Goal: Task Accomplishment & Management: Manage account settings

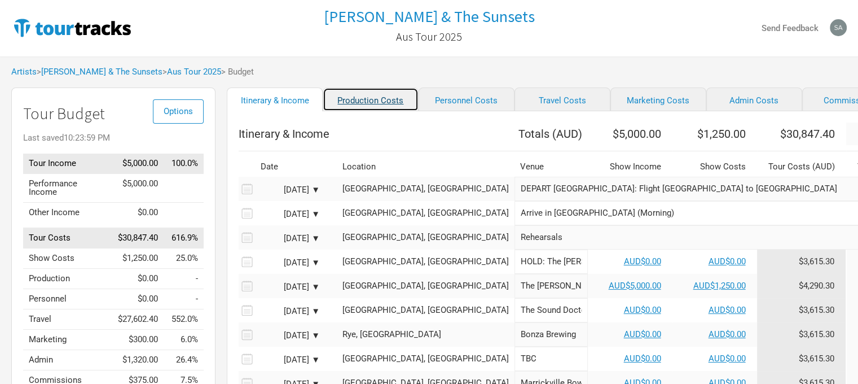
click at [365, 106] on link "Production Costs" at bounding box center [371, 99] width 96 height 24
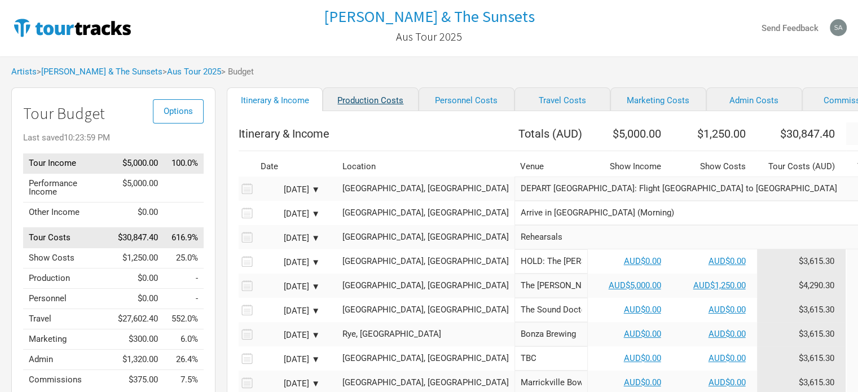
select select "Shows"
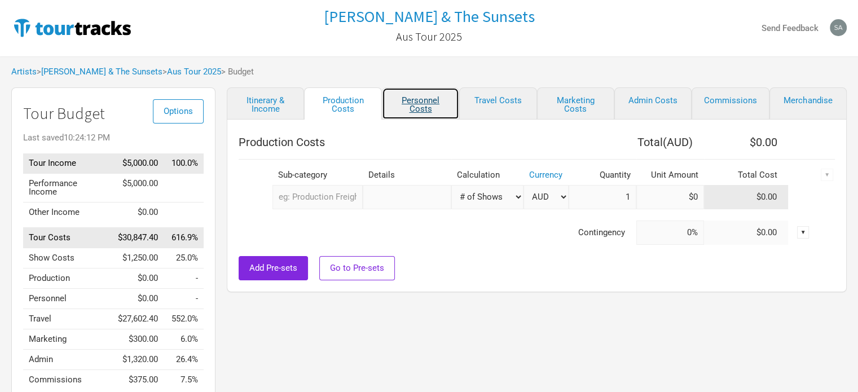
click at [414, 104] on link "Personnel Costs" at bounding box center [420, 103] width 77 height 32
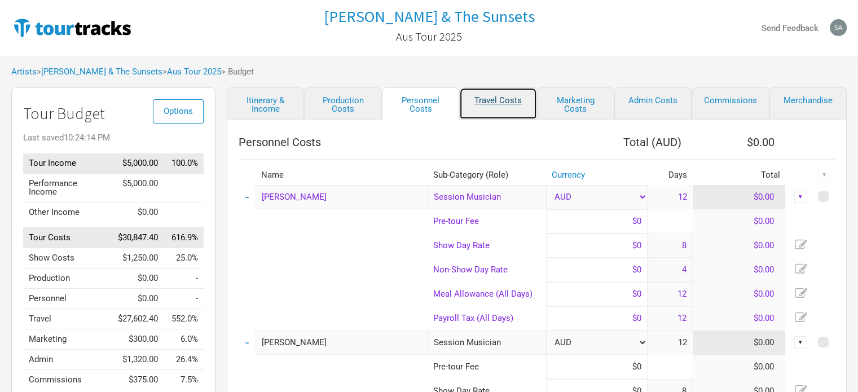
click at [490, 106] on link "Travel Costs" at bounding box center [497, 103] width 77 height 32
select select "Travel Estimates All"
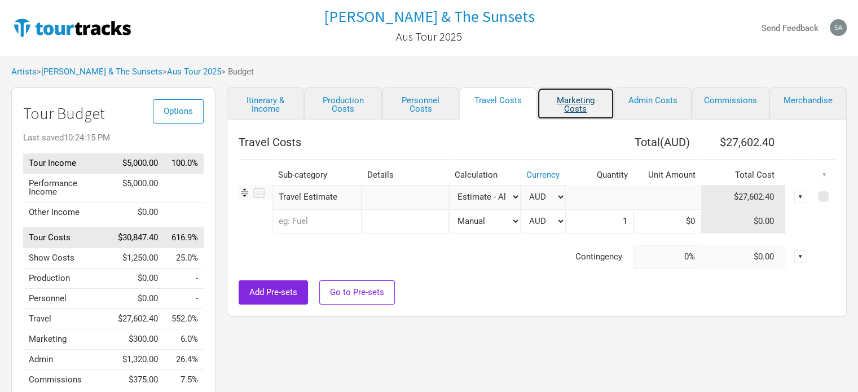
click at [560, 103] on link "Marketing Costs" at bounding box center [575, 103] width 77 height 32
select select "% of Gross"
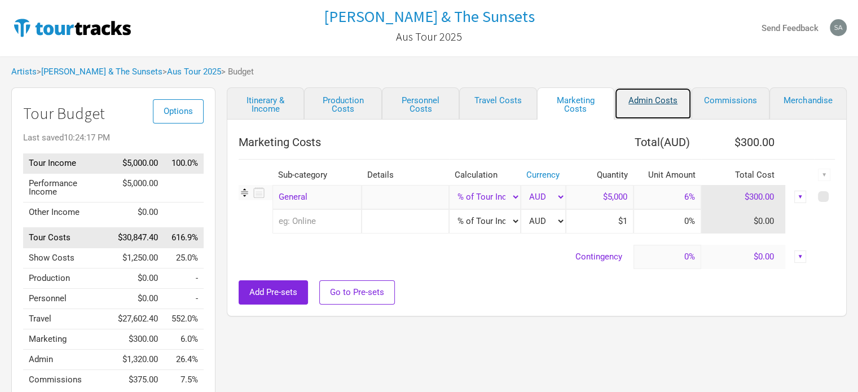
click at [644, 104] on link "Admin Costs" at bounding box center [653, 103] width 77 height 32
select select "Total Days"
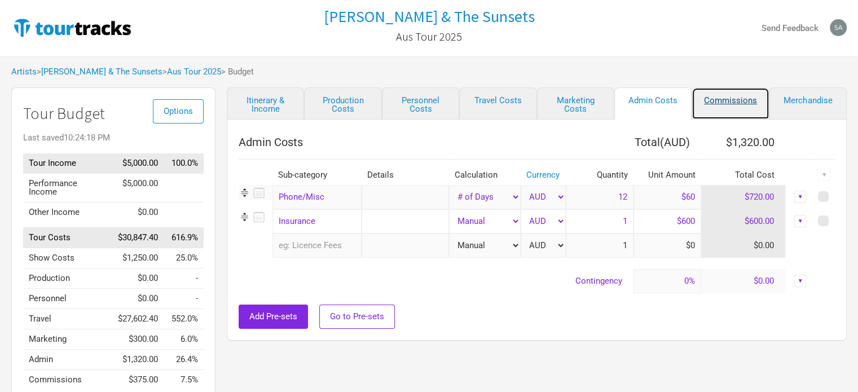
click at [732, 96] on link "Commissions" at bounding box center [730, 103] width 77 height 32
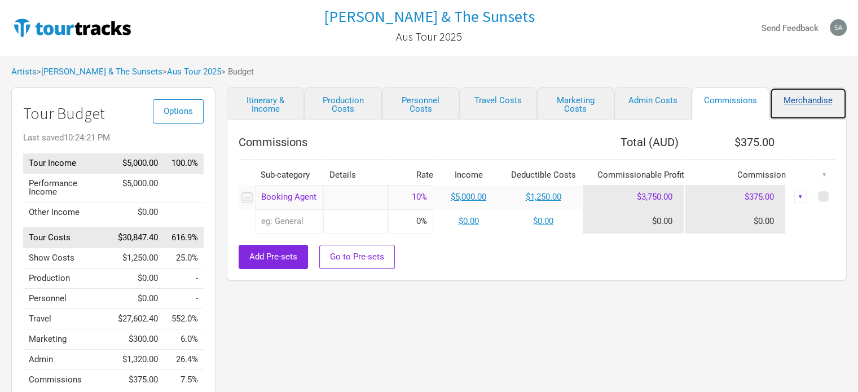
click at [804, 95] on link "Merchandise" at bounding box center [808, 103] width 77 height 32
select select "Shows"
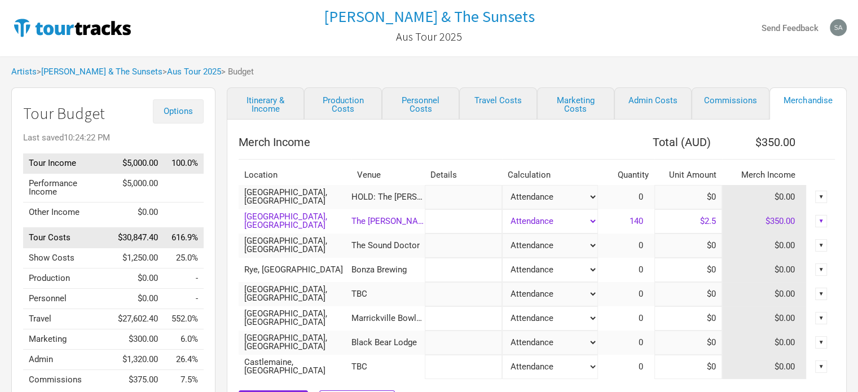
click at [174, 117] on button "Options" at bounding box center [178, 111] width 51 height 24
click at [171, 152] on link "Tour Currencies" at bounding box center [161, 148] width 60 height 20
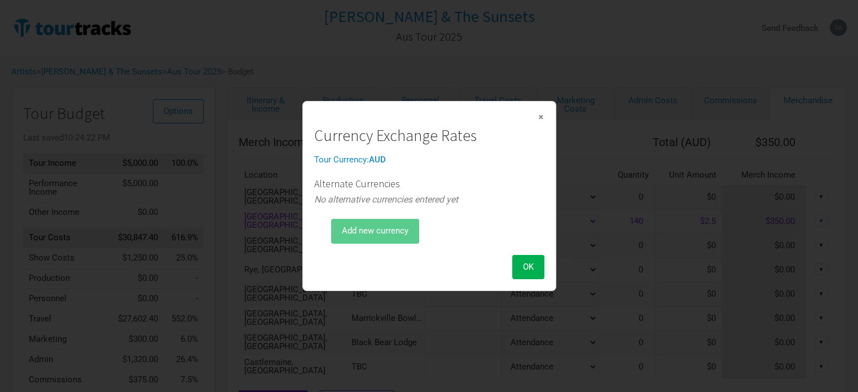
click at [537, 117] on div "×" at bounding box center [429, 117] width 230 height 8
click at [541, 119] on span "×" at bounding box center [541, 117] width 7 height 12
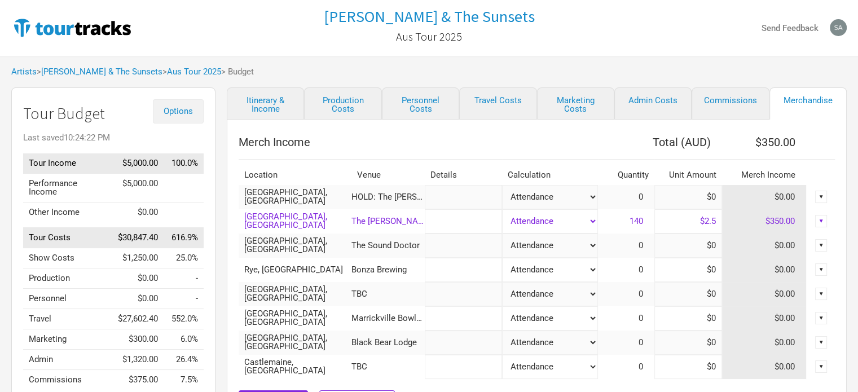
click at [187, 103] on button "Options" at bounding box center [178, 111] width 51 height 24
click at [166, 164] on link "Budget Report" at bounding box center [161, 168] width 60 height 20
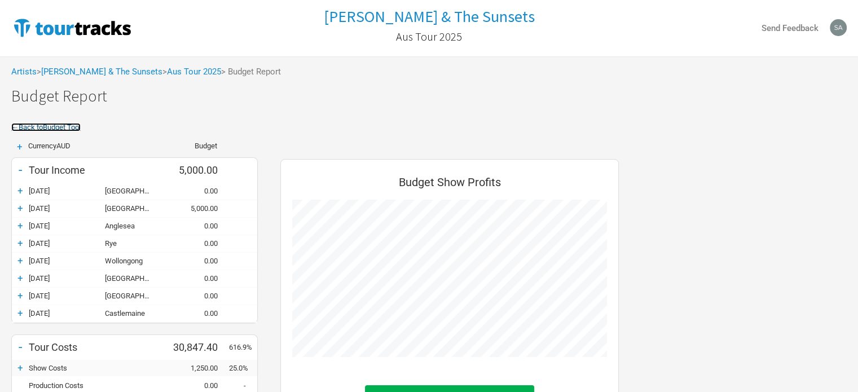
click at [74, 128] on link "← Back to Budget Tool" at bounding box center [45, 127] width 69 height 8
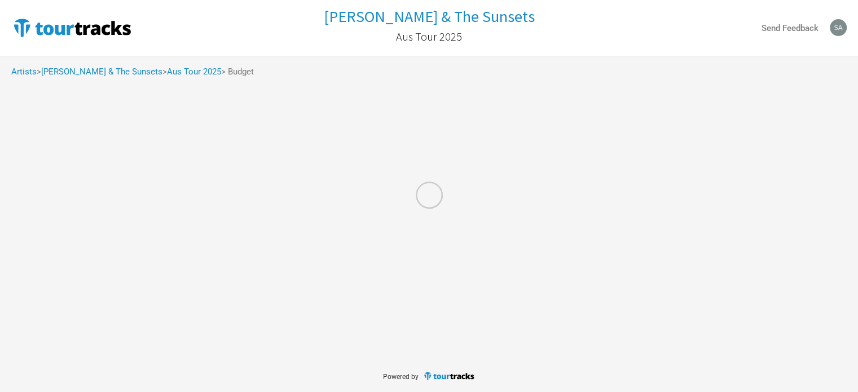
select select "Shows"
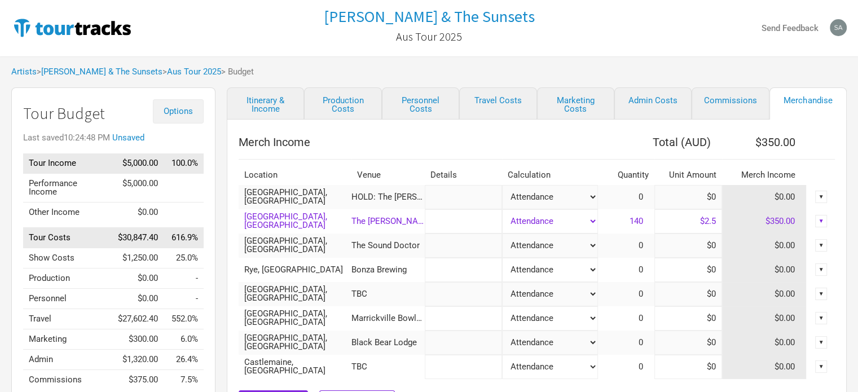
click at [182, 111] on span "Options" at bounding box center [178, 111] width 29 height 10
click at [166, 186] on link "Budget Lock" at bounding box center [161, 188] width 60 height 20
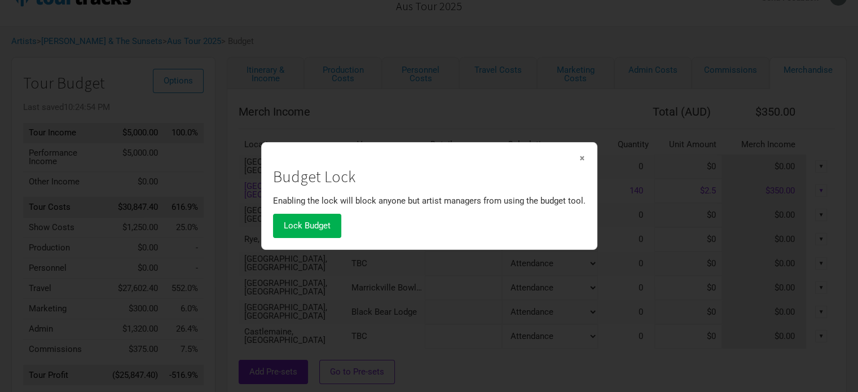
scroll to position [29, 0]
click at [579, 159] on span "×" at bounding box center [582, 158] width 7 height 12
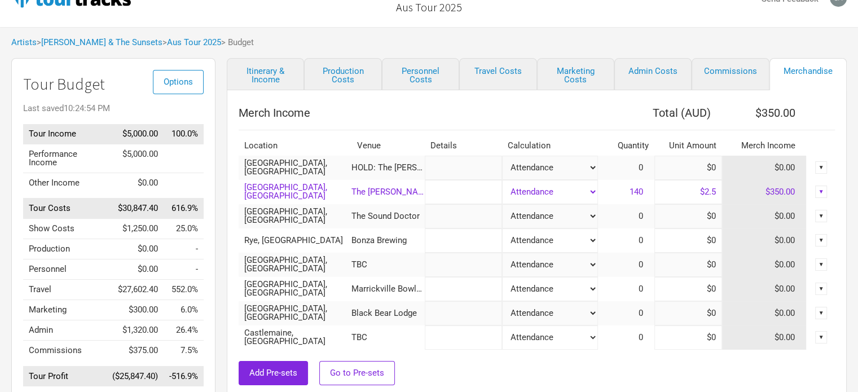
click at [89, 32] on div "Artists > [PERSON_NAME] & The Sunsets > Aus Tour 2025 > Budget" at bounding box center [429, 42] width 858 height 31
click at [167, 45] on link "Aus Tour 2025" at bounding box center [194, 42] width 54 height 10
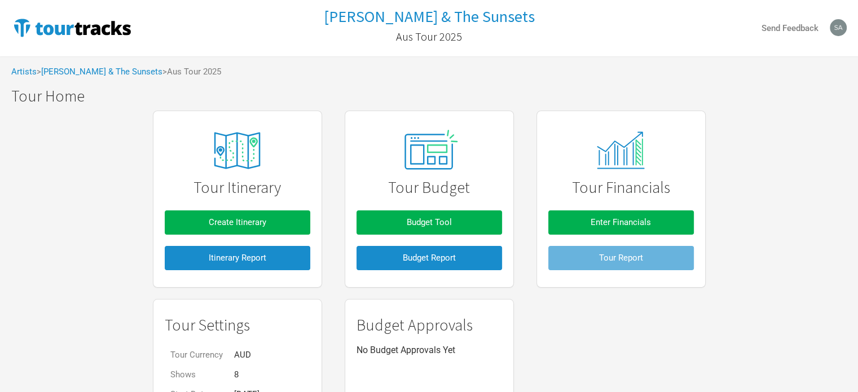
scroll to position [91, 0]
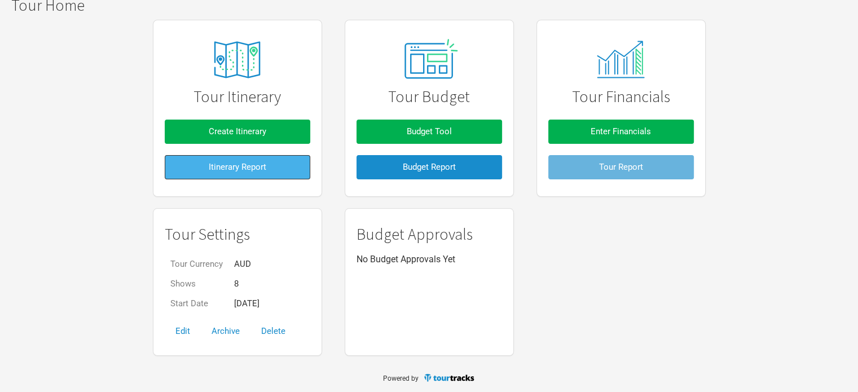
click at [248, 165] on span "Itinerary Report" at bounding box center [238, 167] width 58 height 10
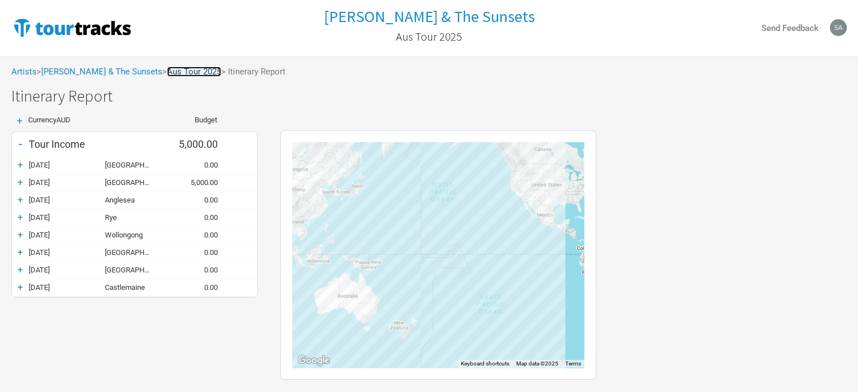
click at [170, 73] on link "Aus Tour 2025" at bounding box center [194, 72] width 54 height 10
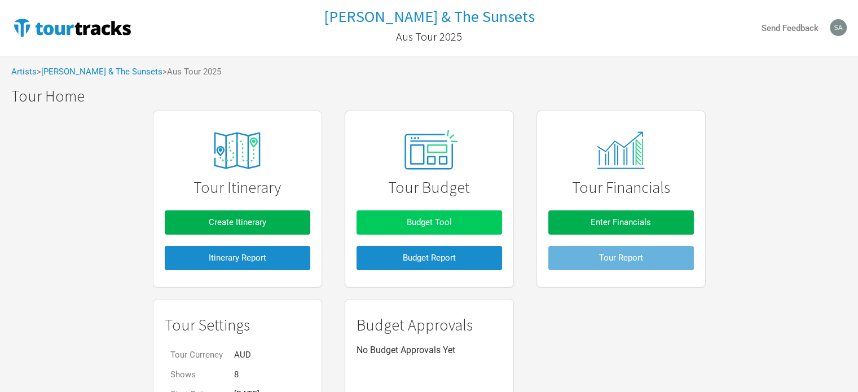
click at [436, 218] on span "Budget Tool" at bounding box center [429, 222] width 45 height 10
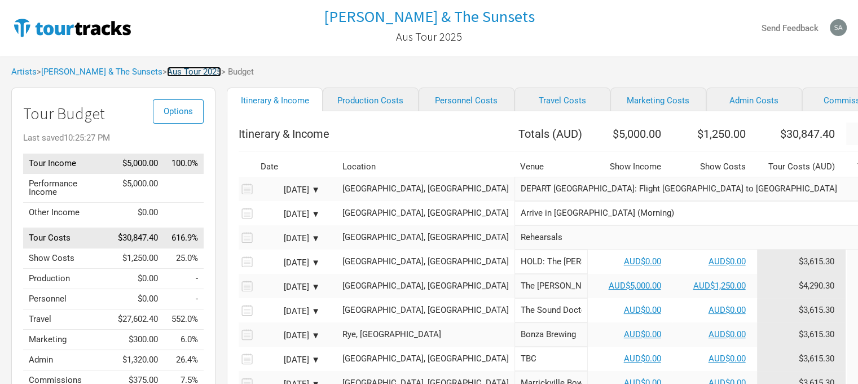
click at [167, 74] on link "Aus Tour 2025" at bounding box center [194, 72] width 54 height 10
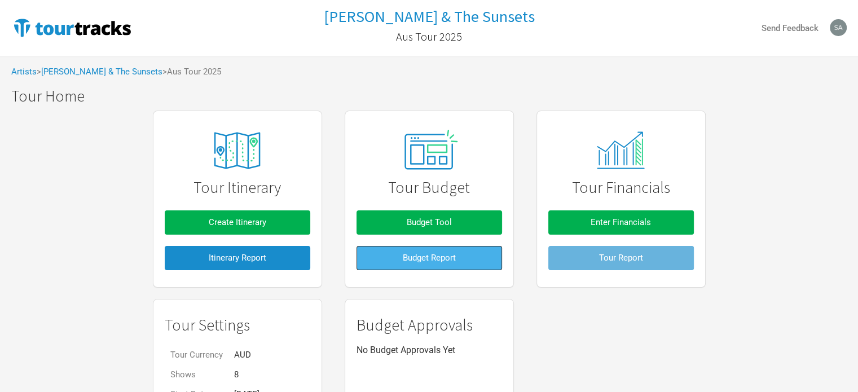
click at [440, 261] on span "Budget Report" at bounding box center [429, 258] width 53 height 10
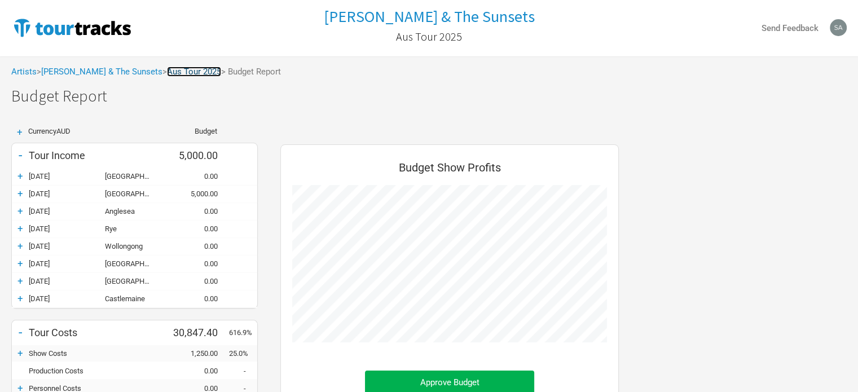
click at [172, 73] on link "Aus Tour 2025" at bounding box center [194, 72] width 54 height 10
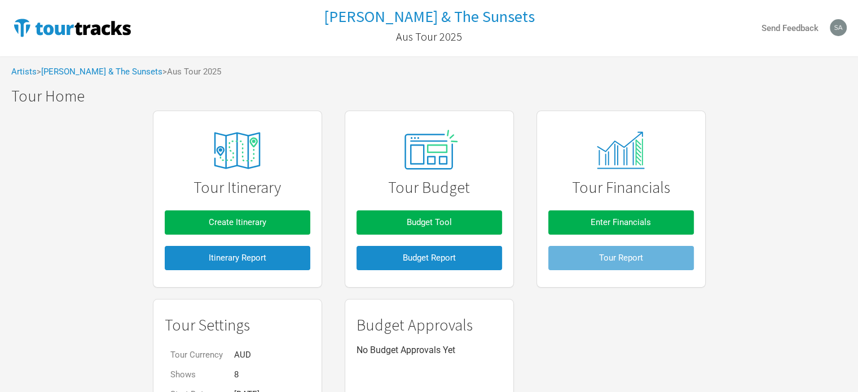
scroll to position [91, 0]
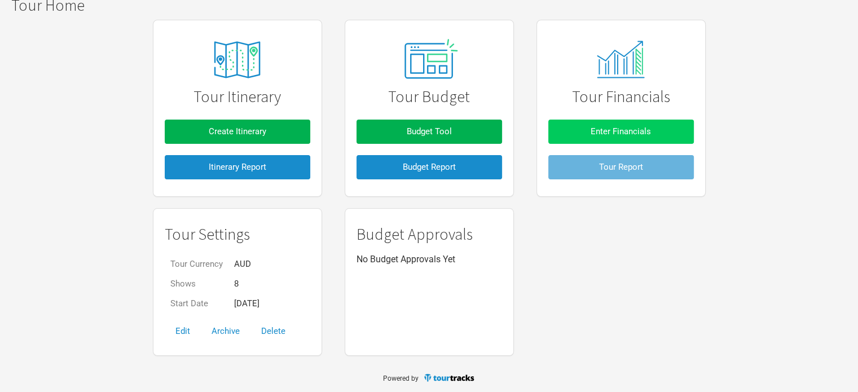
click at [642, 134] on span "Enter Financials" at bounding box center [621, 131] width 60 height 10
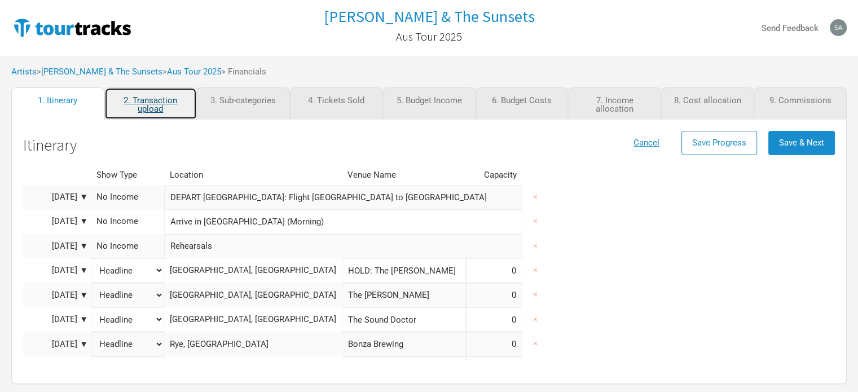
click at [160, 106] on link "2. Transaction upload" at bounding box center [150, 103] width 93 height 32
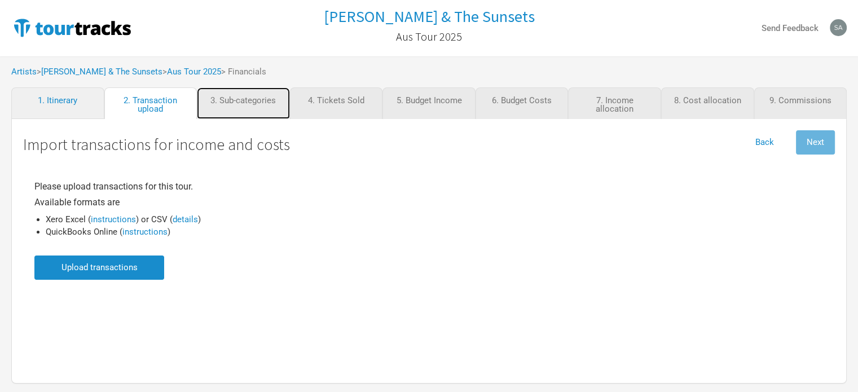
click at [245, 106] on link "3. Sub-categories" at bounding box center [243, 103] width 93 height 32
click at [241, 100] on link "3. Sub-categories" at bounding box center [243, 103] width 93 height 32
click at [763, 144] on button "Back" at bounding box center [765, 142] width 40 height 24
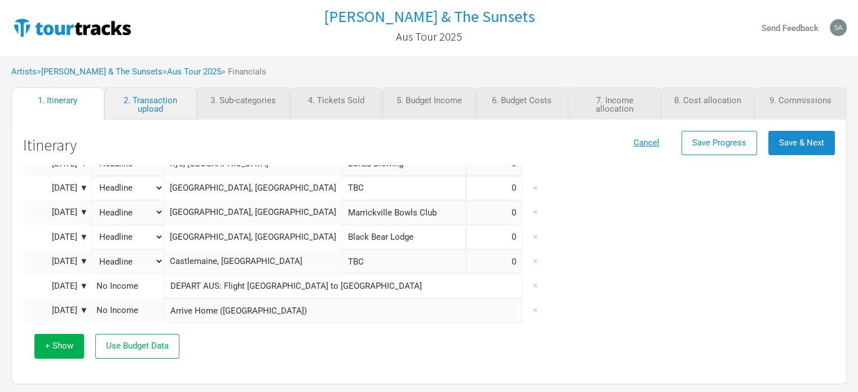
scroll to position [186, 0]
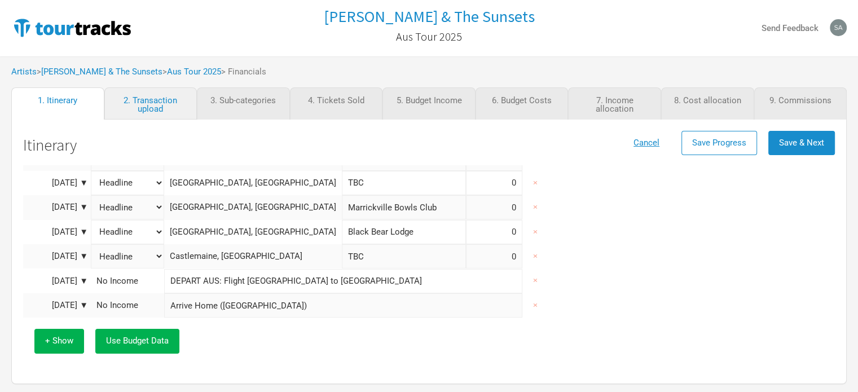
click at [142, 340] on span "Use Budget Data" at bounding box center [137, 341] width 63 height 10
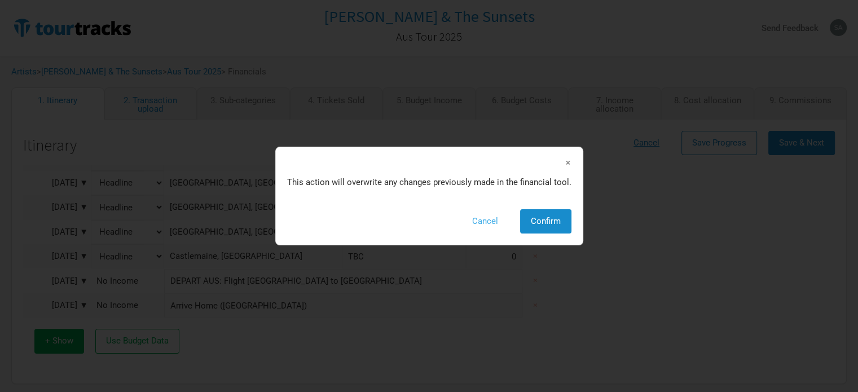
click at [480, 221] on button "Cancel" at bounding box center [485, 221] width 47 height 24
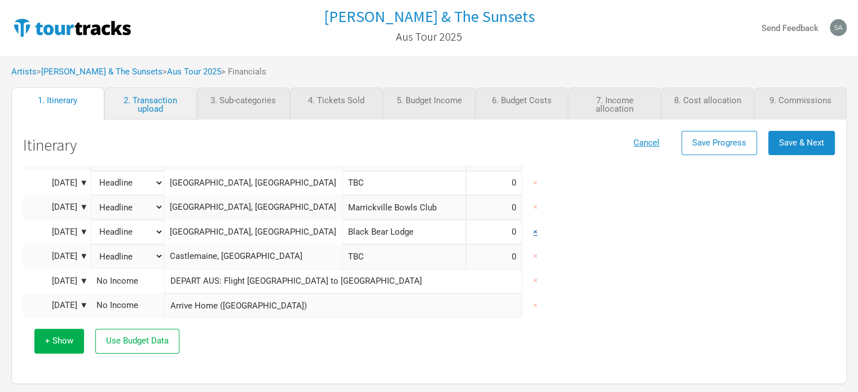
click at [523, 221] on button "×" at bounding box center [536, 232] width 26 height 24
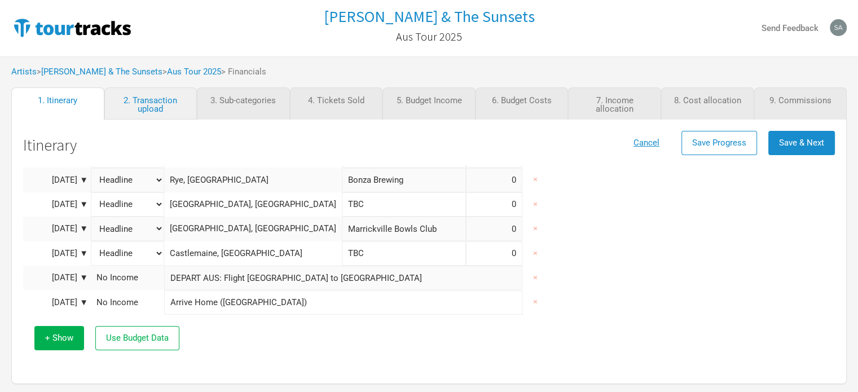
scroll to position [161, 0]
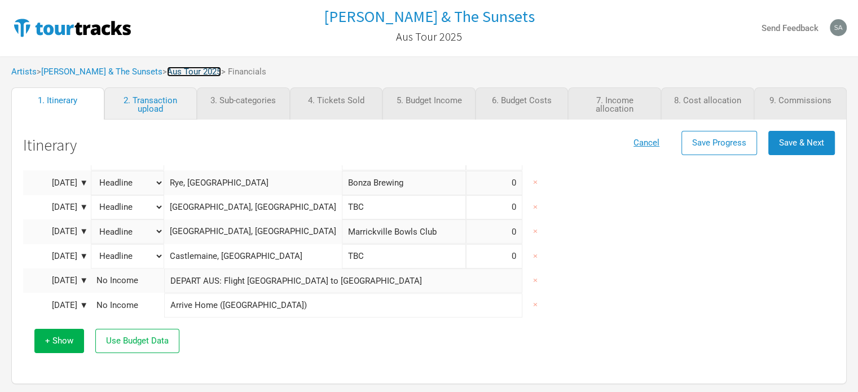
click at [167, 72] on link "Aus Tour 2025" at bounding box center [194, 72] width 54 height 10
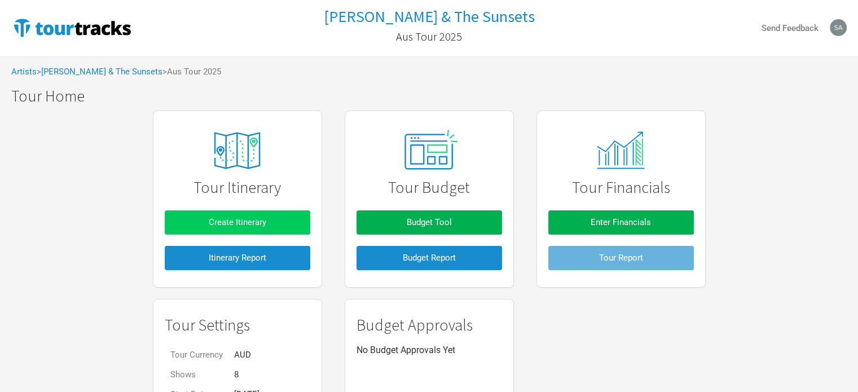
click at [257, 216] on button "Create Itinerary" at bounding box center [238, 222] width 146 height 24
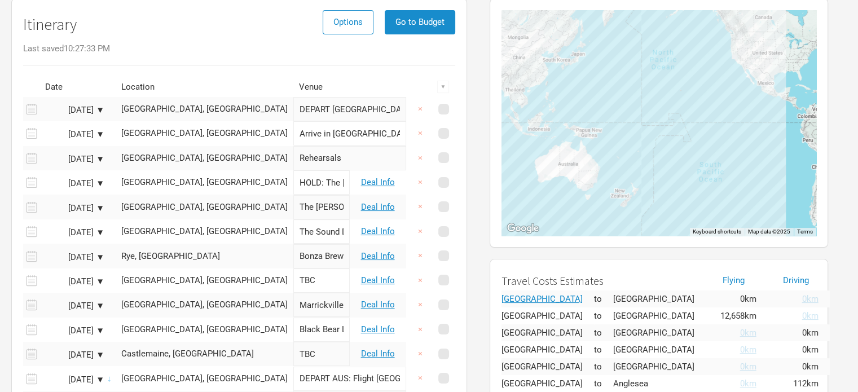
scroll to position [96, 0]
click at [418, 182] on button "×" at bounding box center [420, 181] width 26 height 24
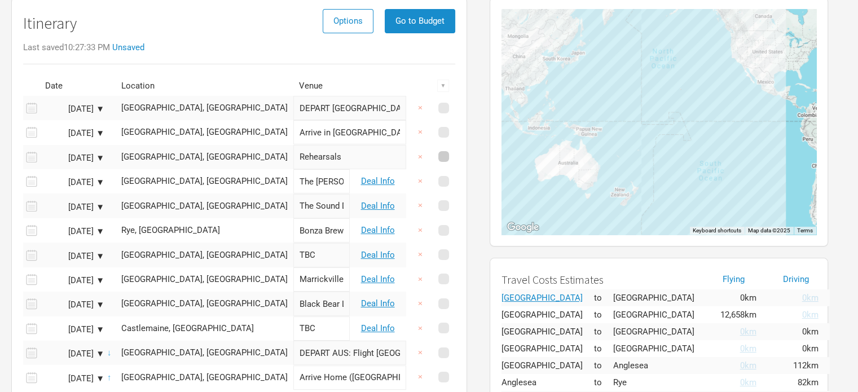
click at [440, 159] on span at bounding box center [443, 156] width 11 height 11
click at [455, 159] on input "checkbox" at bounding box center [458, 156] width 7 height 7
checkbox input "true"
click at [102, 155] on div "[DATE] ▼" at bounding box center [73, 158] width 62 height 8
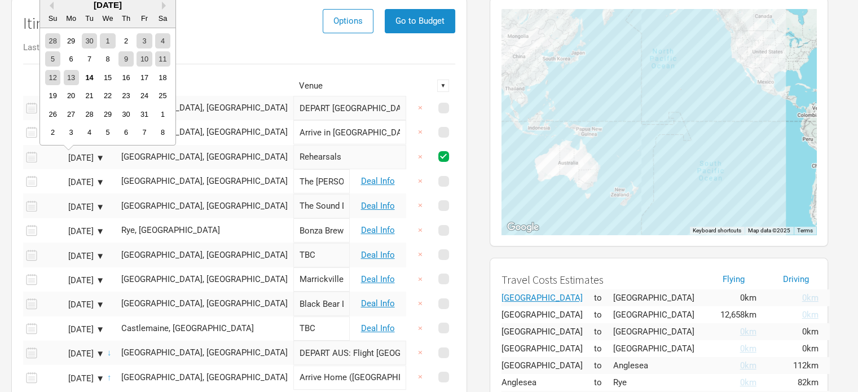
scroll to position [0, 0]
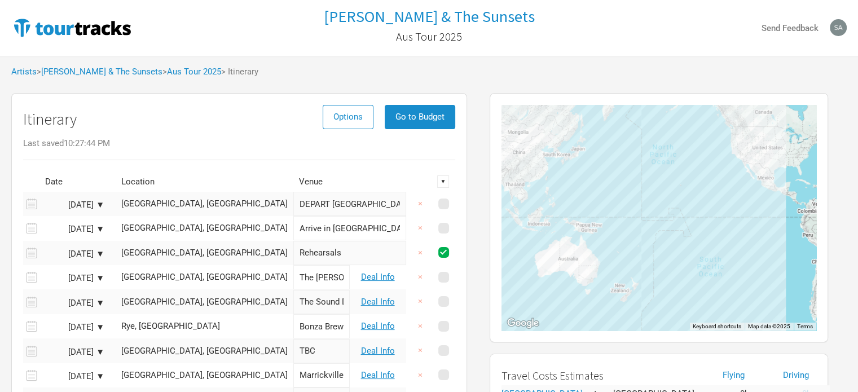
click at [282, 143] on div "Last saved 10:27:44 PM" at bounding box center [239, 143] width 432 height 8
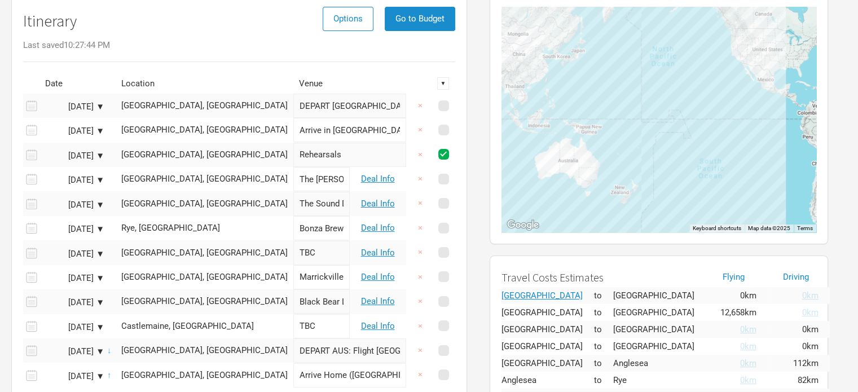
scroll to position [100, 0]
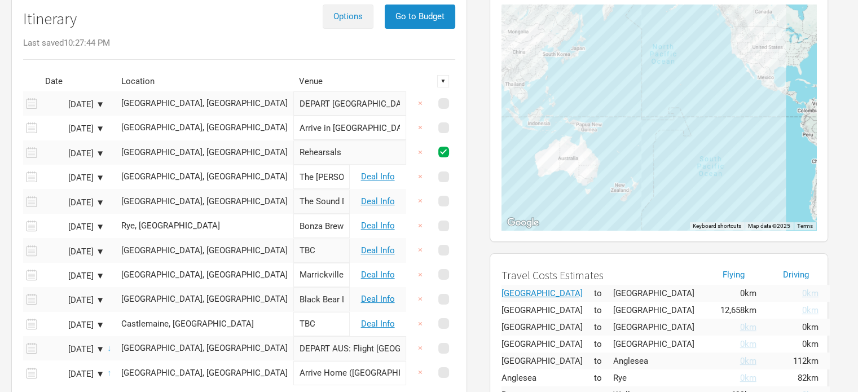
click at [339, 16] on span "Options" at bounding box center [348, 16] width 29 height 10
click at [294, 36] on div "Itinerary Options Tour Currencies Itinerary Report Budget Lock Go to Budget" at bounding box center [239, 22] width 432 height 34
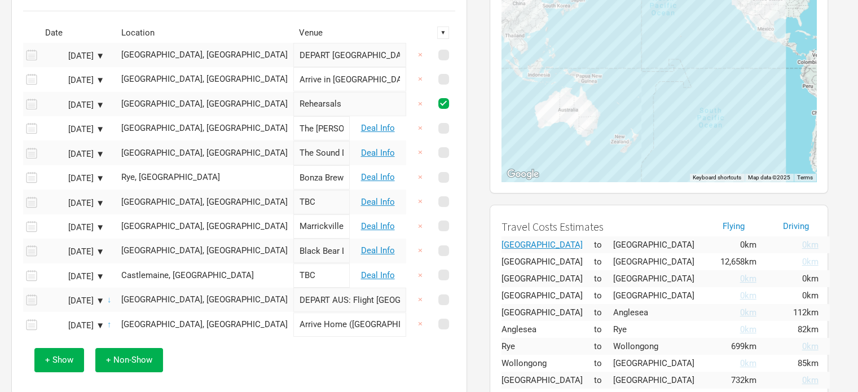
scroll to position [155, 0]
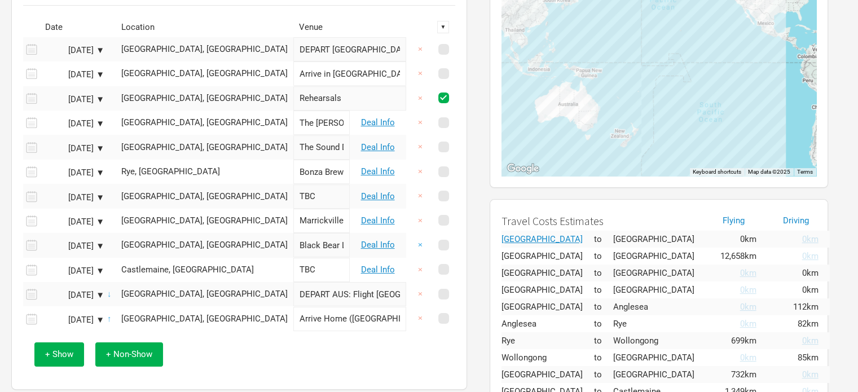
click at [415, 245] on button "×" at bounding box center [420, 245] width 26 height 24
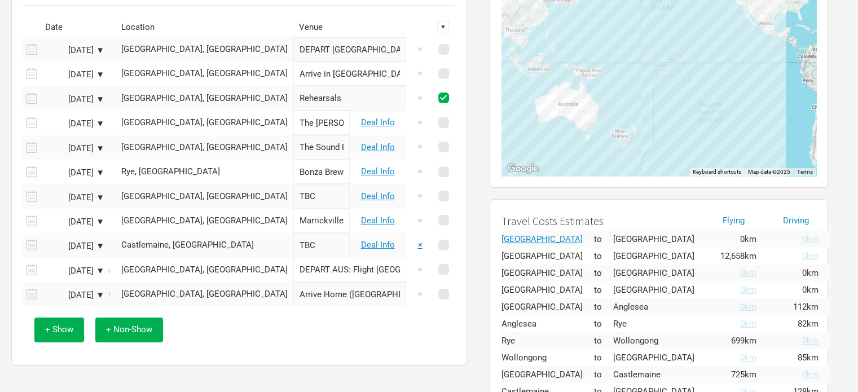
click at [415, 245] on button "×" at bounding box center [420, 245] width 26 height 24
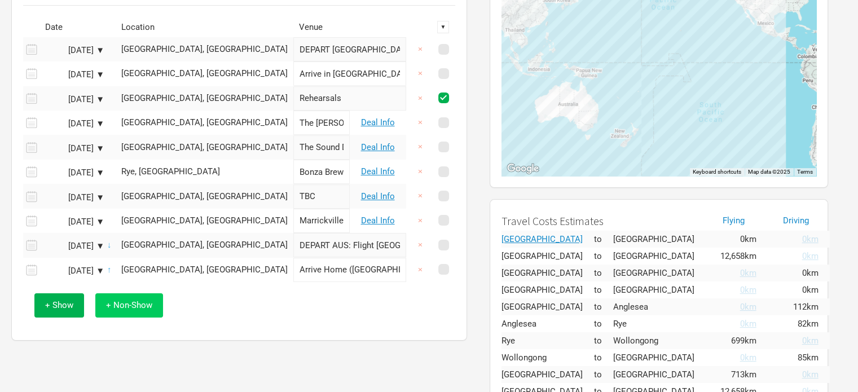
click at [128, 300] on span "+ Non-Show" at bounding box center [129, 305] width 46 height 10
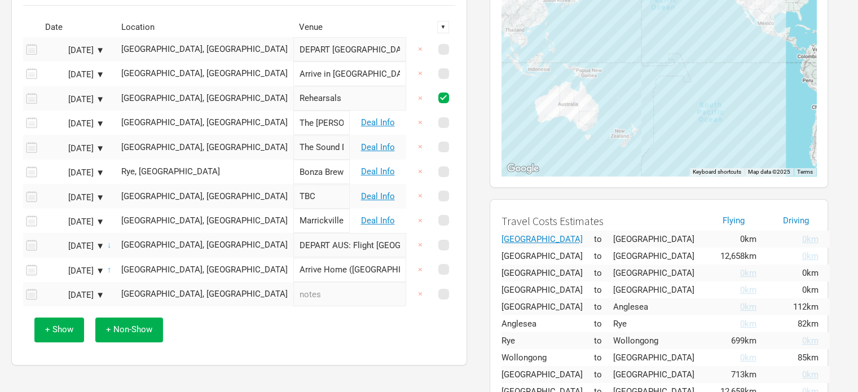
click at [90, 291] on div "[DATE] ▼" at bounding box center [73, 295] width 62 height 8
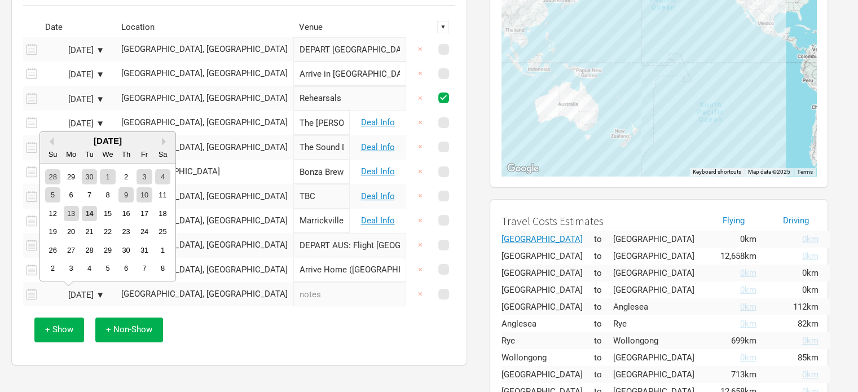
scroll to position [0, 0]
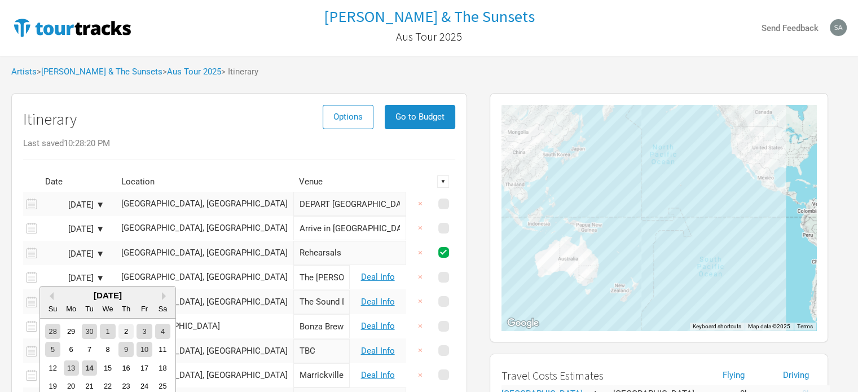
click at [129, 334] on div "2" at bounding box center [126, 331] width 15 height 15
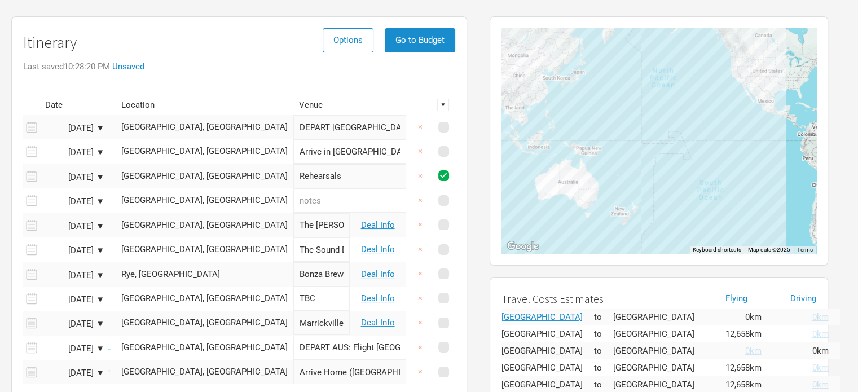
scroll to position [81, 0]
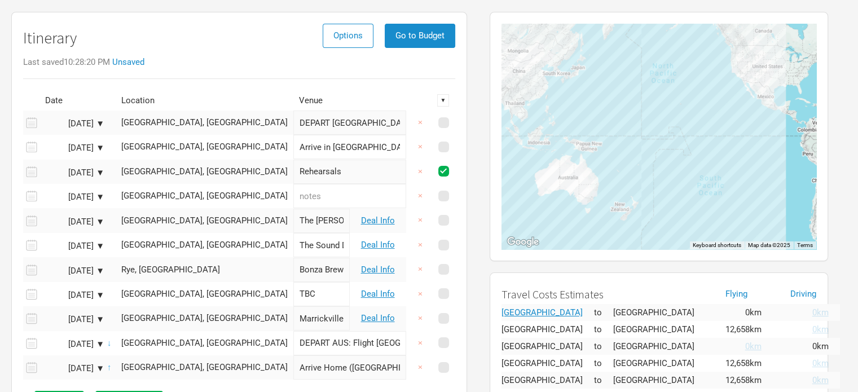
click at [218, 186] on td "[GEOGRAPHIC_DATA], [GEOGRAPHIC_DATA]" at bounding box center [205, 196] width 178 height 24
click at [218, 192] on div "[GEOGRAPHIC_DATA], [GEOGRAPHIC_DATA]" at bounding box center [204, 196] width 166 height 8
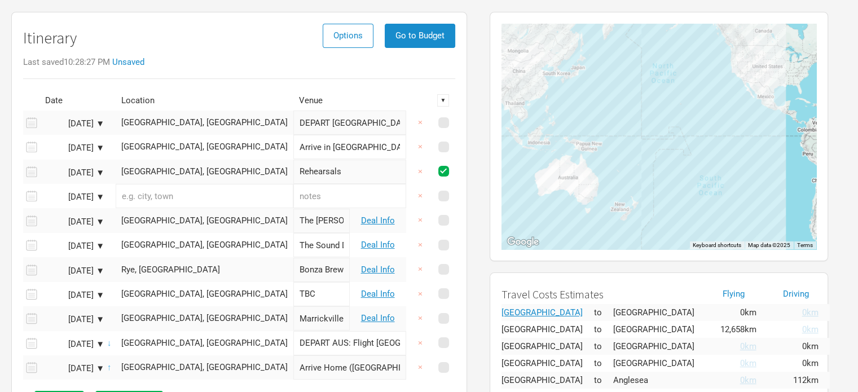
click at [218, 191] on input "text" at bounding box center [205, 196] width 178 height 24
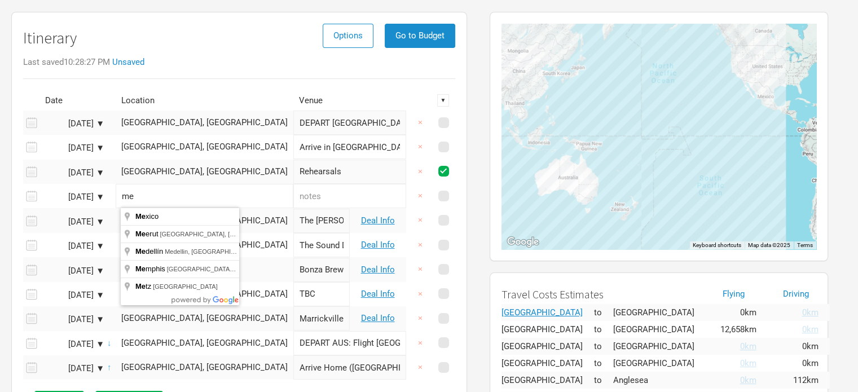
type input "m"
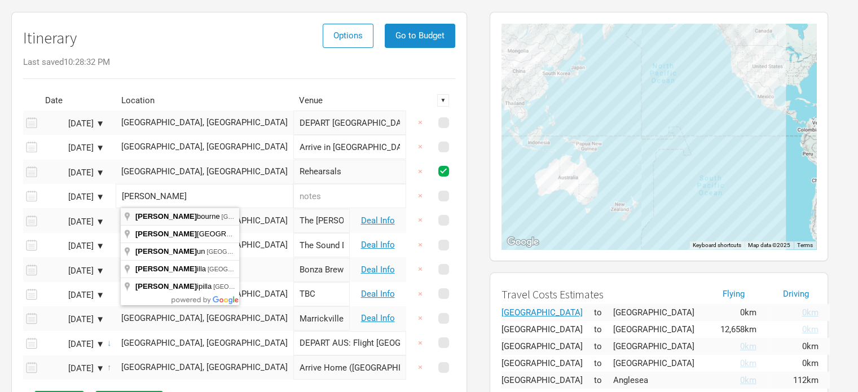
type input "[GEOGRAPHIC_DATA] [GEOGRAPHIC_DATA], [GEOGRAPHIC_DATA]"
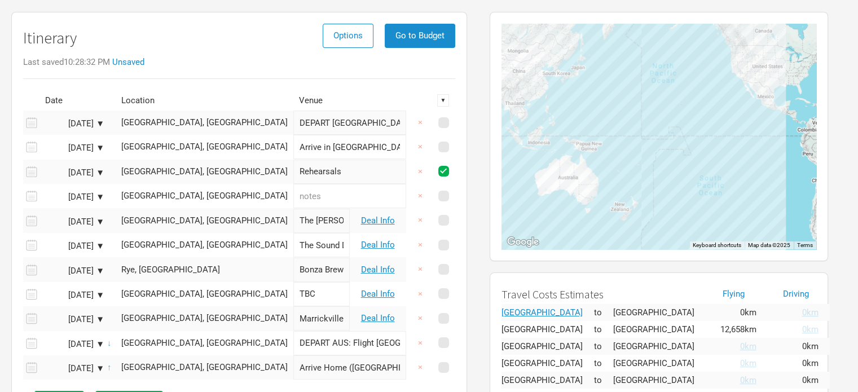
click at [293, 191] on input "text" at bounding box center [349, 196] width 113 height 24
type input "Rehearsals"
click at [438, 168] on span at bounding box center [443, 171] width 11 height 11
click at [455, 168] on input "checkbox" at bounding box center [458, 171] width 7 height 7
checkbox input "false"
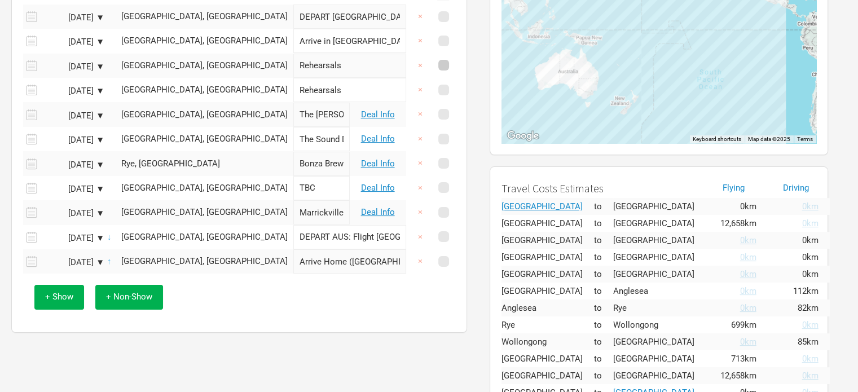
scroll to position [190, 0]
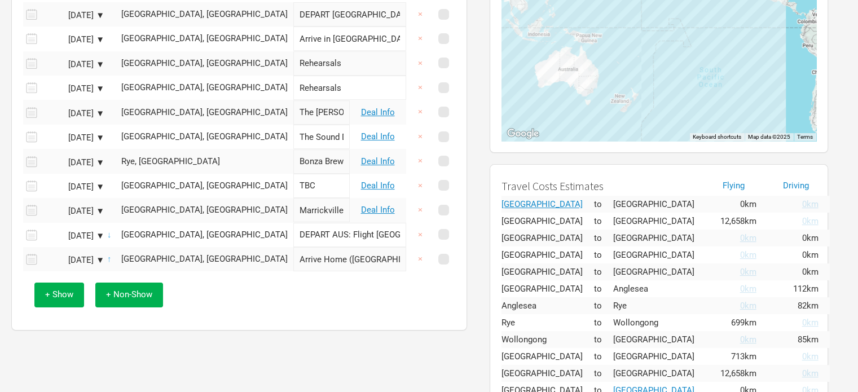
click at [293, 183] on input "TBC" at bounding box center [321, 186] width 56 height 24
type input "T"
click at [293, 185] on input "[PERSON_NAME] Wild Years" at bounding box center [321, 186] width 56 height 24
type input "[PERSON_NAME]'s Wild Years"
click at [69, 293] on span "+ Show" at bounding box center [59, 294] width 28 height 10
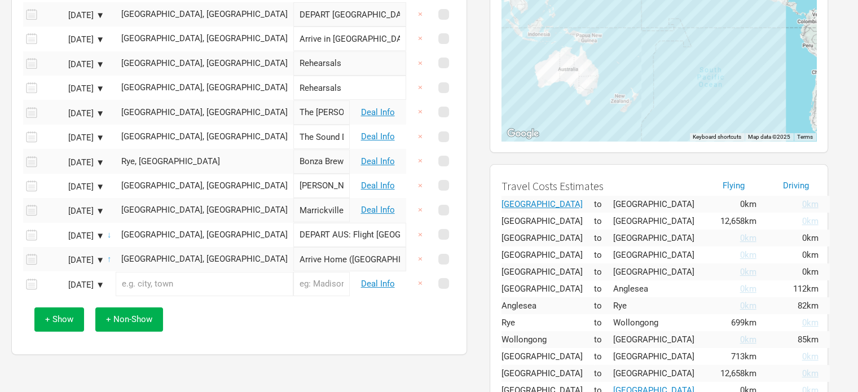
click at [168, 286] on input "text" at bounding box center [205, 284] width 178 height 24
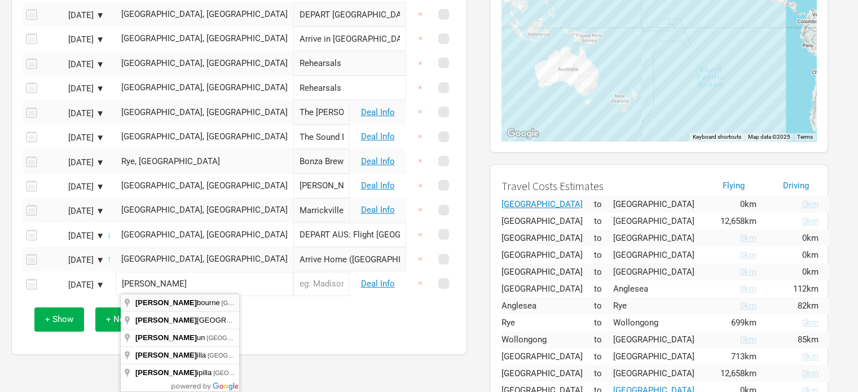
type input "[GEOGRAPHIC_DATA] [GEOGRAPHIC_DATA], [GEOGRAPHIC_DATA]"
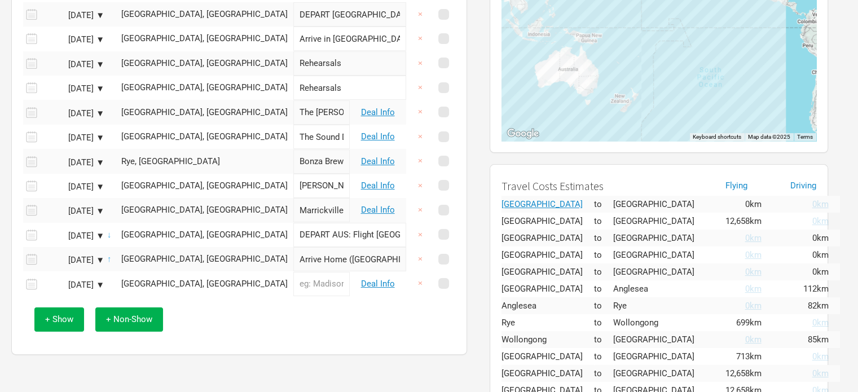
click at [293, 281] on input "text" at bounding box center [321, 284] width 56 height 24
type input "The Gem"
click at [99, 281] on div "[DATE] ▼" at bounding box center [73, 285] width 62 height 8
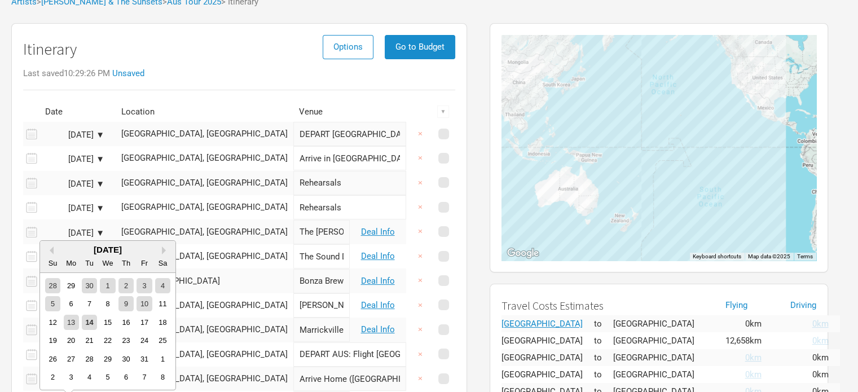
scroll to position [74, 0]
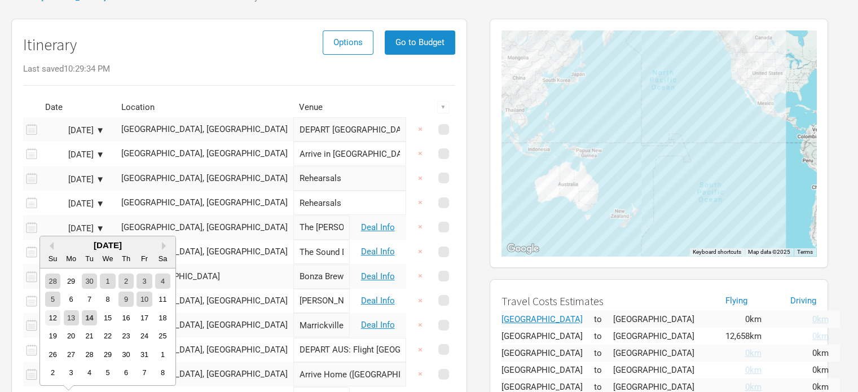
click at [52, 321] on div "12" at bounding box center [52, 317] width 15 height 15
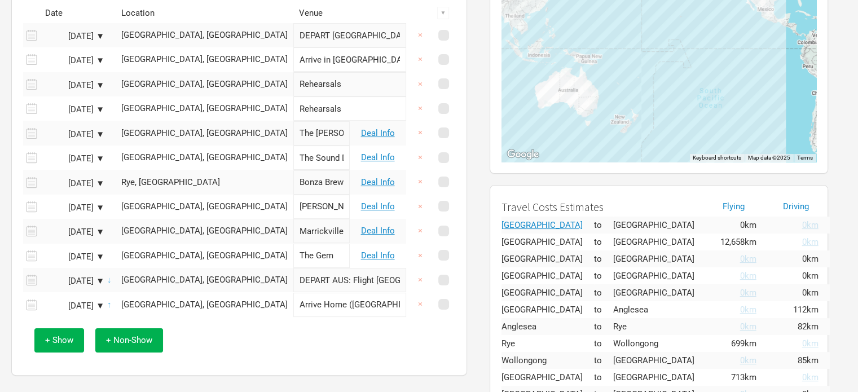
scroll to position [168, 0]
click at [378, 133] on link "Deal Info" at bounding box center [378, 134] width 34 height 10
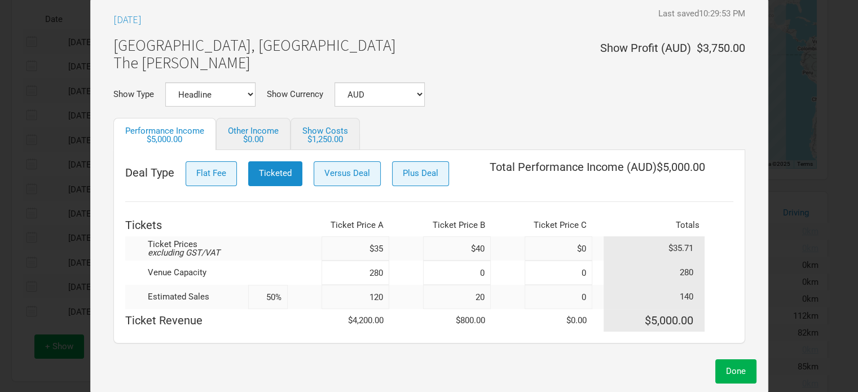
scroll to position [163, 0]
click at [266, 134] on link "Other Income $0.00" at bounding box center [253, 134] width 74 height 32
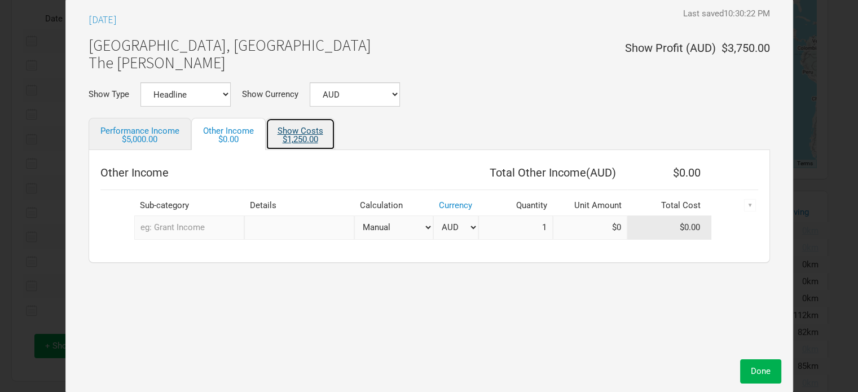
click at [304, 131] on link "Show Costs $1,250.00" at bounding box center [300, 134] width 69 height 32
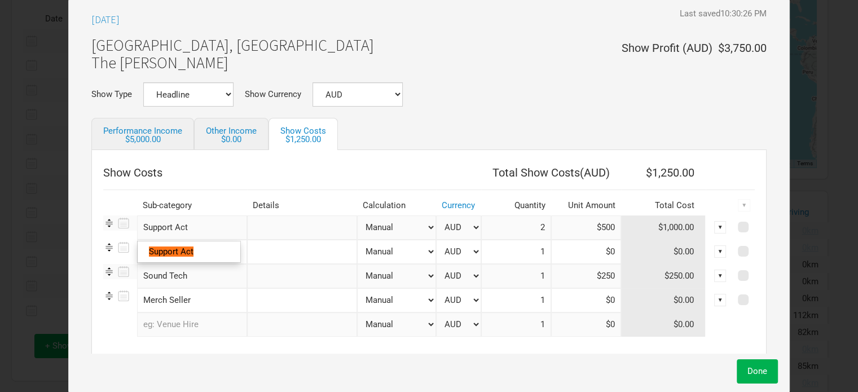
click at [196, 230] on input "Support Act" at bounding box center [192, 228] width 110 height 24
type input "Support Act"
click at [278, 227] on input "text" at bounding box center [302, 228] width 110 height 24
type input "Program"
click at [537, 225] on input "2" at bounding box center [516, 228] width 70 height 24
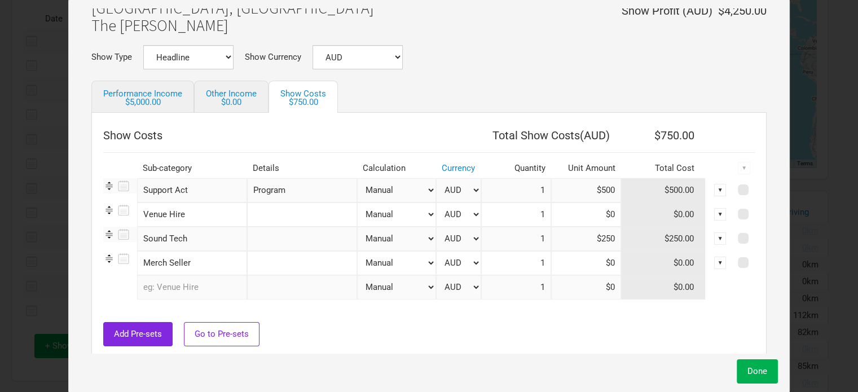
scroll to position [38, 0]
type input "1"
click at [179, 288] on input "text" at bounding box center [192, 287] width 110 height 24
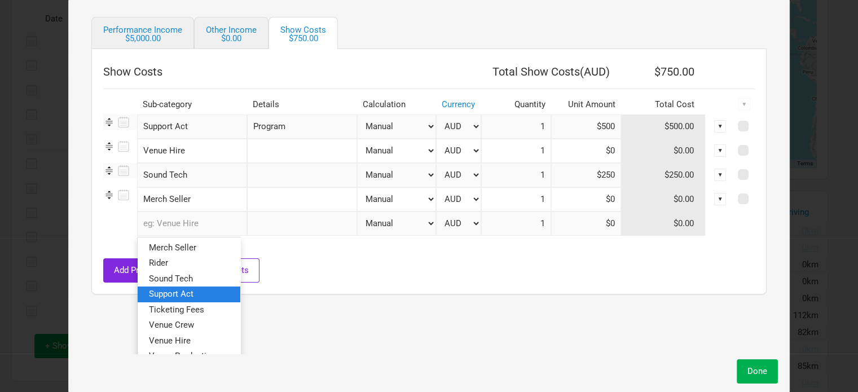
click at [179, 288] on link "Support Act" at bounding box center [189, 294] width 103 height 15
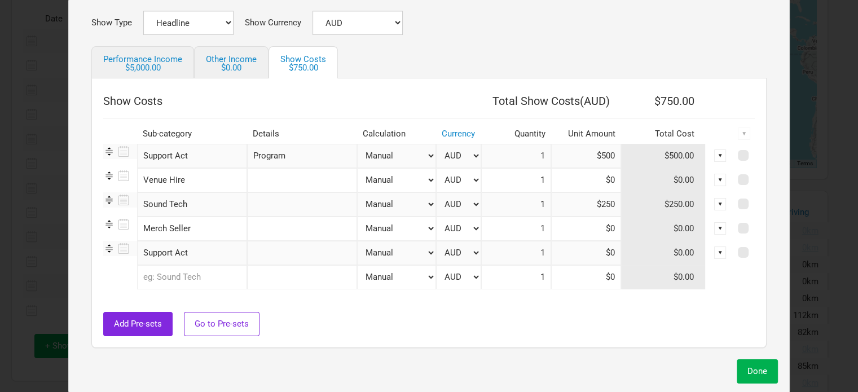
scroll to position [47, 0]
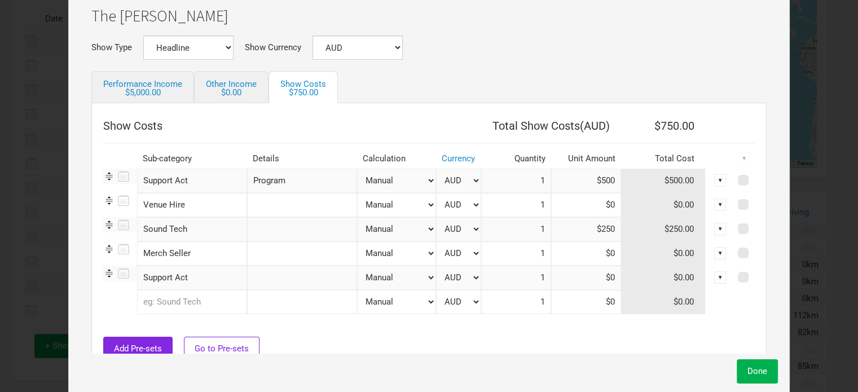
click at [271, 282] on input "text" at bounding box center [302, 278] width 110 height 24
type input "[PERSON_NAME] Senior"
click at [606, 277] on input at bounding box center [586, 278] width 70 height 24
type input "$770"
click at [292, 256] on input "text" at bounding box center [302, 254] width 110 height 24
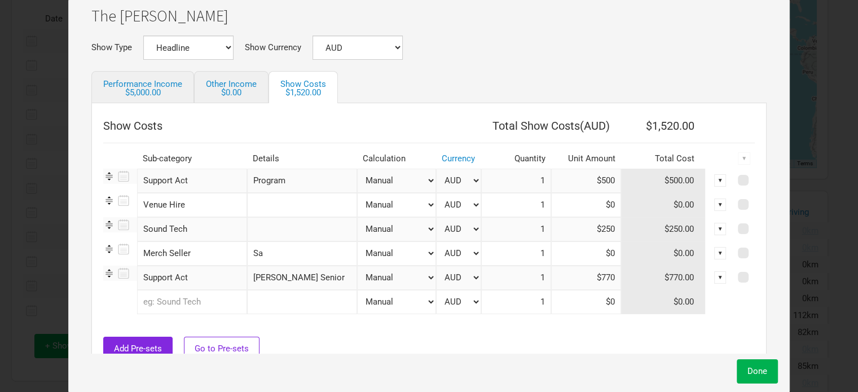
type input "S"
click at [714, 255] on div "▼" at bounding box center [720, 253] width 12 height 12
click at [700, 267] on link "Hide" at bounding box center [708, 271] width 24 height 8
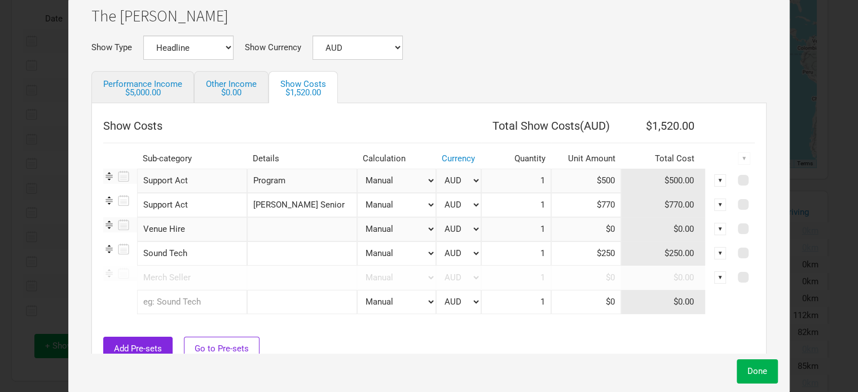
click at [714, 277] on div "▼" at bounding box center [720, 277] width 12 height 12
click at [701, 315] on link "Delete" at bounding box center [707, 315] width 26 height 8
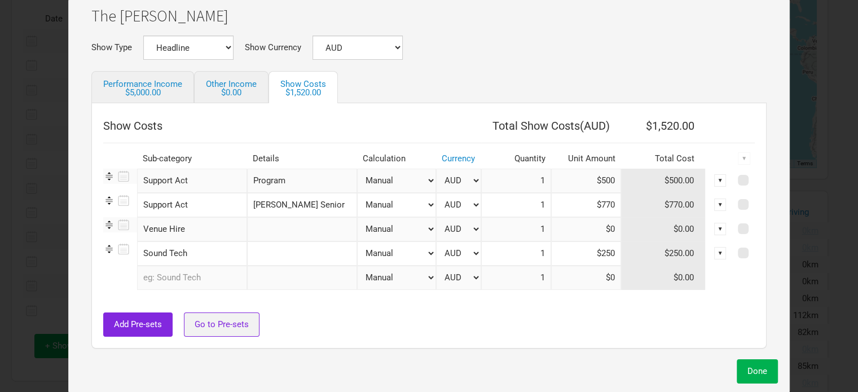
click at [239, 321] on span "Go to Pre-sets" at bounding box center [222, 324] width 54 height 10
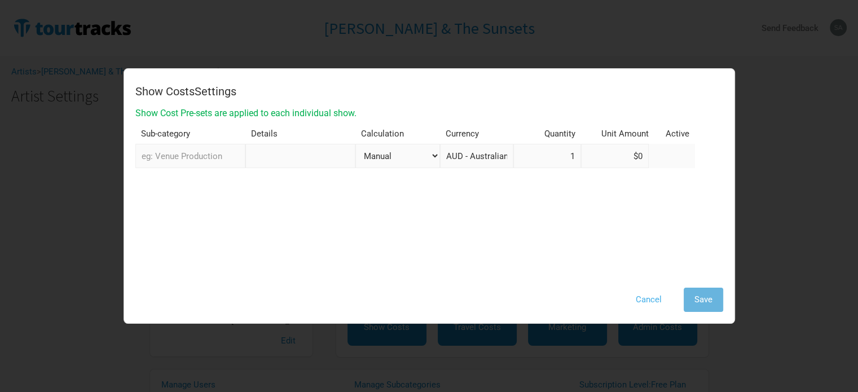
click at [651, 297] on button "Cancel" at bounding box center [648, 300] width 47 height 24
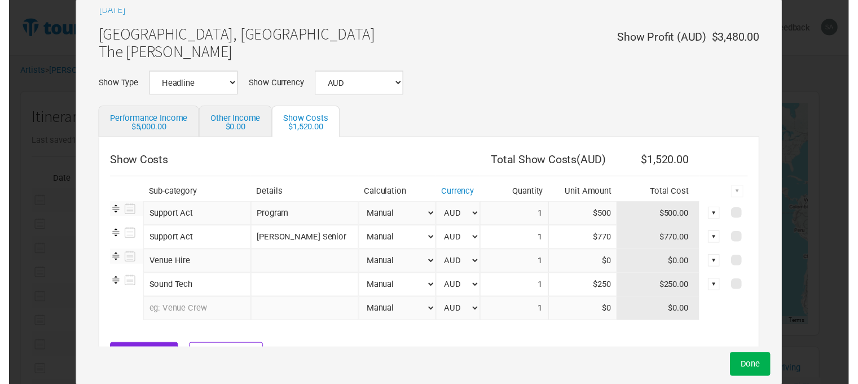
scroll to position [10, 0]
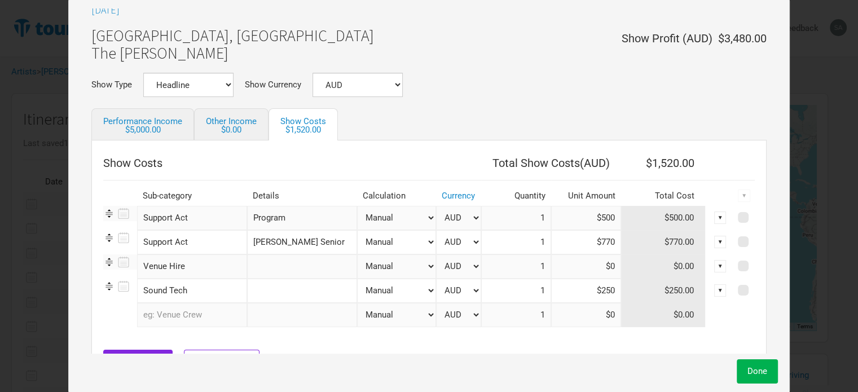
click at [293, 279] on input "text" at bounding box center [302, 291] width 110 height 24
click at [292, 270] on input "text" at bounding box center [302, 267] width 110 height 24
click at [384, 271] on select "Manual # of Tickets Sold % of Performance Income % of Show Income" at bounding box center [396, 267] width 79 height 24
select select "Show Tickets"
click at [357, 255] on select "Manual # of Tickets Sold % of Performance Income % of Show Income" at bounding box center [396, 267] width 79 height 24
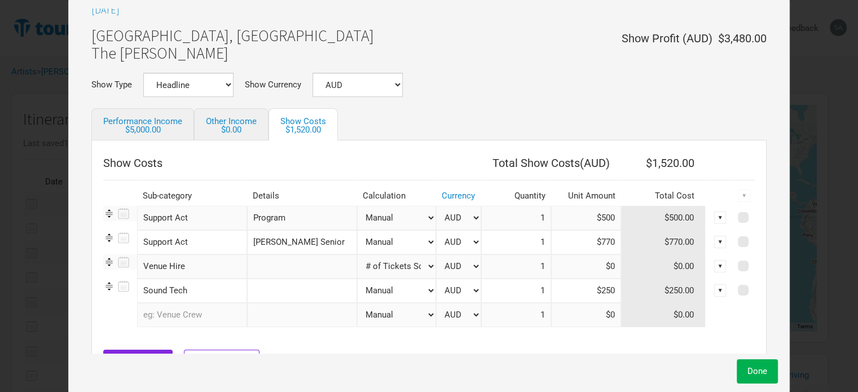
type input "140"
click at [605, 266] on input at bounding box center [586, 267] width 70 height 24
type input "$2.5"
click at [289, 293] on input "text" at bounding box center [302, 291] width 110 height 24
type input "$300 - $50 from Venue"
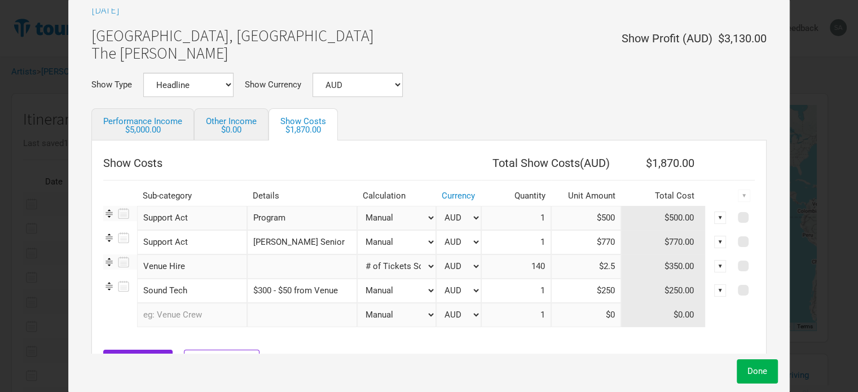
drag, startPoint x: 321, startPoint y: 208, endPoint x: 334, endPoint y: 231, distance: 26.8
click at [334, 231] on tbody "Support Act 1 selection Program Manual # of Tickets Sold % of Performance Incom…" at bounding box center [429, 272] width 652 height 133
click at [724, 111] on div at bounding box center [552, 124] width 429 height 32
click at [751, 372] on span "Done" at bounding box center [758, 371] width 20 height 10
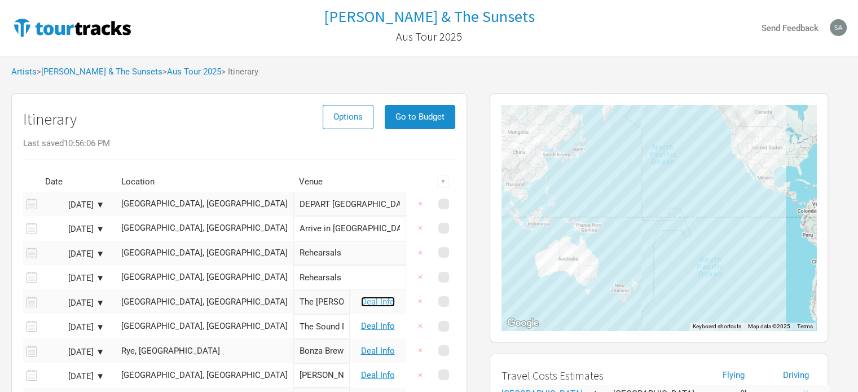
click at [376, 297] on link "Deal Info" at bounding box center [378, 302] width 34 height 10
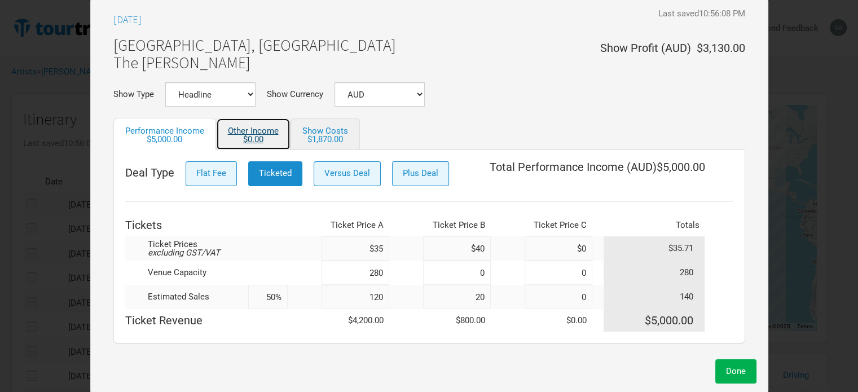
click at [237, 137] on div "$0.00" at bounding box center [253, 139] width 51 height 8
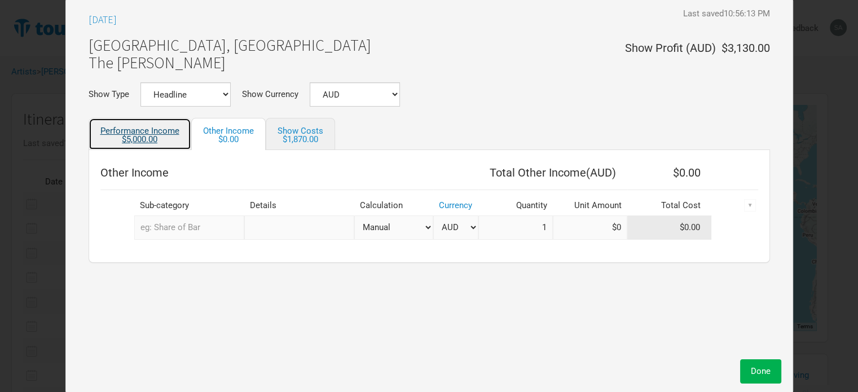
click at [169, 135] on link "Performance Income $5,000.00" at bounding box center [140, 134] width 103 height 32
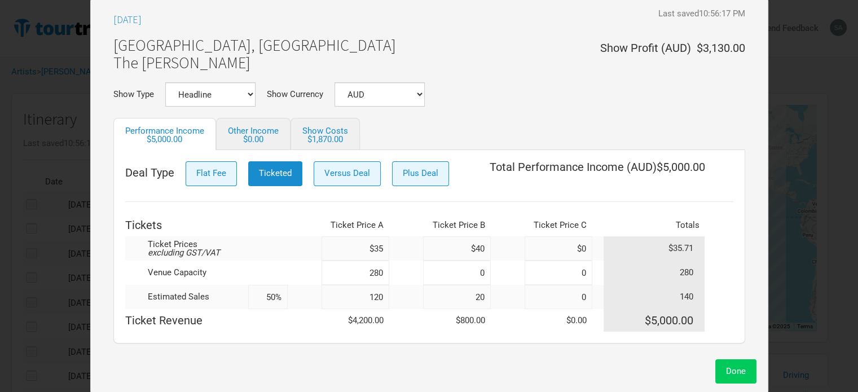
click at [737, 370] on span "Done" at bounding box center [736, 371] width 20 height 10
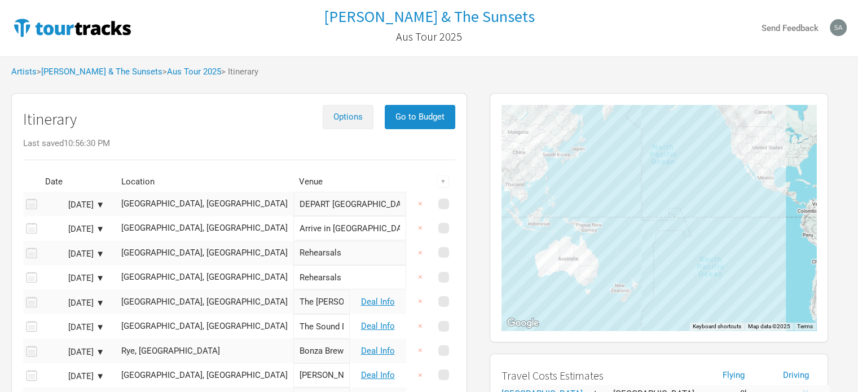
click at [353, 113] on span "Options" at bounding box center [348, 117] width 29 height 10
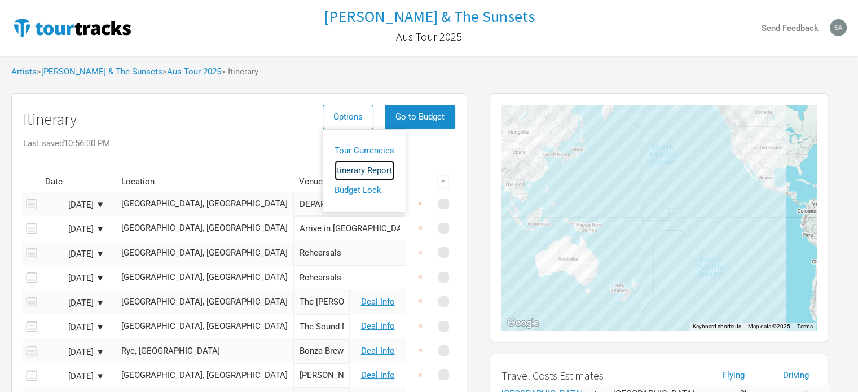
click at [354, 171] on link "Itinerary Report" at bounding box center [365, 171] width 60 height 20
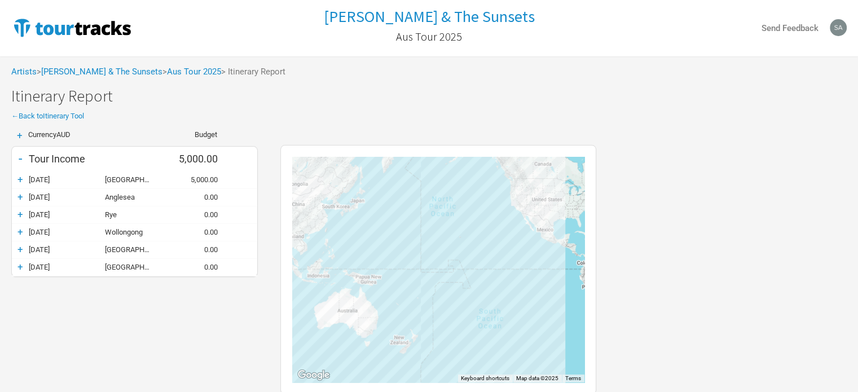
click at [20, 178] on div "+" at bounding box center [20, 179] width 17 height 11
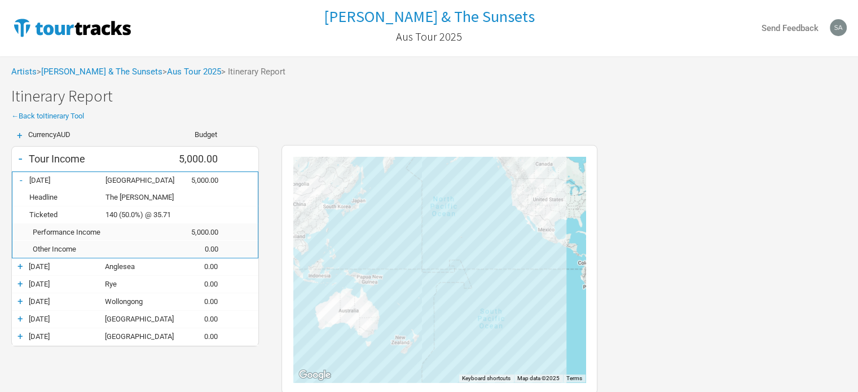
click at [19, 180] on div "-" at bounding box center [20, 179] width 17 height 11
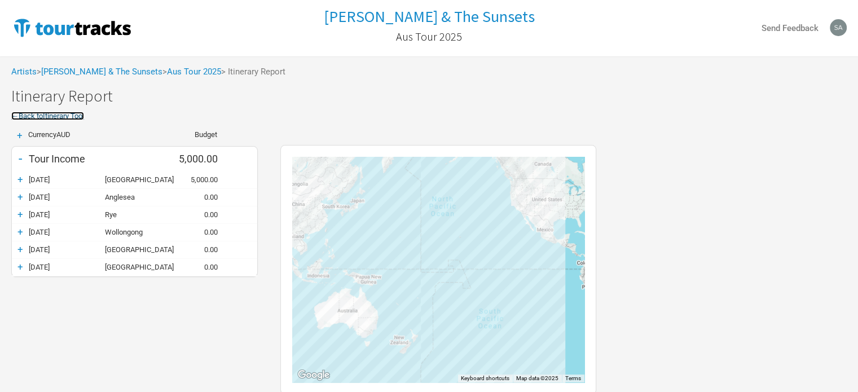
click at [30, 114] on link "← Back to Itinerary Tool" at bounding box center [47, 116] width 73 height 8
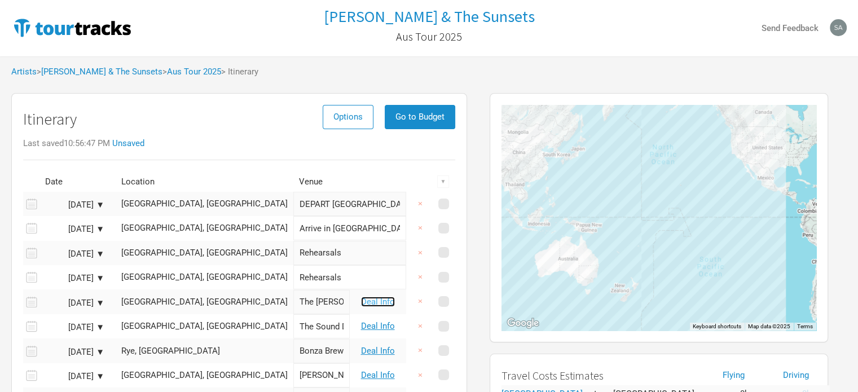
click at [374, 301] on link "Deal Info" at bounding box center [378, 302] width 34 height 10
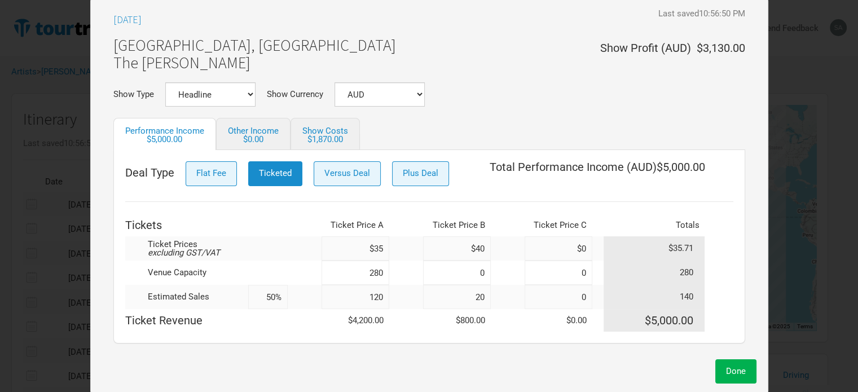
click at [384, 297] on input "120" at bounding box center [356, 297] width 68 height 24
type input "12"
type input "11%"
type input "1"
type input "8%"
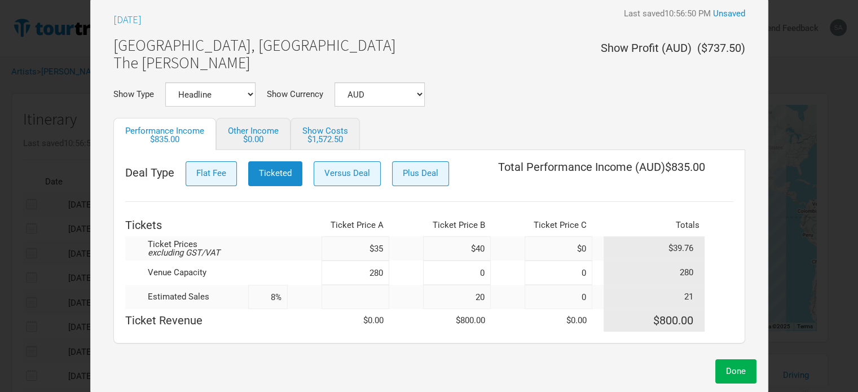
type input "7%"
type input "18"
type input "14%"
type input "182"
type input "72%"
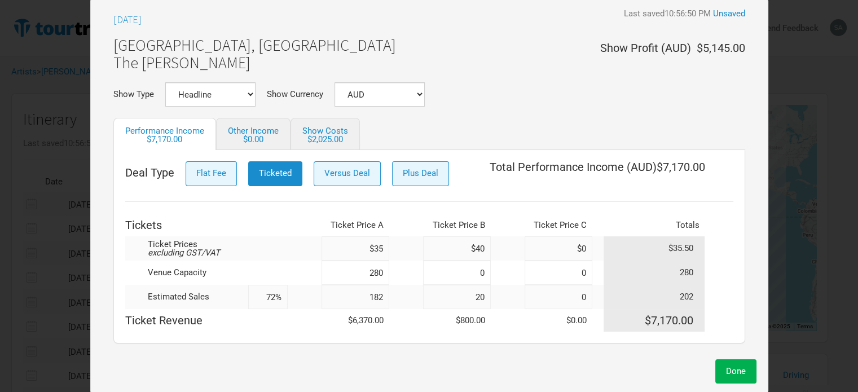
type input "182"
click at [381, 250] on input "$35" at bounding box center [356, 248] width 68 height 24
type input "$3"
type input "$40"
click at [481, 249] on input "$40" at bounding box center [457, 248] width 68 height 24
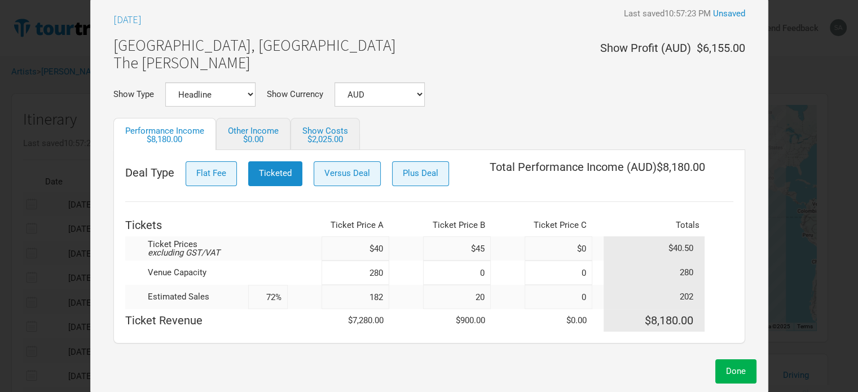
type input "$45"
click at [480, 297] on input "20" at bounding box center [457, 297] width 68 height 24
type input "65%"
type input "10"
type input "69%"
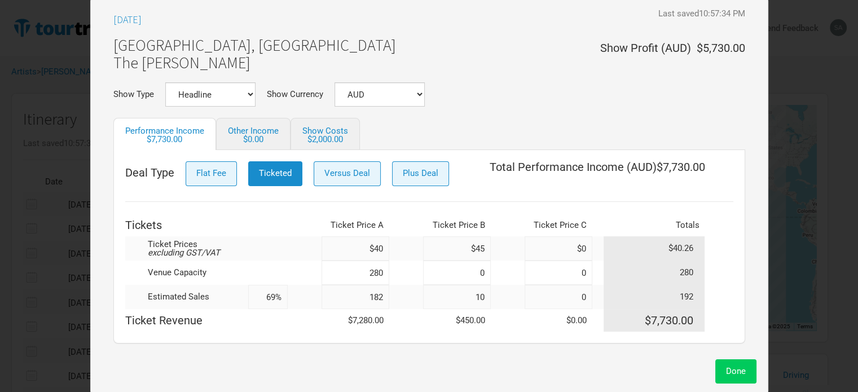
type input "10"
click at [734, 366] on span "Done" at bounding box center [736, 371] width 20 height 10
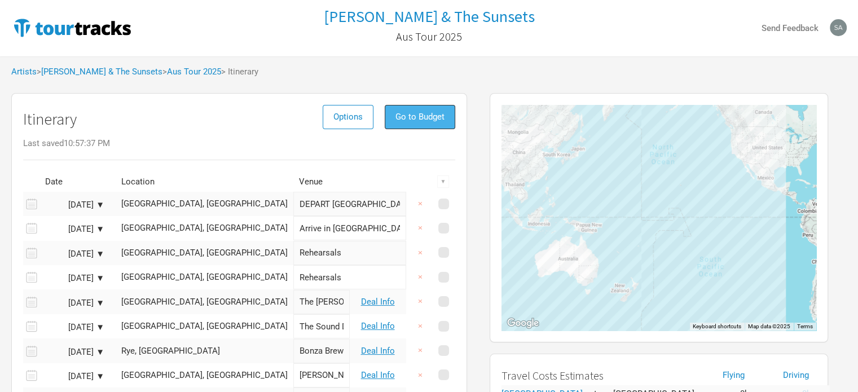
click at [400, 122] on button "Go to Budget" at bounding box center [420, 117] width 71 height 24
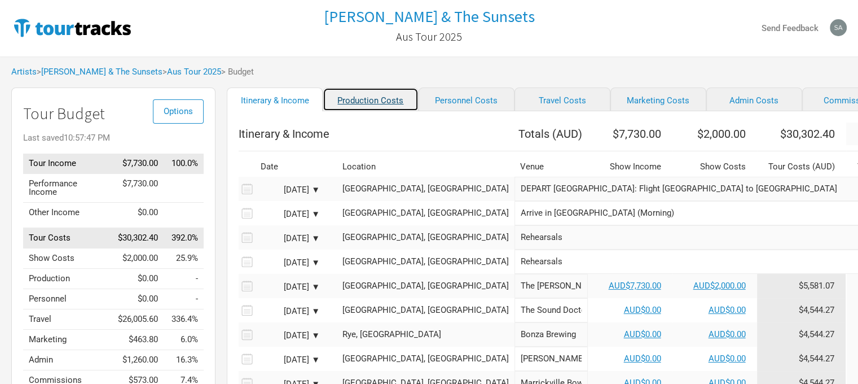
click at [374, 108] on link "Production Costs" at bounding box center [371, 99] width 96 height 24
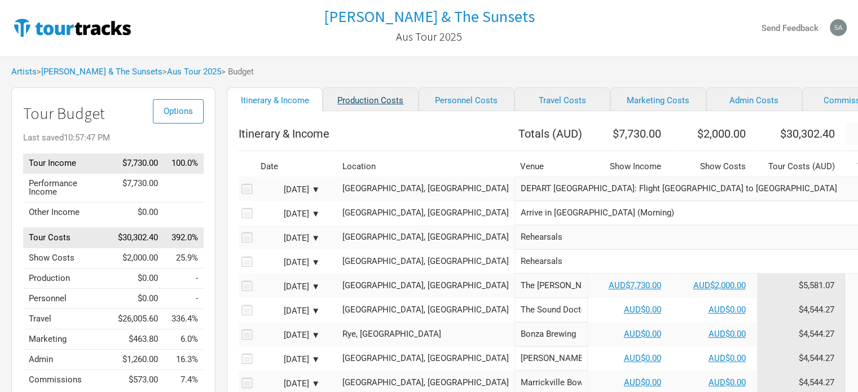
select select "Shows"
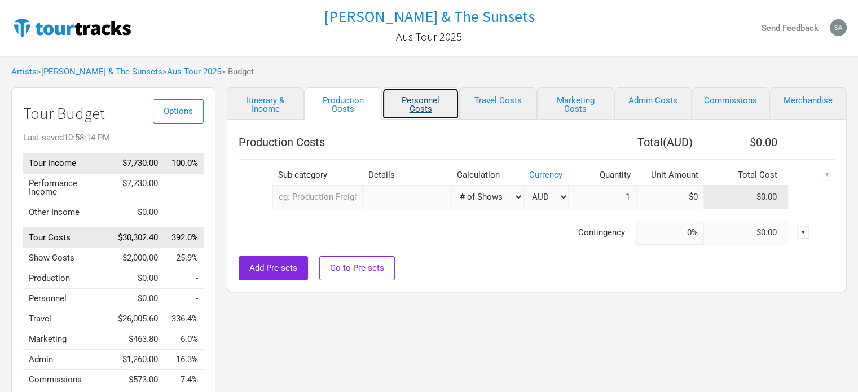
click at [412, 104] on link "Personnel Costs" at bounding box center [420, 103] width 77 height 32
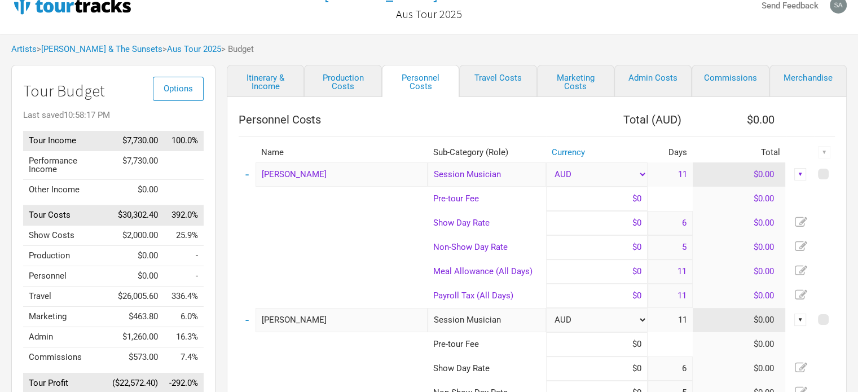
scroll to position [23, 0]
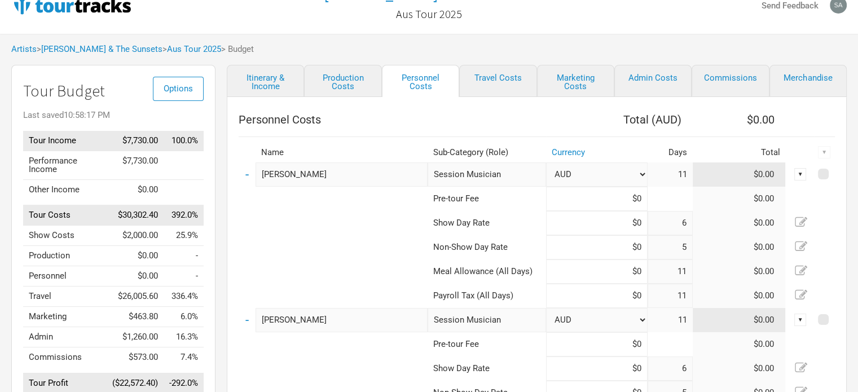
click at [379, 180] on input "[PERSON_NAME]" at bounding box center [342, 175] width 172 height 24
click at [338, 322] on input "[PERSON_NAME]" at bounding box center [342, 320] width 172 height 24
type input "[PERSON_NAME]"
click at [684, 173] on td "11" at bounding box center [670, 175] width 45 height 24
click at [798, 218] on icon at bounding box center [801, 222] width 12 height 12
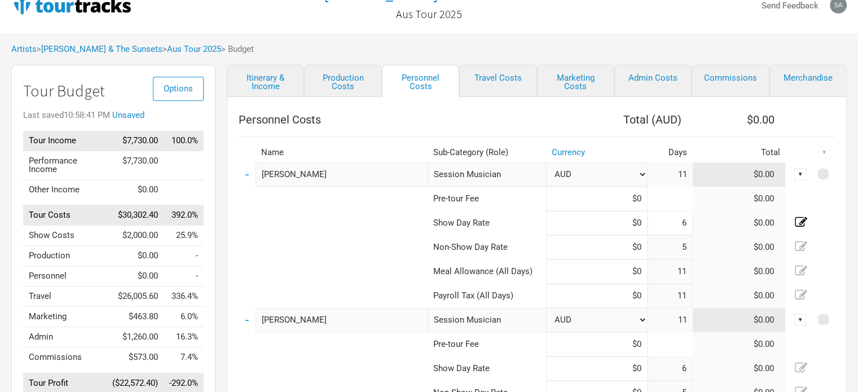
click at [798, 218] on icon at bounding box center [801, 222] width 12 height 12
click at [643, 222] on input at bounding box center [597, 223] width 102 height 24
type input "$250"
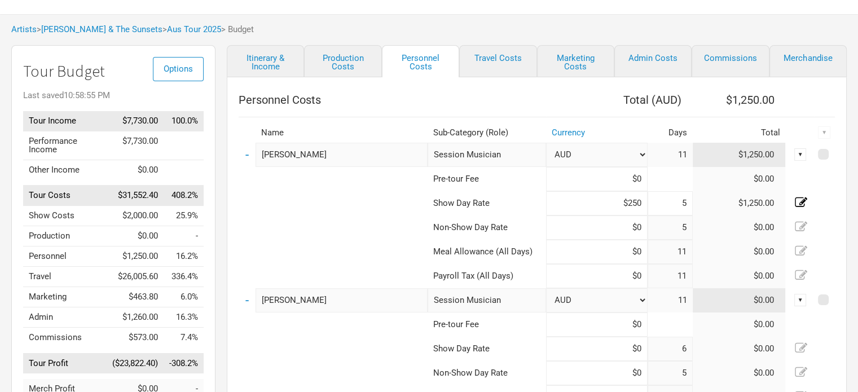
scroll to position [38, 0]
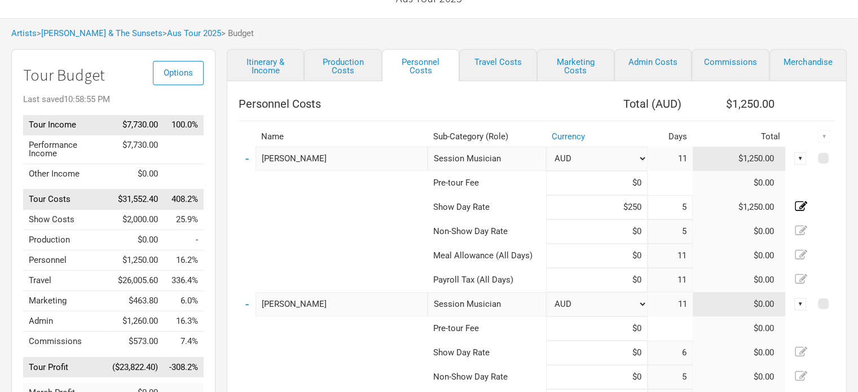
type input "5"
click at [801, 260] on icon at bounding box center [801, 255] width 12 height 12
click at [799, 157] on div "▼" at bounding box center [801, 158] width 12 height 12
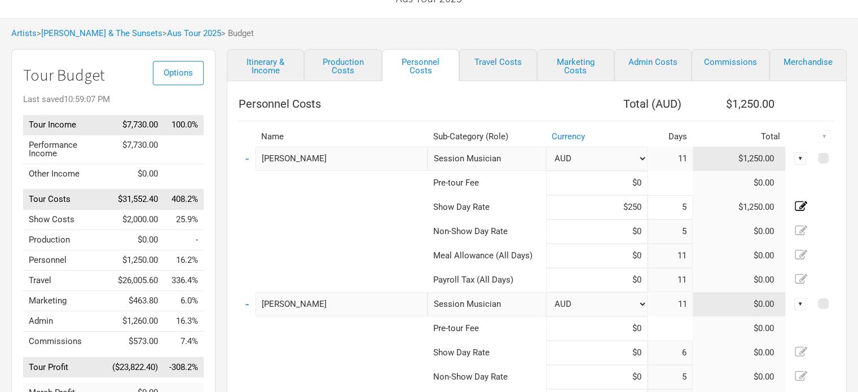
click at [804, 162] on div "▼" at bounding box center [801, 158] width 12 height 12
click at [781, 216] on link "Hide" at bounding box center [765, 216] width 69 height 8
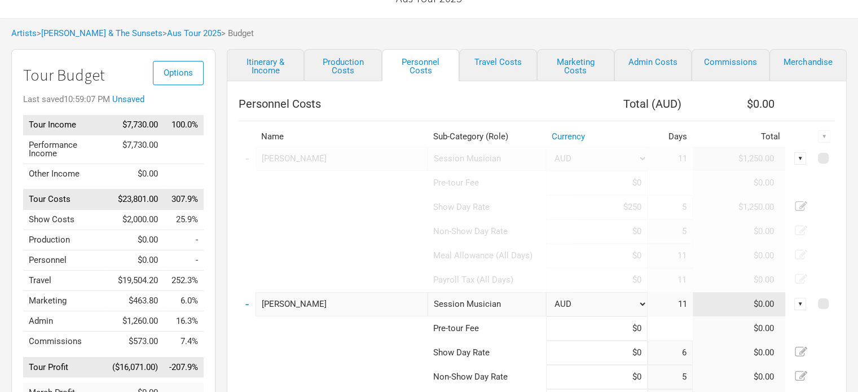
click at [800, 159] on div "▼" at bounding box center [801, 158] width 12 height 12
click at [777, 214] on link "Unhide" at bounding box center [765, 216] width 69 height 8
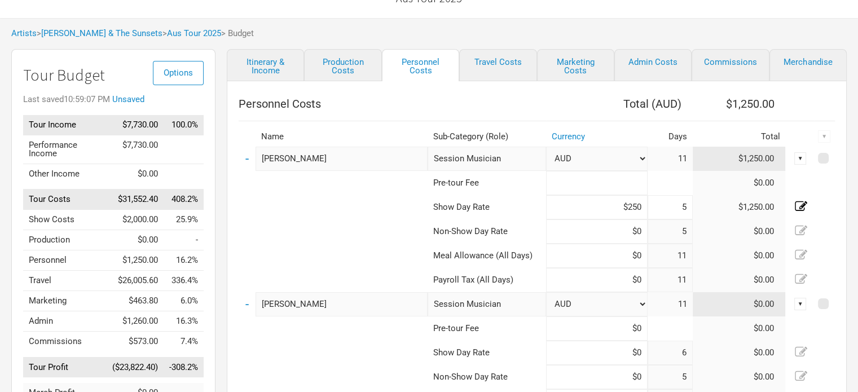
click at [567, 179] on input at bounding box center [597, 183] width 102 height 24
type input "$0"
click at [799, 231] on icon at bounding box center [801, 230] width 12 height 10
click at [686, 232] on input "5" at bounding box center [670, 232] width 45 height 24
type input "6"
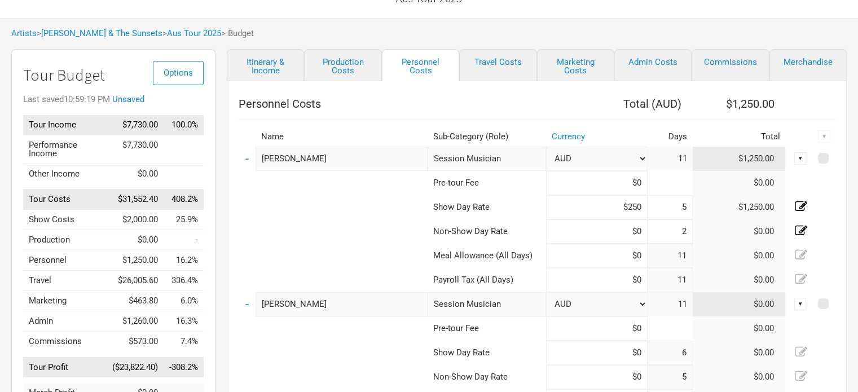
type input "2"
click at [802, 251] on icon at bounding box center [801, 255] width 12 height 12
click at [686, 253] on input "11" at bounding box center [670, 256] width 45 height 24
type input "1"
type input "0"
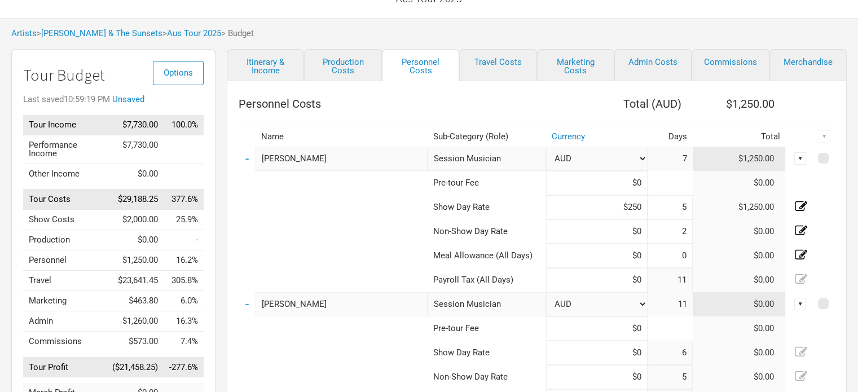
click at [798, 278] on icon at bounding box center [801, 279] width 12 height 12
click at [682, 283] on input "11" at bounding box center [670, 280] width 45 height 24
type input "1"
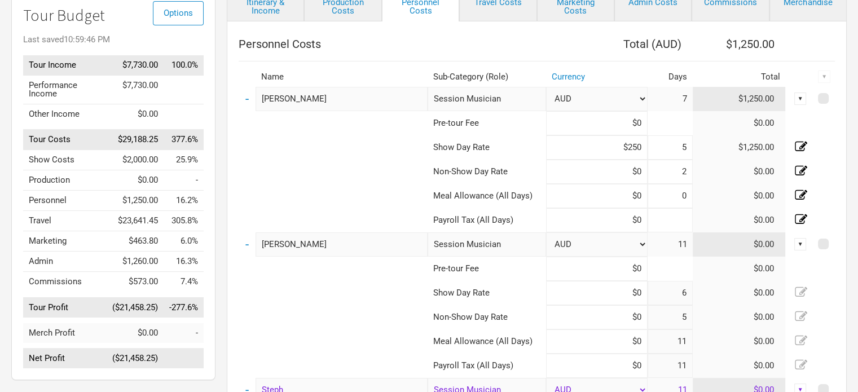
scroll to position [99, 0]
type input "0"
click at [801, 290] on icon at bounding box center [801, 291] width 12 height 10
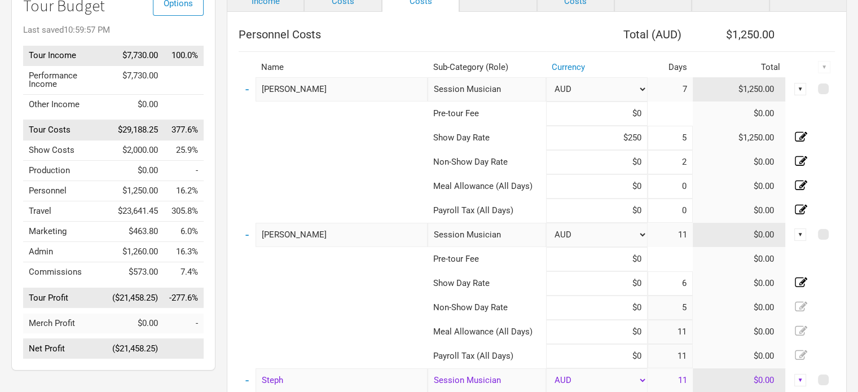
scroll to position [108, 0]
click at [639, 280] on input at bounding box center [597, 283] width 102 height 24
type input "$250"
click at [681, 282] on input "6" at bounding box center [670, 283] width 45 height 24
type input "5"
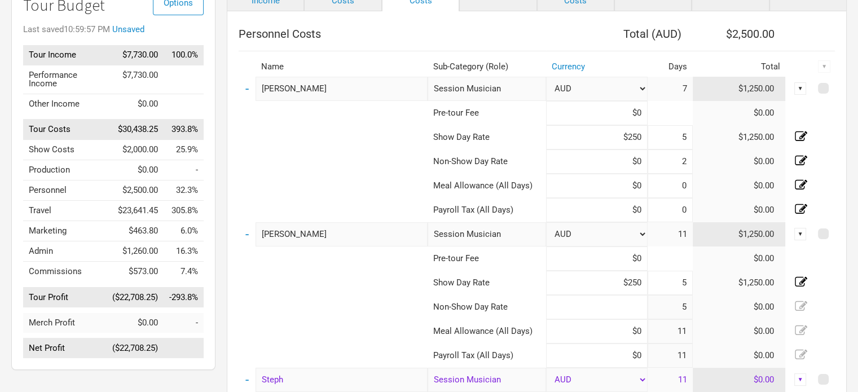
click at [634, 310] on input at bounding box center [597, 307] width 102 height 24
type input "$0"
click at [799, 306] on icon at bounding box center [801, 306] width 12 height 12
click at [684, 309] on input "5" at bounding box center [670, 307] width 45 height 24
type input "2"
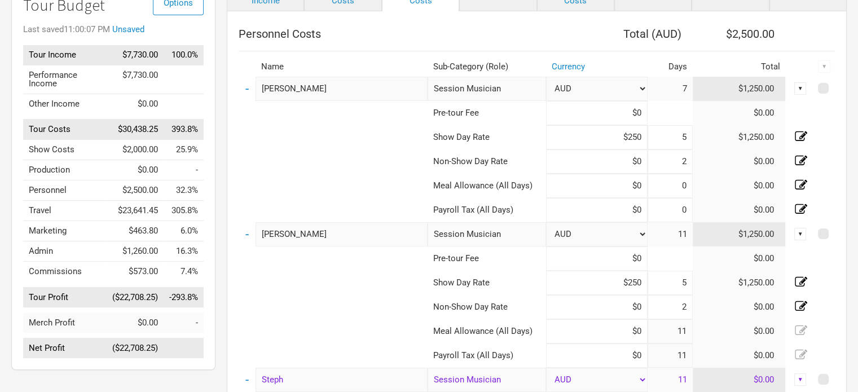
click at [797, 330] on icon at bounding box center [801, 330] width 12 height 12
click at [685, 330] on input "11" at bounding box center [670, 331] width 45 height 24
type input "1"
type input "2"
type input "0"
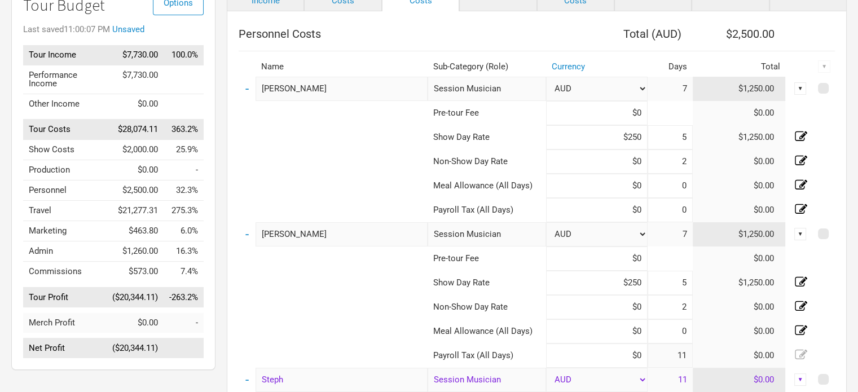
click at [801, 353] on icon at bounding box center [801, 355] width 12 height 12
click at [688, 358] on input "11" at bounding box center [670, 356] width 45 height 24
type input "1"
type input "0"
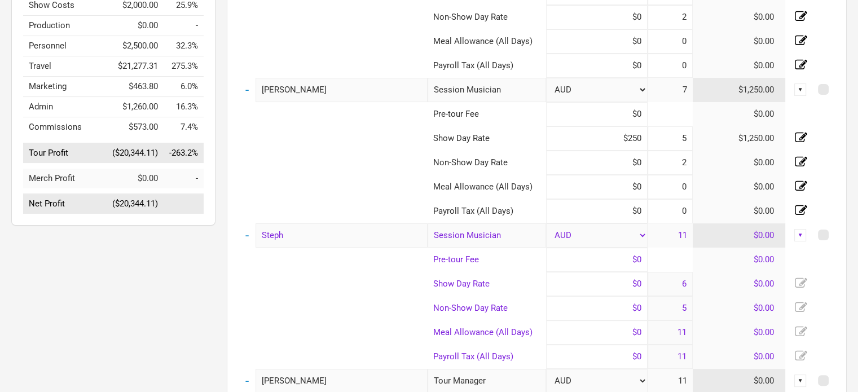
scroll to position [259, 0]
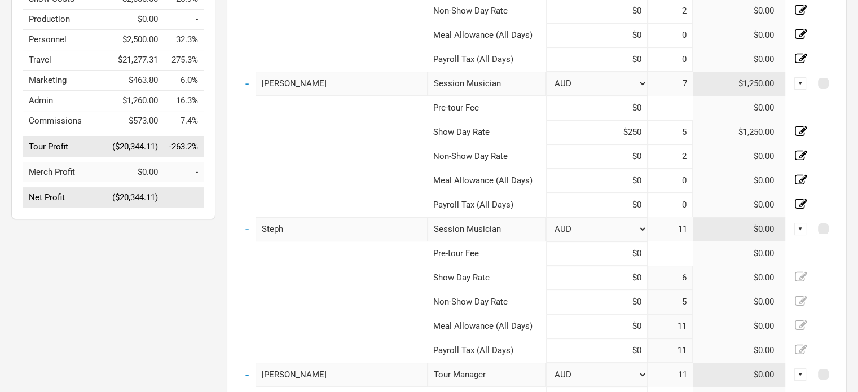
click at [306, 226] on input "Steph" at bounding box center [342, 229] width 172 height 24
type input "S"
type input "[PERSON_NAME]"
click at [804, 273] on icon at bounding box center [801, 276] width 12 height 10
click at [688, 273] on input "6" at bounding box center [670, 278] width 45 height 24
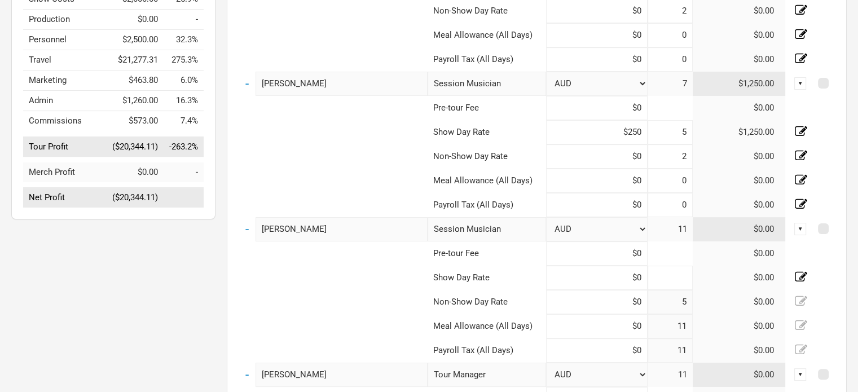
click at [688, 273] on input at bounding box center [670, 278] width 45 height 24
type input "5"
click at [804, 301] on icon at bounding box center [801, 301] width 12 height 12
click at [685, 298] on input "5" at bounding box center [670, 302] width 45 height 24
type input "2"
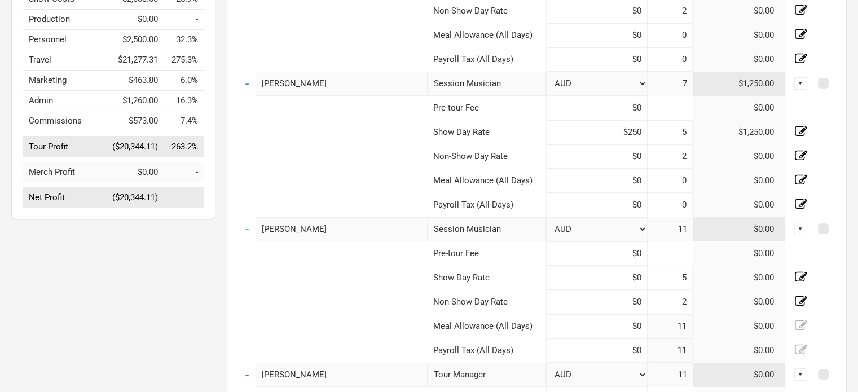
click at [801, 327] on icon at bounding box center [801, 325] width 12 height 12
click at [686, 324] on input "11" at bounding box center [670, 326] width 45 height 24
type input "1"
type input "0"
click at [805, 352] on icon at bounding box center [801, 350] width 12 height 12
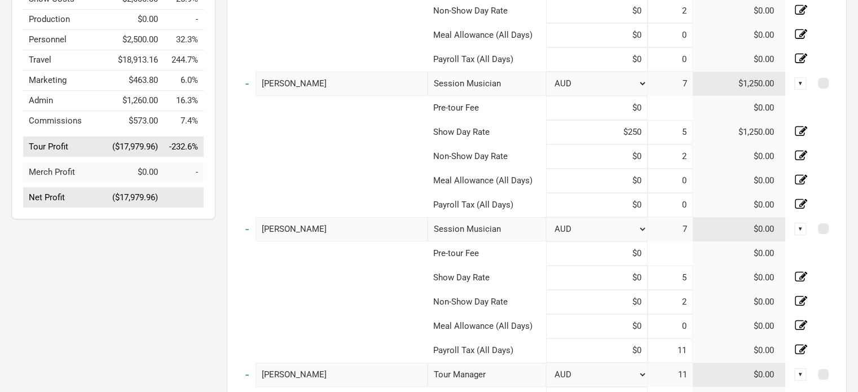
click at [679, 347] on input "11" at bounding box center [670, 351] width 45 height 24
type input "1"
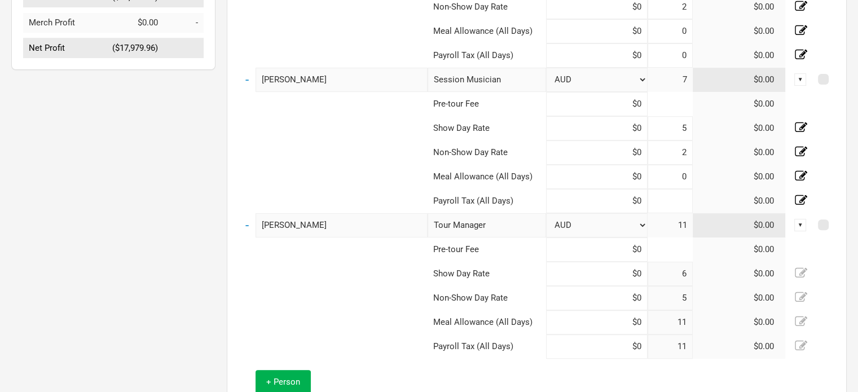
scroll to position [411, 0]
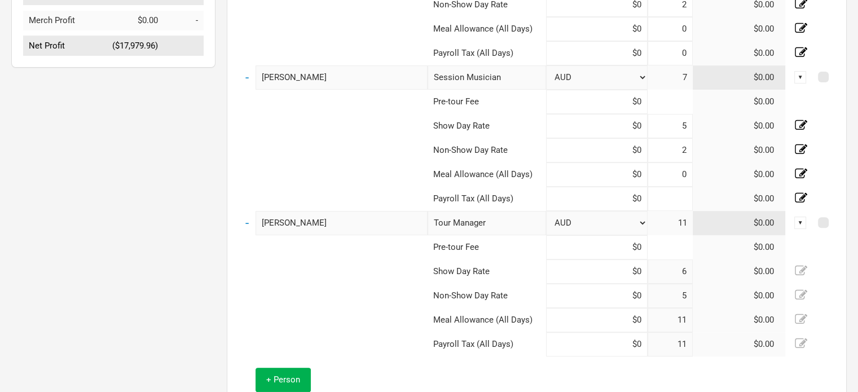
type input "0"
click at [803, 320] on icon at bounding box center [801, 319] width 12 height 12
click at [685, 318] on input "11" at bounding box center [670, 320] width 45 height 24
type input "1"
type input "0"
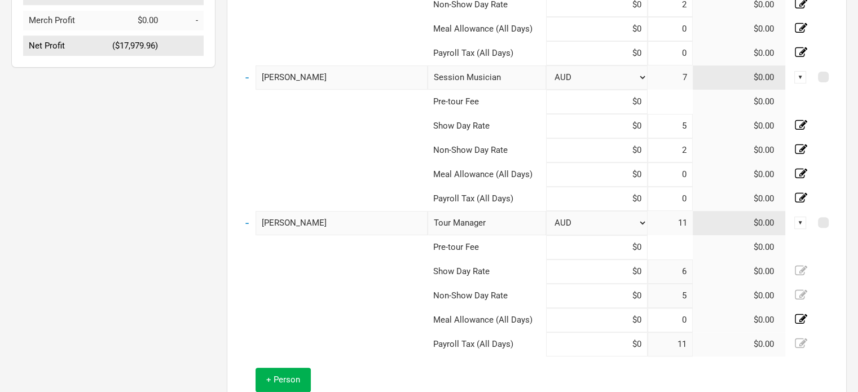
click at [801, 341] on icon at bounding box center [801, 343] width 12 height 10
click at [681, 341] on input "11" at bounding box center [670, 344] width 45 height 24
type input "1"
type input "0"
click at [797, 272] on icon at bounding box center [801, 271] width 12 height 12
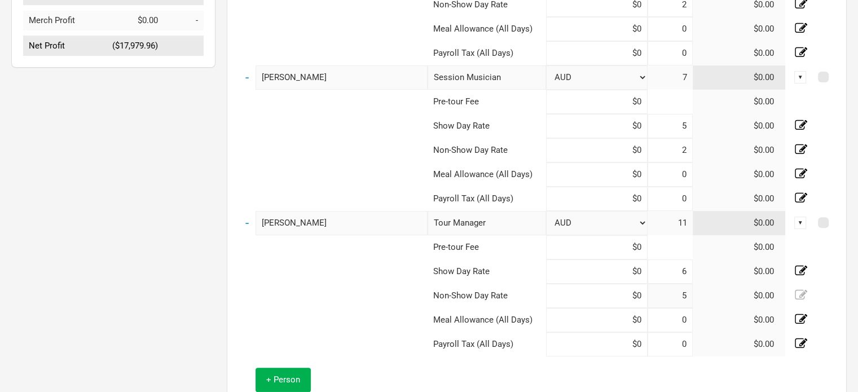
click at [687, 270] on input "6" at bounding box center [670, 272] width 45 height 24
type input "4"
click at [798, 295] on icon at bounding box center [801, 295] width 12 height 12
click at [687, 293] on input "5" at bounding box center [670, 296] width 45 height 24
type input "2"
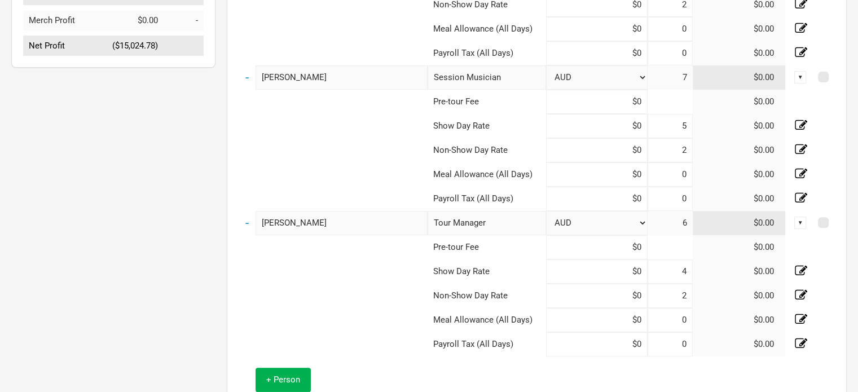
click at [826, 302] on td at bounding box center [824, 296] width 21 height 24
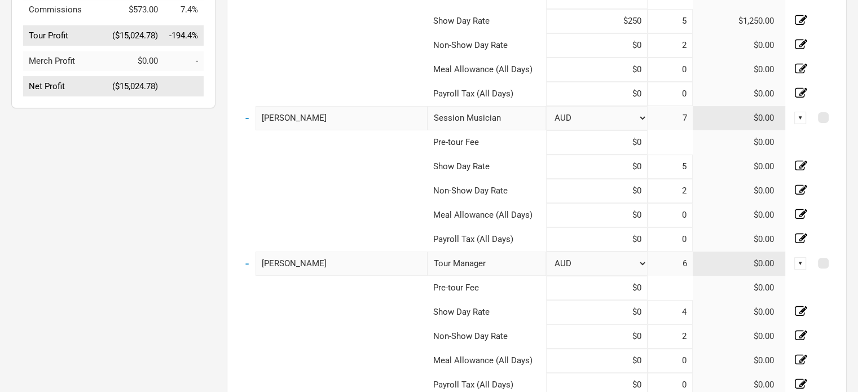
scroll to position [550, 0]
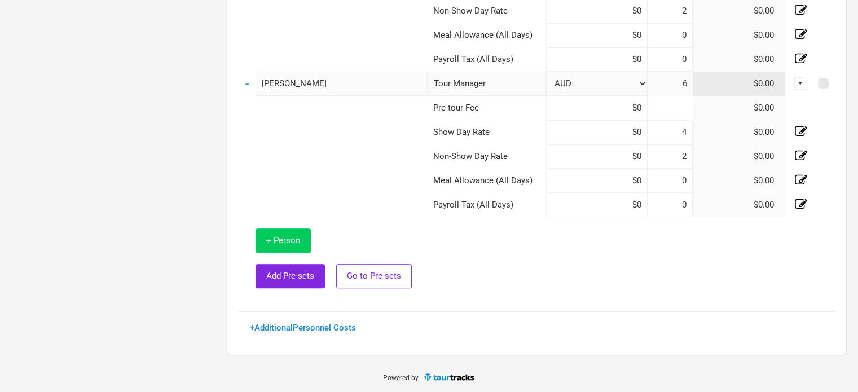
click at [284, 239] on span "+ Person" at bounding box center [283, 240] width 34 height 10
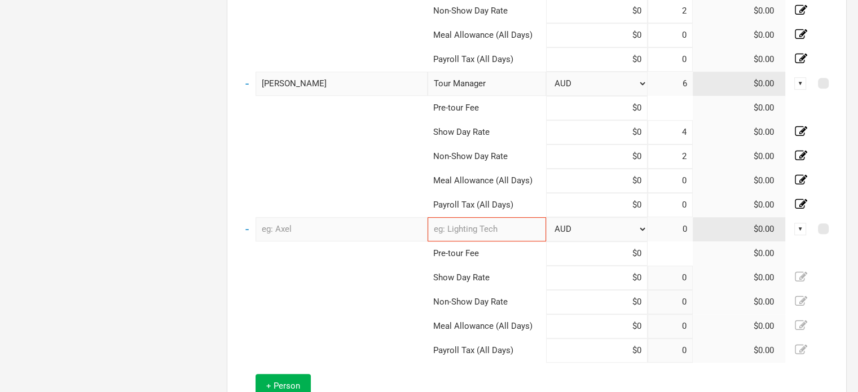
type input "6"
type input "5"
type input "11"
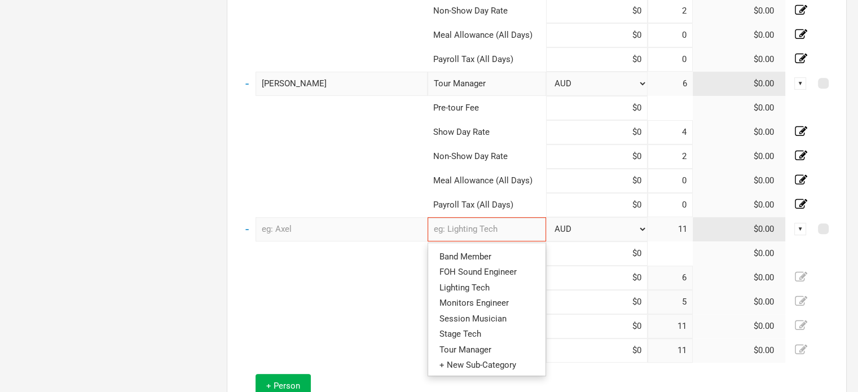
click at [481, 235] on input "text" at bounding box center [487, 229] width 119 height 24
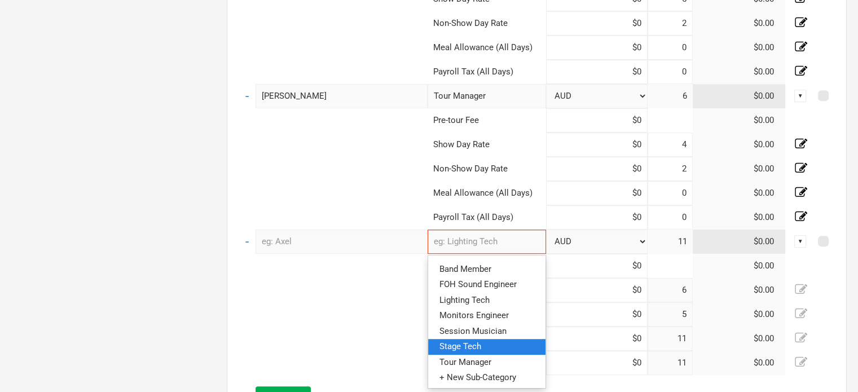
scroll to position [536, 0]
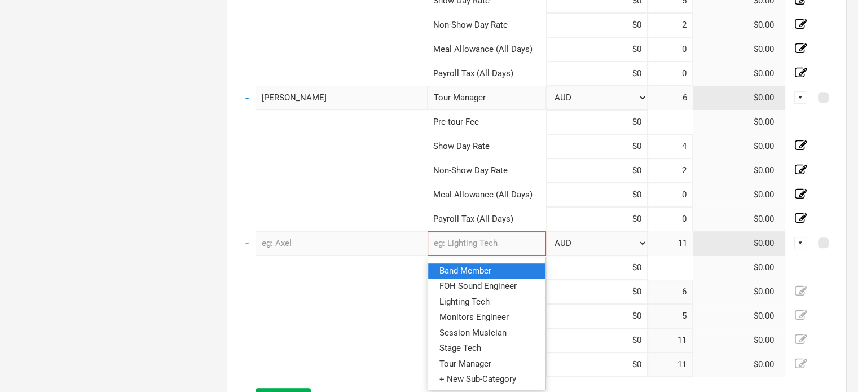
click at [498, 269] on link "Band Member" at bounding box center [486, 271] width 117 height 15
type input "Band Member"
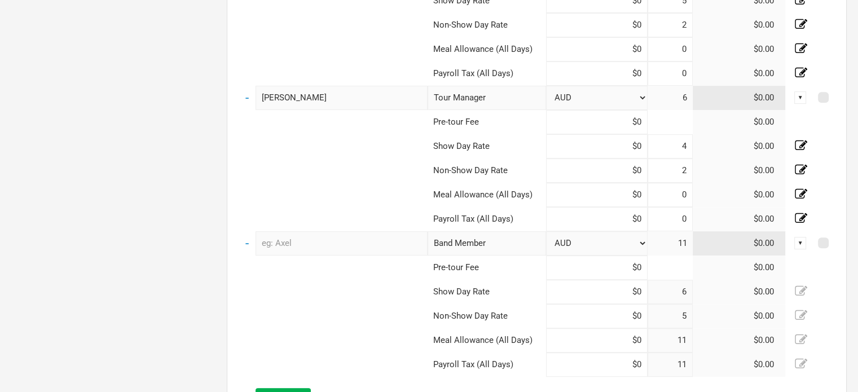
click at [341, 249] on input "text" at bounding box center [342, 243] width 172 height 24
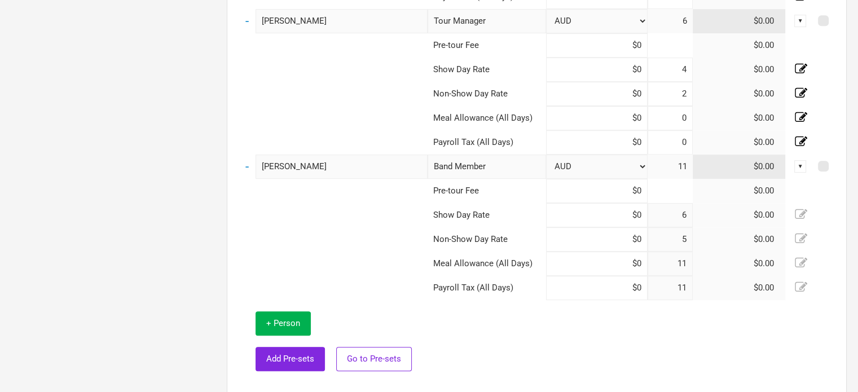
scroll to position [620, 0]
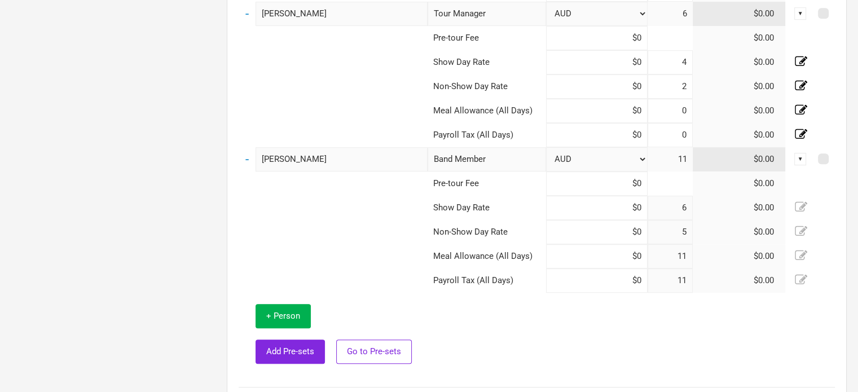
type input "[PERSON_NAME]"
click at [607, 341] on td at bounding box center [631, 334] width 407 height 83
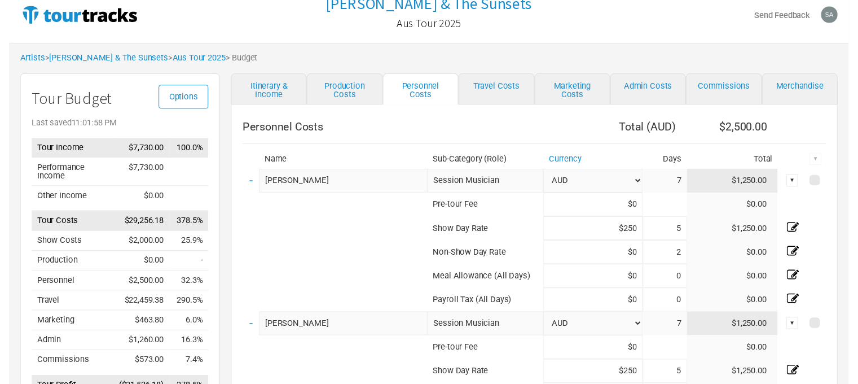
scroll to position [0, 0]
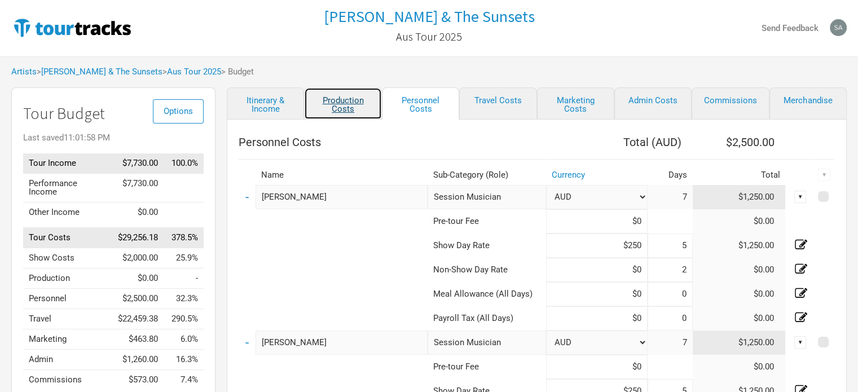
click at [328, 109] on link "Production Costs" at bounding box center [342, 103] width 77 height 32
select select "Shows"
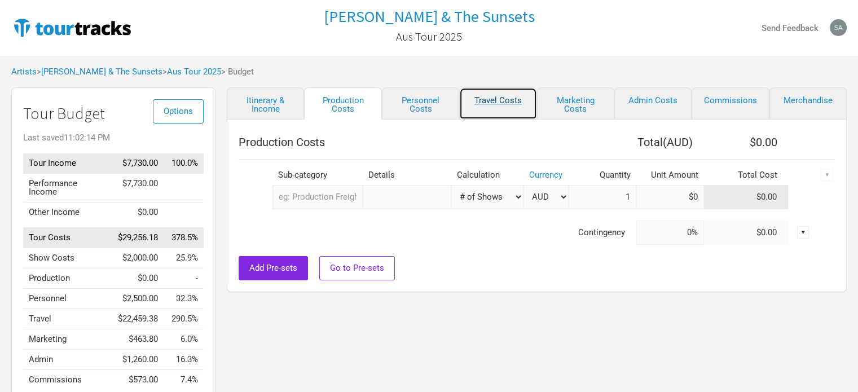
click at [485, 98] on link "Travel Costs" at bounding box center [497, 103] width 77 height 32
select select "Travel Estimates All"
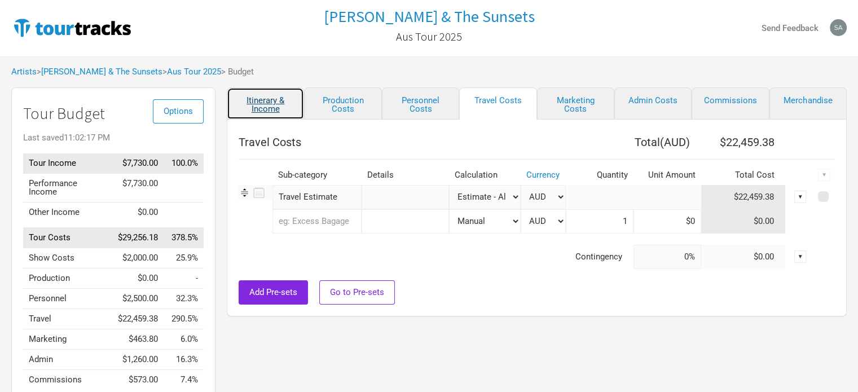
click at [262, 103] on link "Itinerary & Income" at bounding box center [265, 103] width 77 height 32
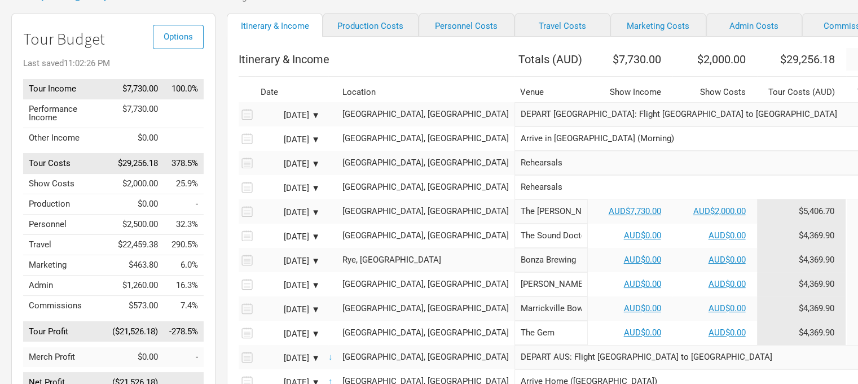
scroll to position [74, 0]
click at [624, 240] on link "AUD$0.00" at bounding box center [642, 235] width 37 height 10
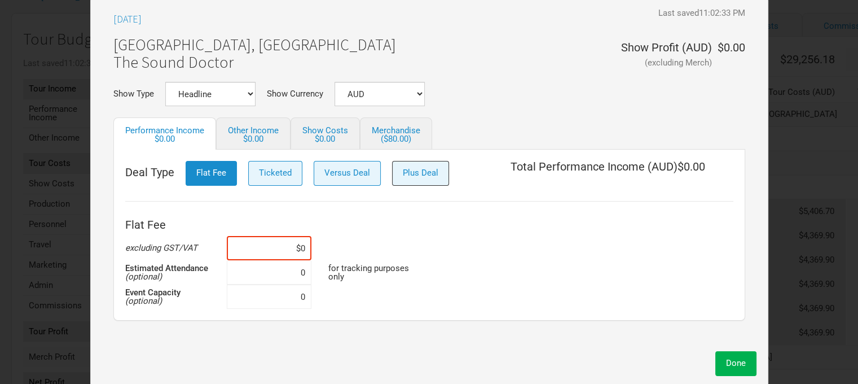
click at [423, 177] on button "Plus Deal" at bounding box center [420, 173] width 57 height 24
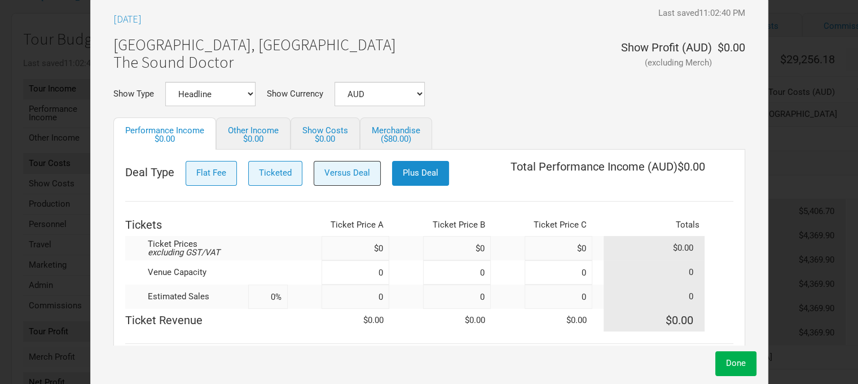
click at [355, 178] on button "Versus Deal" at bounding box center [347, 173] width 67 height 24
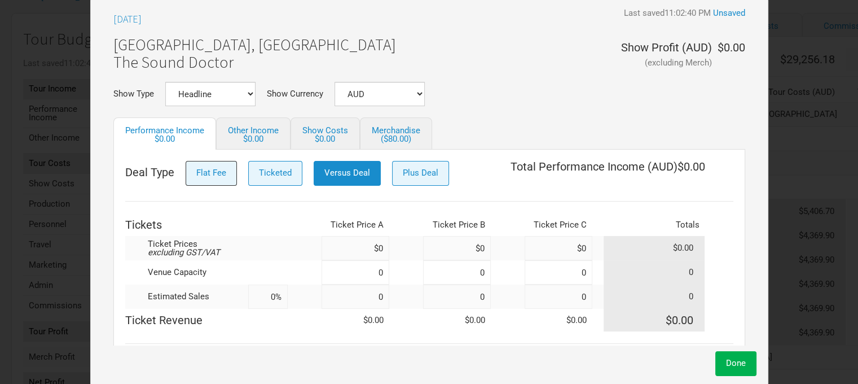
click at [216, 171] on span "Flat Fee" at bounding box center [211, 173] width 30 height 10
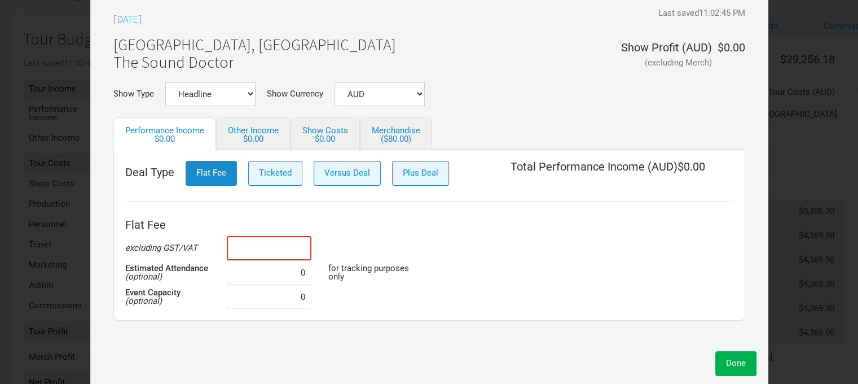
click at [304, 244] on input at bounding box center [269, 248] width 85 height 24
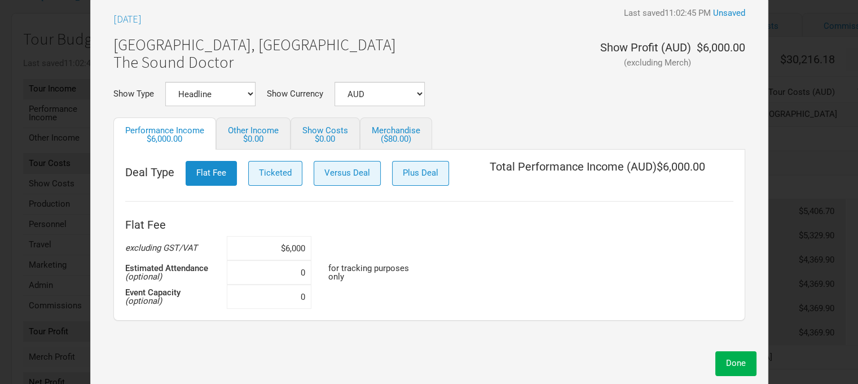
type input "$6,000"
click at [308, 270] on input at bounding box center [269, 272] width 85 height 24
type input "200"
click at [307, 293] on input at bounding box center [269, 296] width 85 height 24
type input "300"
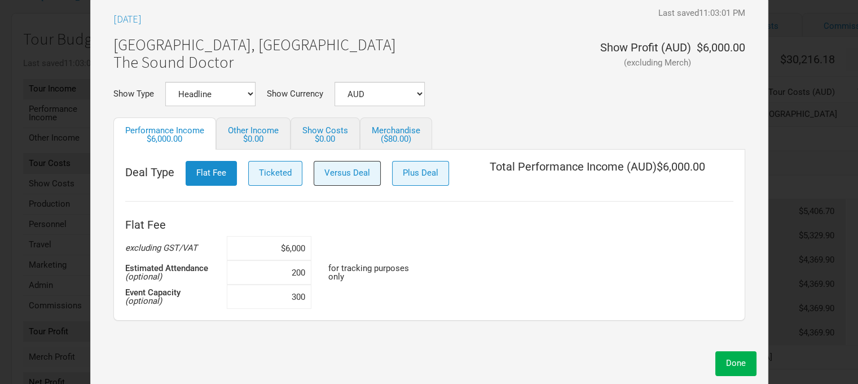
click at [343, 176] on button "Versus Deal" at bounding box center [347, 173] width 67 height 24
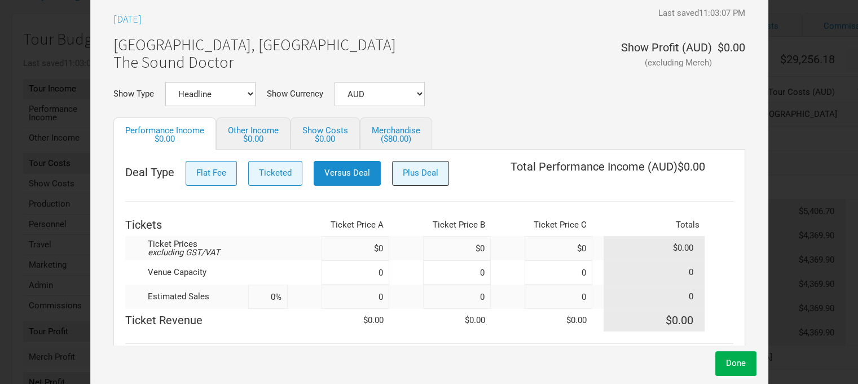
click at [406, 171] on span "Plus Deal" at bounding box center [421, 173] width 36 height 10
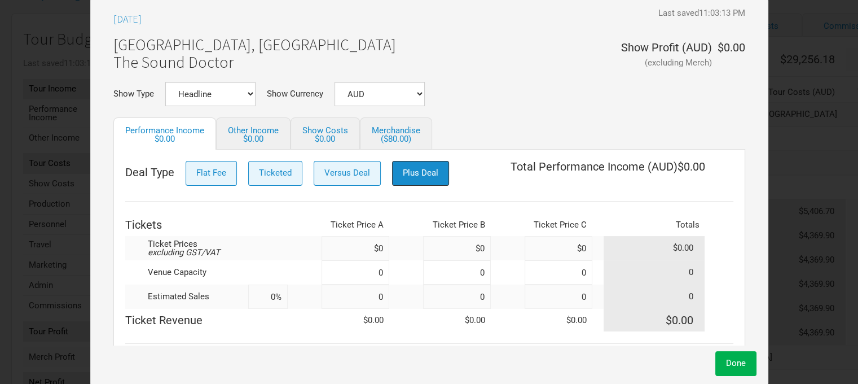
scroll to position [43, 0]
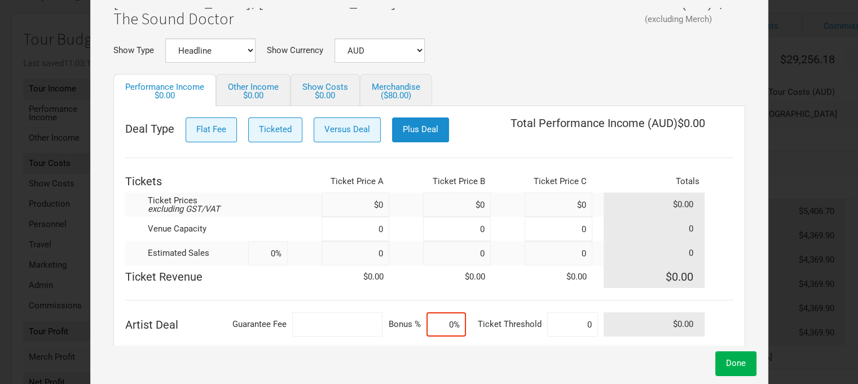
click at [370, 324] on input at bounding box center [337, 324] width 90 height 24
type input "$6,000"
click at [366, 268] on td "$0.00" at bounding box center [356, 276] width 68 height 23
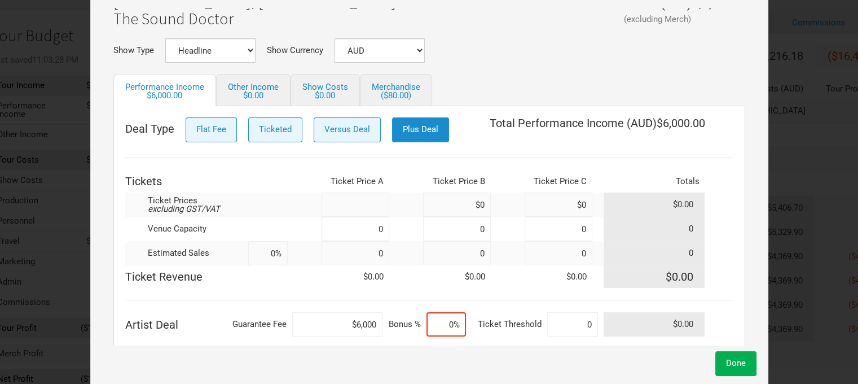
click at [372, 196] on input at bounding box center [356, 204] width 68 height 24
type input "$45"
click at [375, 224] on input at bounding box center [356, 229] width 68 height 24
type input "300"
click at [374, 255] on input at bounding box center [356, 253] width 68 height 24
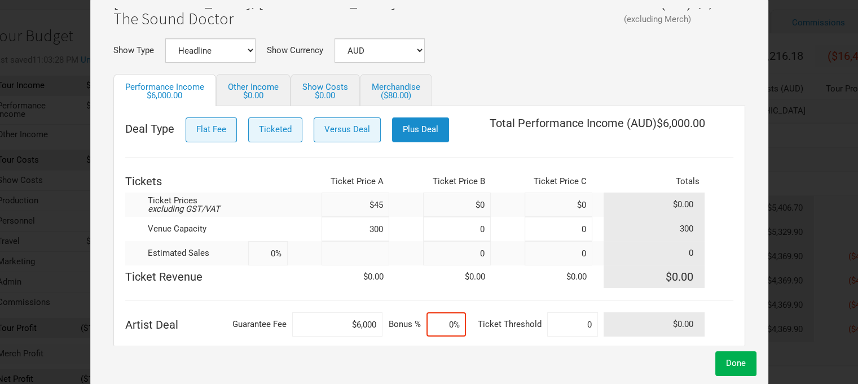
type input "2"
type input "1%"
type input "200"
type input "67%"
type input "2"
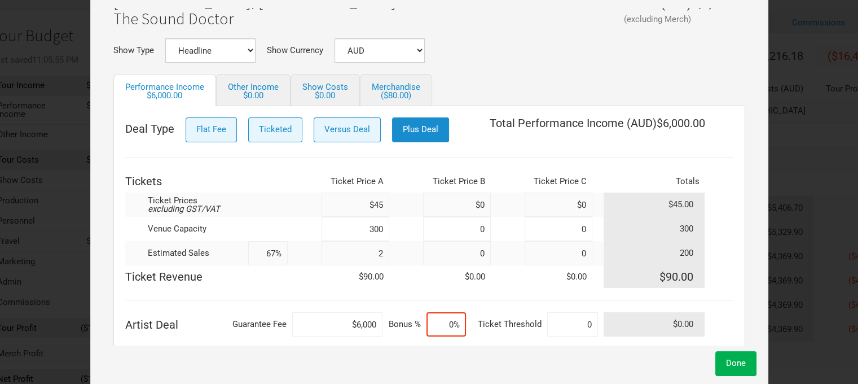
type input "1%"
type input "21"
type input "7%"
type input "220"
type input "73%"
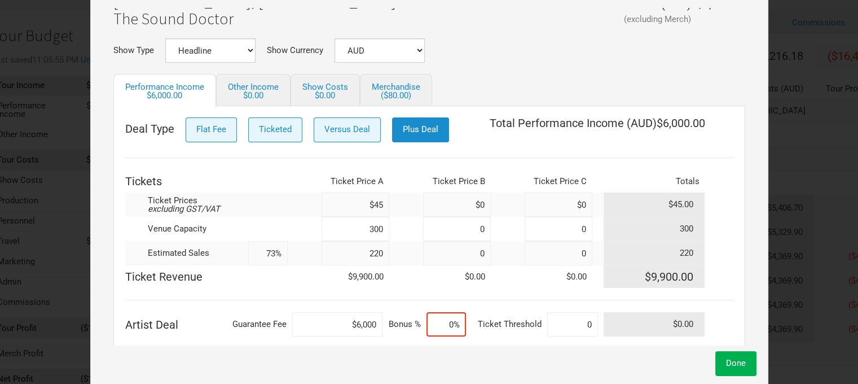
type input "220"
click at [476, 200] on input at bounding box center [457, 204] width 68 height 24
type input "$50"
click at [476, 225] on input at bounding box center [457, 229] width 68 height 24
type input "300"
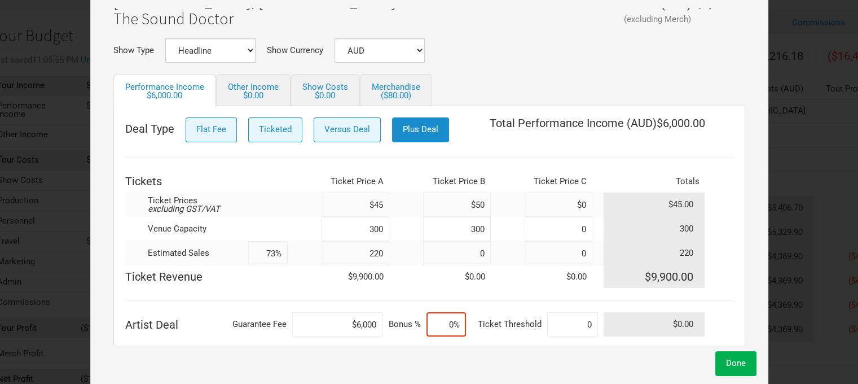
type input "37%"
type input "300"
click at [475, 252] on input at bounding box center [457, 253] width 68 height 24
type input "20"
type input "40%"
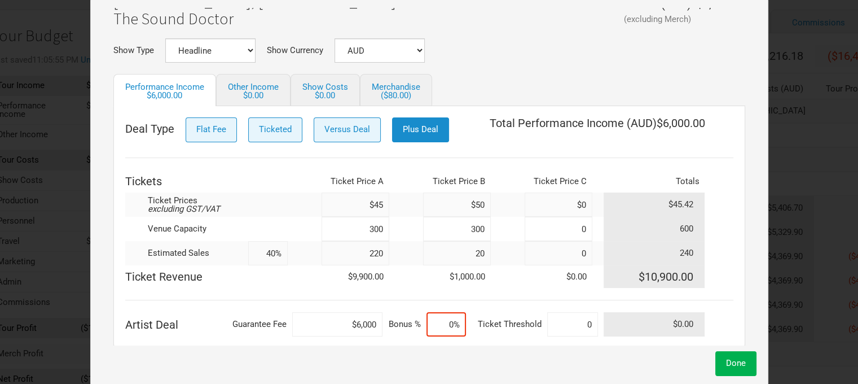
type input "20"
click at [451, 318] on input at bounding box center [447, 324] width 40 height 24
type input "0%"
click at [582, 320] on input at bounding box center [572, 324] width 51 height 24
type input "225"
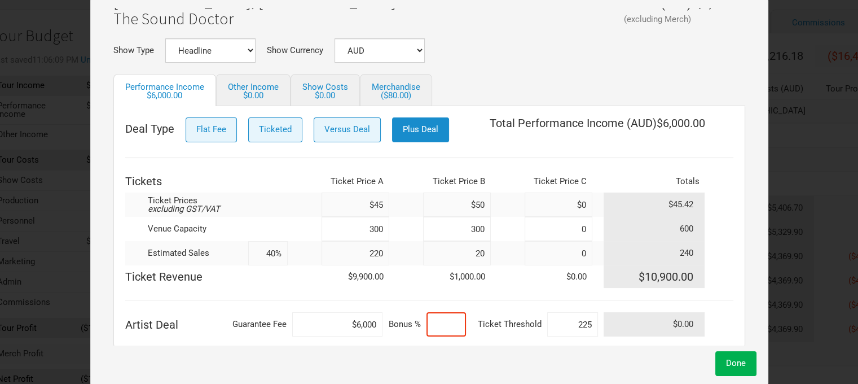
click at [451, 317] on input at bounding box center [447, 324] width 40 height 24
type input "50%"
click at [377, 245] on input "220" at bounding box center [356, 253] width 68 height 24
type input "22"
type input "7%"
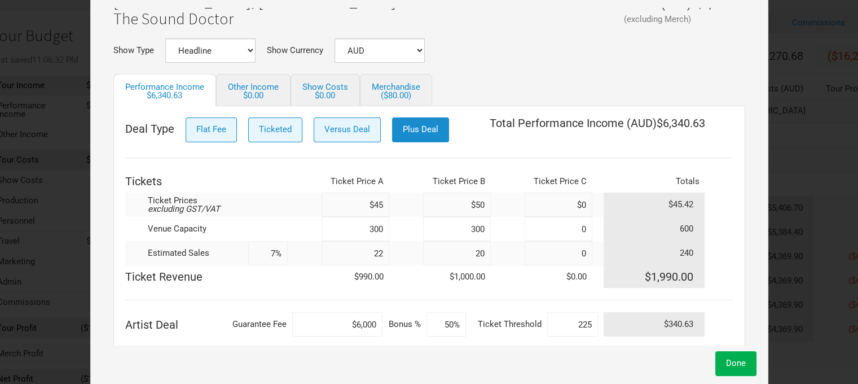
type input "225"
type input "41%"
type input "225"
click at [479, 247] on input "20" at bounding box center [457, 253] width 68 height 24
type input "2"
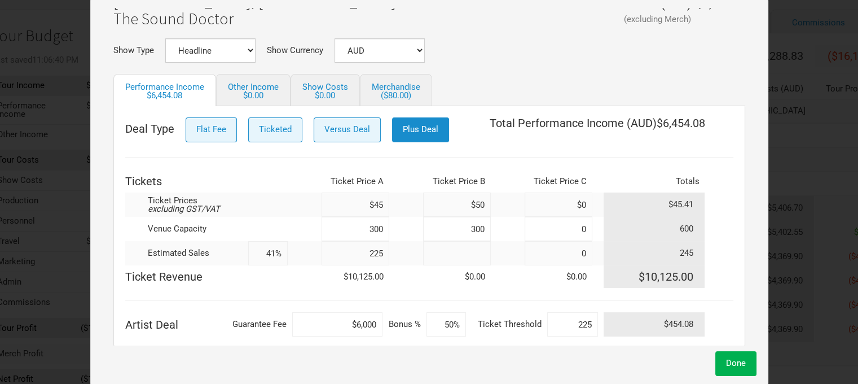
type input "38%"
type input "19"
type input "41%"
type input "19"
click at [454, 319] on input "50%" at bounding box center [447, 324] width 40 height 24
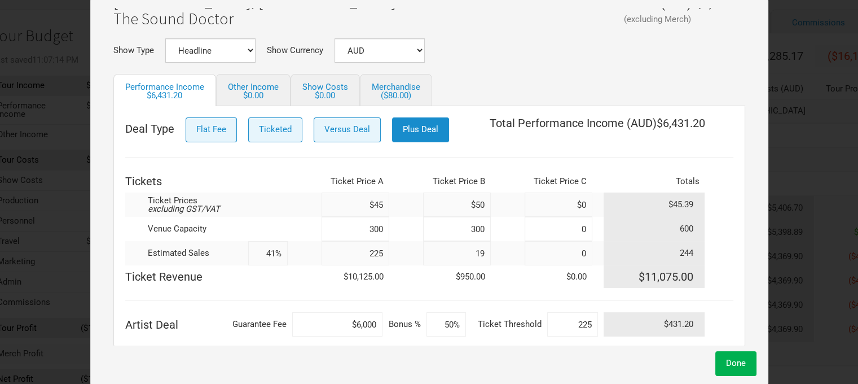
click at [379, 249] on input "225" at bounding box center [356, 253] width 68 height 24
type input "2"
type input "4%"
type input "244"
type input "44%"
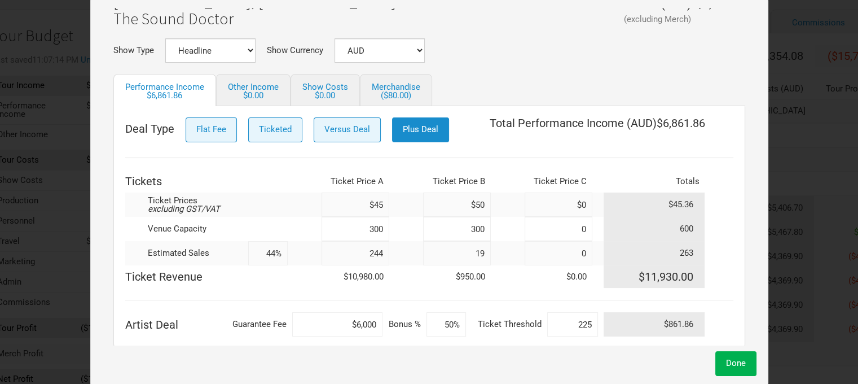
type input "244"
drag, startPoint x: 480, startPoint y: 250, endPoint x: 470, endPoint y: 250, distance: 10.2
click at [470, 250] on input "19" at bounding box center [457, 253] width 68 height 24
type input "41%"
type input "19"
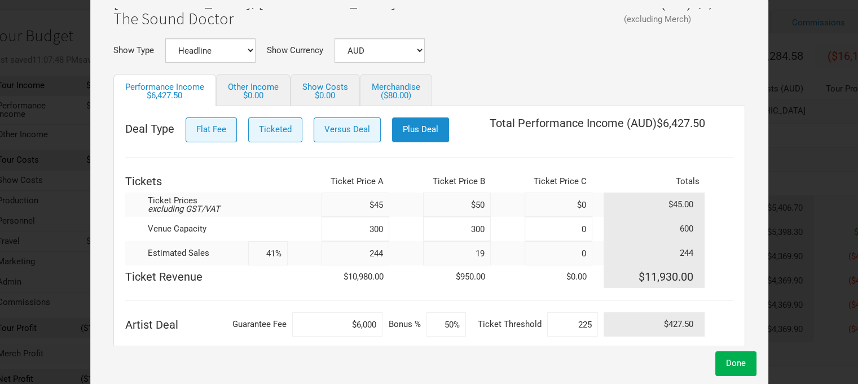
type input "44%"
click at [377, 247] on input "244" at bounding box center [356, 253] width 68 height 24
type input "2"
type input "4%"
type input "22"
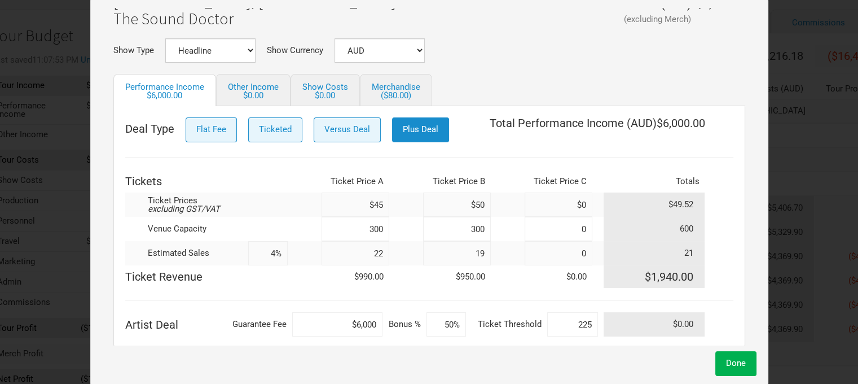
type input "7%"
type input "225"
type input "41%"
type input "225"
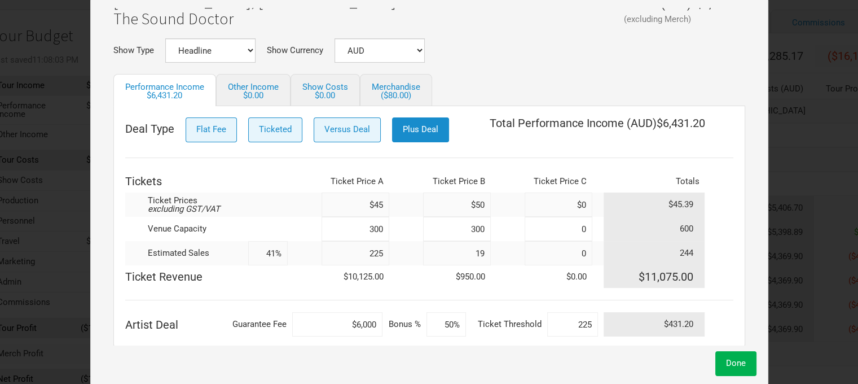
click at [448, 317] on input "50%" at bounding box center [447, 324] width 40 height 24
type input "50%"
click at [379, 250] on input "225" at bounding box center [356, 253] width 68 height 24
type input "22"
type input "7%"
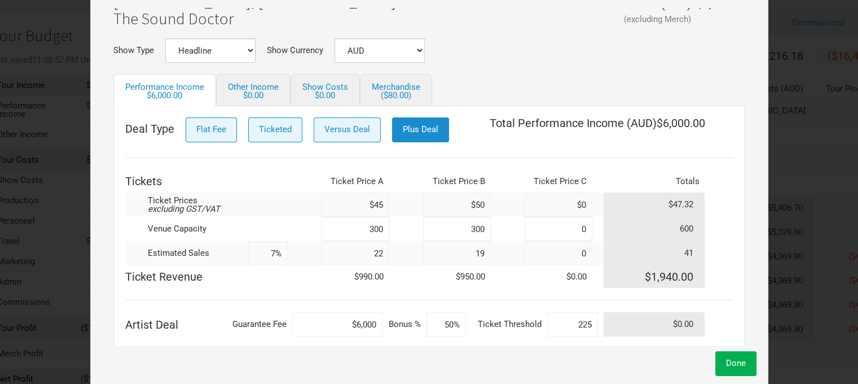
type input "224"
type input "41%"
type input "224"
click at [476, 247] on input "19" at bounding box center [457, 253] width 68 height 24
type input "9"
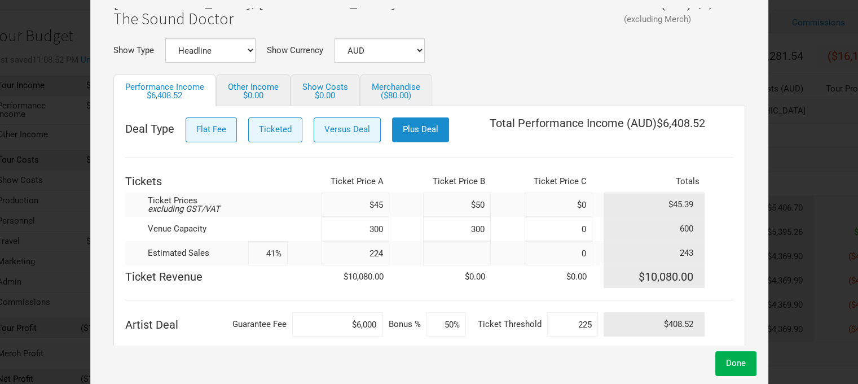
type input "2"
type input "38%"
type input "20"
type input "41%"
type input "2"
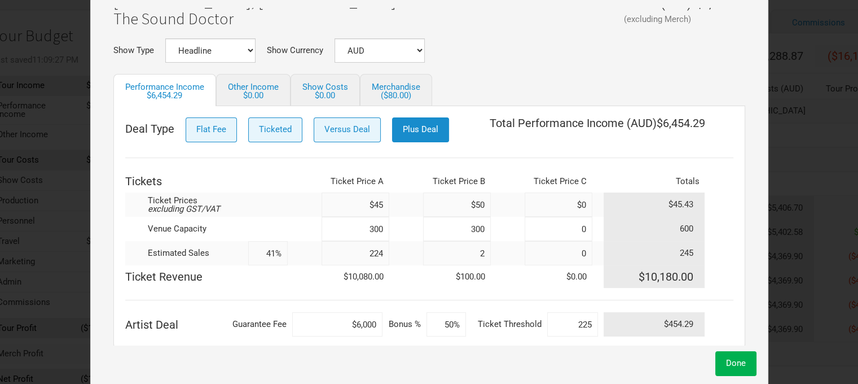
type input "38%"
type input "22"
type input "41%"
type input "22"
click at [378, 247] on input "224" at bounding box center [356, 253] width 68 height 24
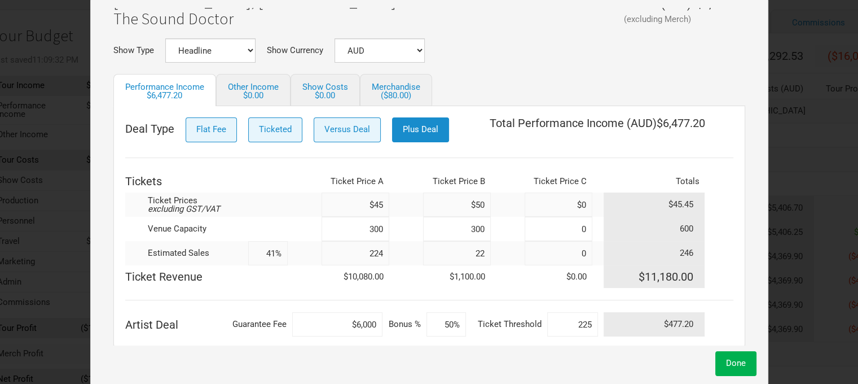
type input "22"
type input "7%"
type input "2"
type input "4%"
type input "2"
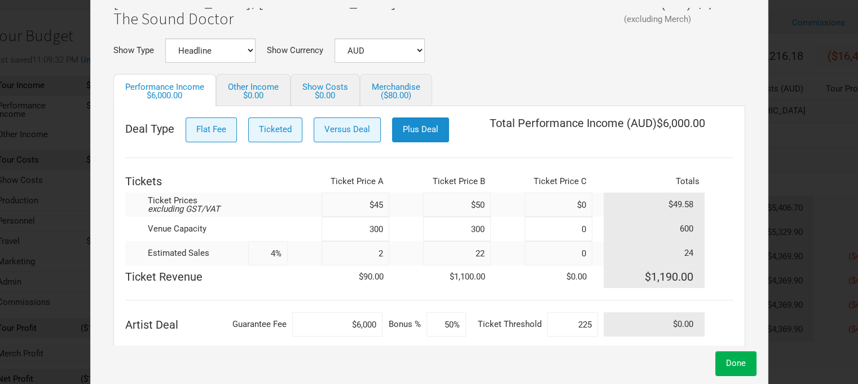
click at [479, 250] on input "22" at bounding box center [457, 253] width 68 height 24
type input "2"
type input "1%"
type input "0%"
type input "1"
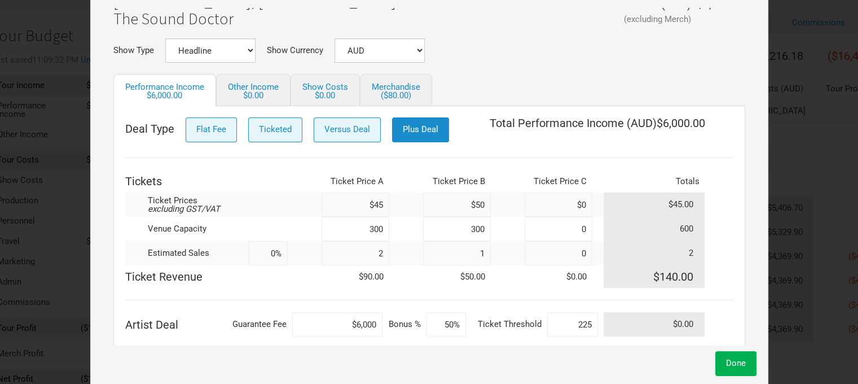
type input "1%"
type input "19"
type input "4%"
type input "19"
click at [379, 247] on input "2" at bounding box center [356, 253] width 68 height 24
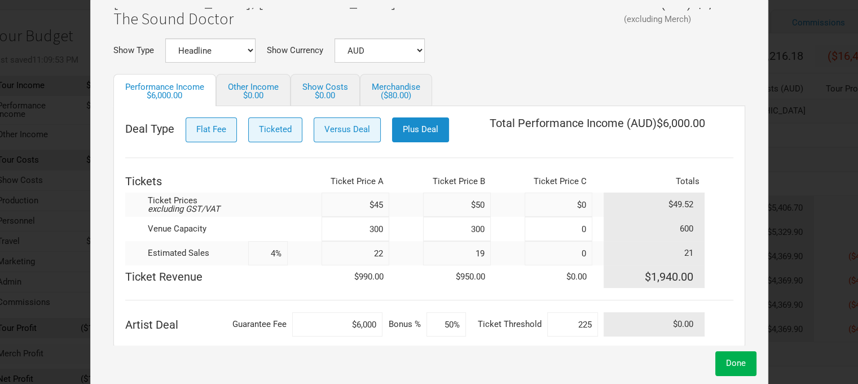
type input "225"
type input "41%"
type input "225"
click at [457, 318] on input "50%" at bounding box center [447, 324] width 40 height 24
type input "55.08%"
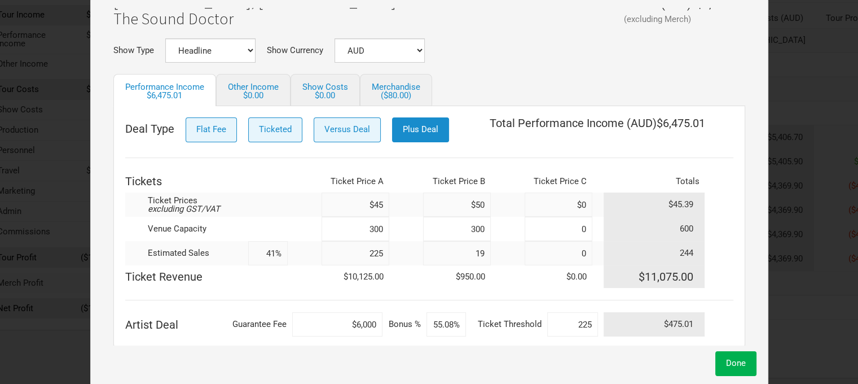
scroll to position [149, 32]
click at [240, 91] on div "$0.00" at bounding box center [253, 95] width 51 height 8
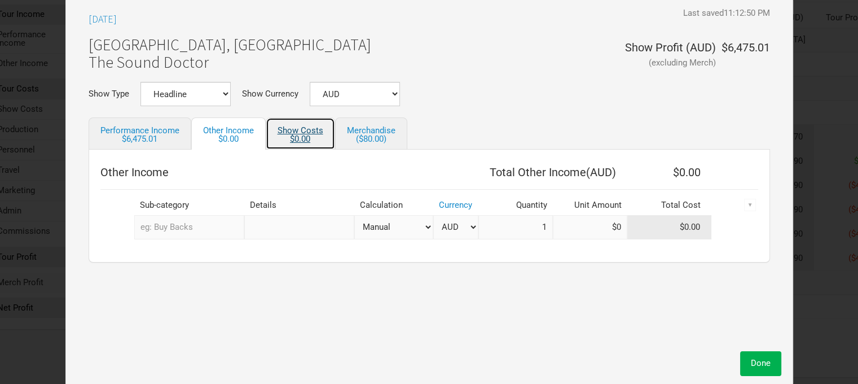
click at [311, 126] on link "Show Costs $0.00" at bounding box center [300, 133] width 69 height 32
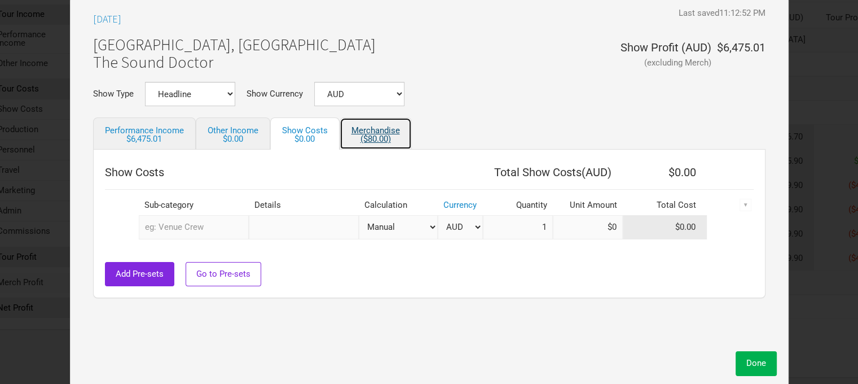
click at [381, 121] on link "Merchandise ($80.00)" at bounding box center [376, 133] width 72 height 32
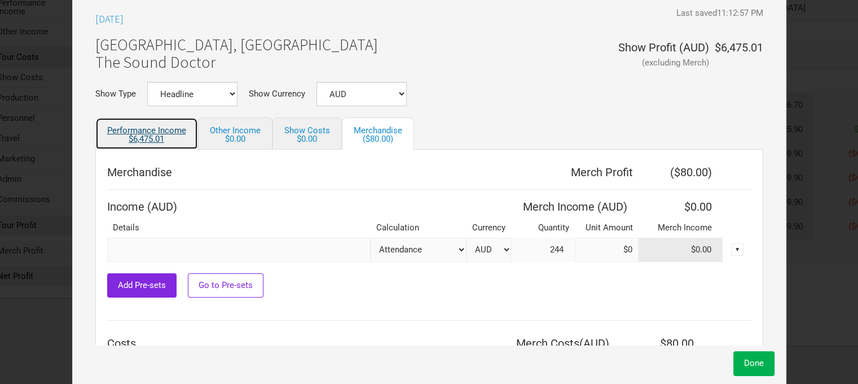
click at [183, 135] on div "$6,475.01" at bounding box center [146, 139] width 79 height 8
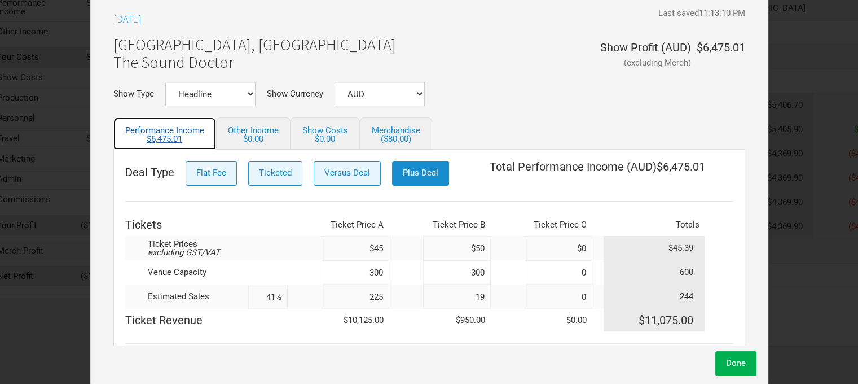
scroll to position [43, 0]
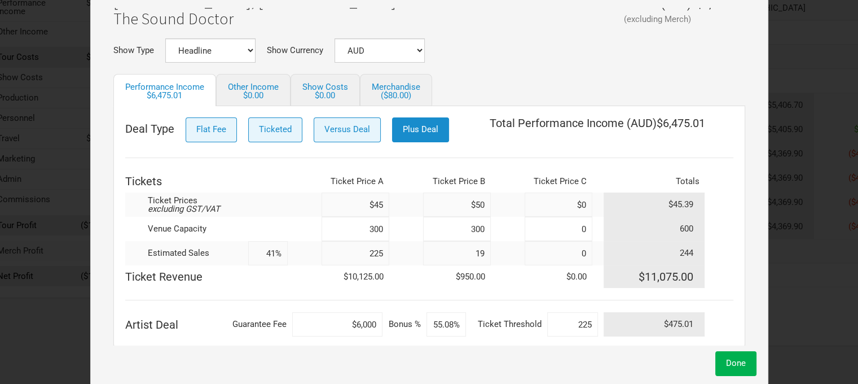
click at [449, 319] on input "55.08%" at bounding box center [447, 324] width 40 height 24
type input "55.08%"
click at [734, 367] on span "Done" at bounding box center [736, 363] width 20 height 10
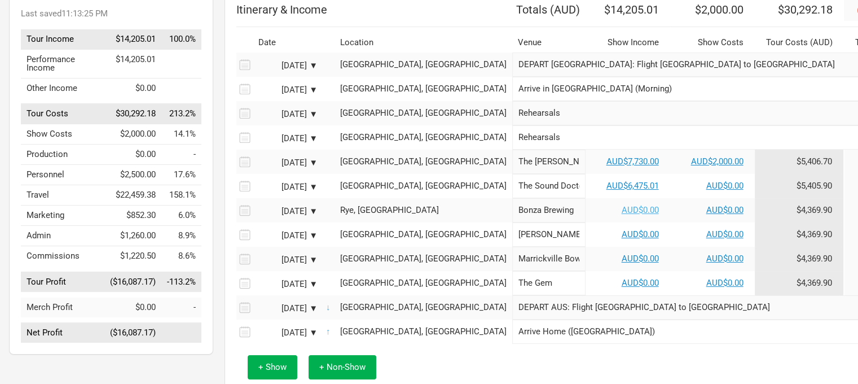
scroll to position [124, 0]
click at [515, 222] on input "Bonza Brewing" at bounding box center [551, 210] width 73 height 24
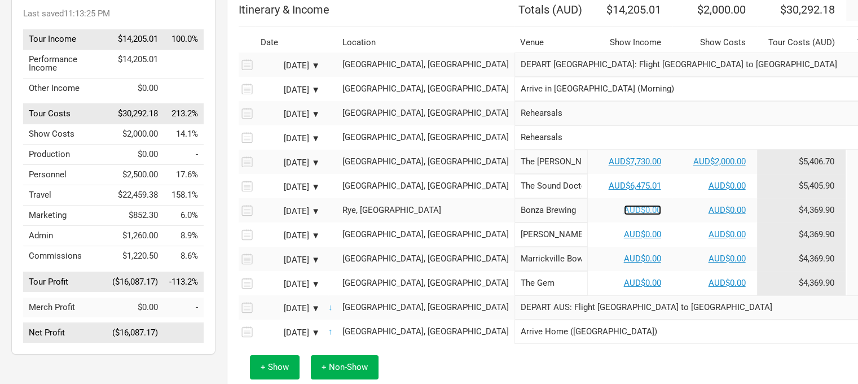
click at [624, 215] on link "AUD$0.00" at bounding box center [642, 210] width 37 height 10
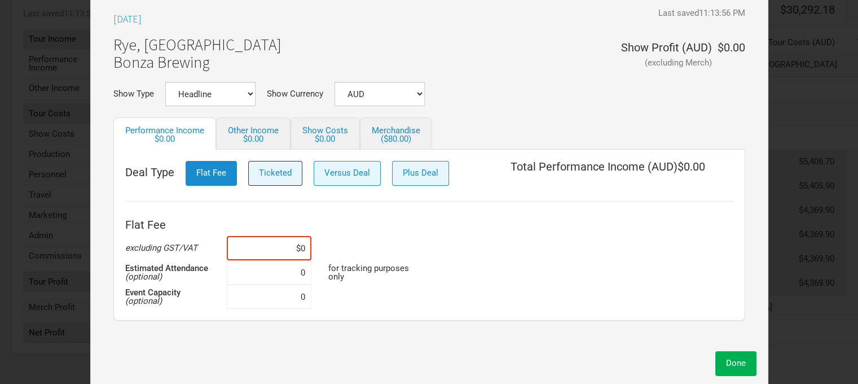
click at [280, 169] on span "Ticketed" at bounding box center [275, 173] width 33 height 10
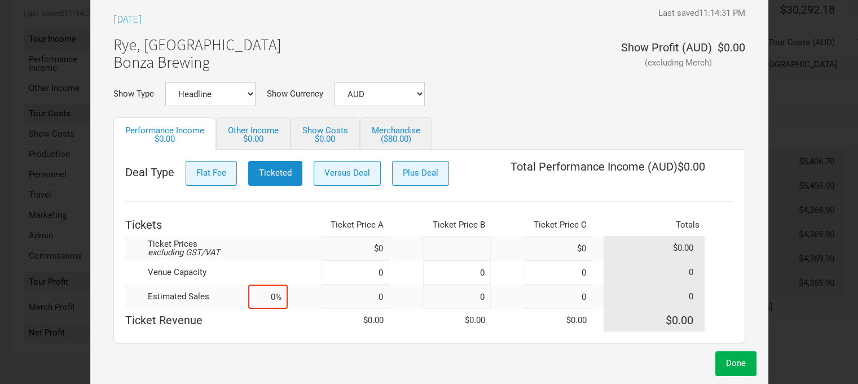
click at [479, 241] on input at bounding box center [457, 248] width 68 height 24
type input "$37"
click at [483, 272] on input at bounding box center [457, 272] width 68 height 24
type input "3"
type input "150"
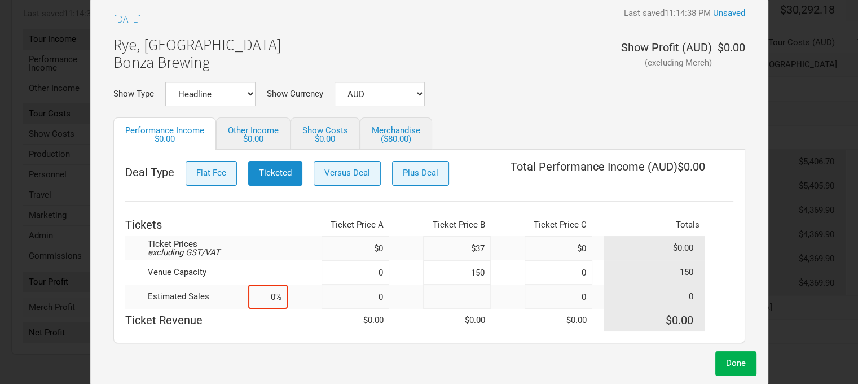
click at [481, 293] on input at bounding box center [457, 296] width 68 height 24
type input "25"
type input "17%"
type input "25"
click at [372, 243] on input at bounding box center [356, 248] width 68 height 24
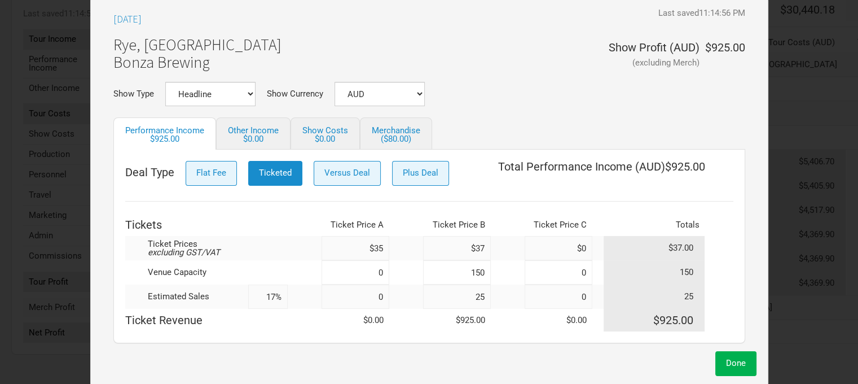
type input "$35"
click at [379, 266] on input at bounding box center [356, 272] width 68 height 24
type input "150"
type input "8%"
type input "150"
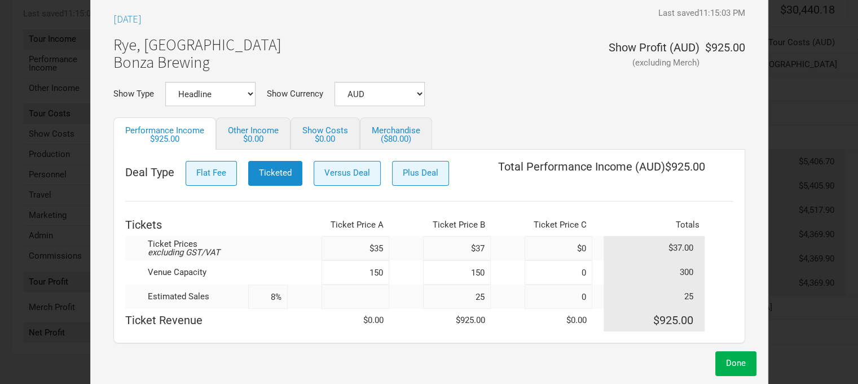
click at [370, 295] on input at bounding box center [356, 296] width 68 height 24
type input "85"
type input "37%"
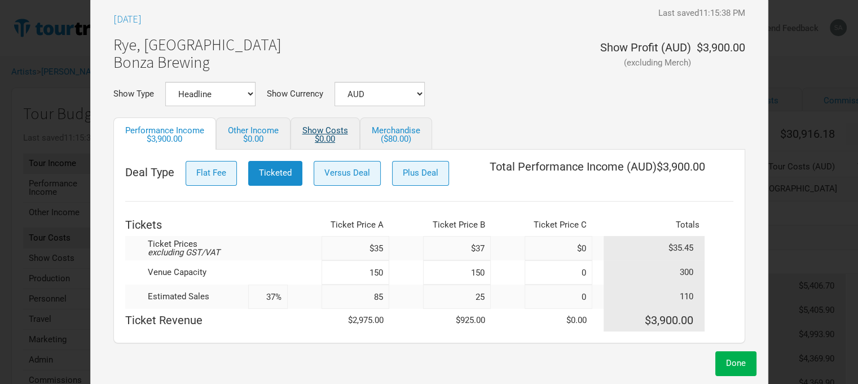
type input "85"
click at [318, 129] on link "Show Costs $0.00" at bounding box center [325, 133] width 69 height 32
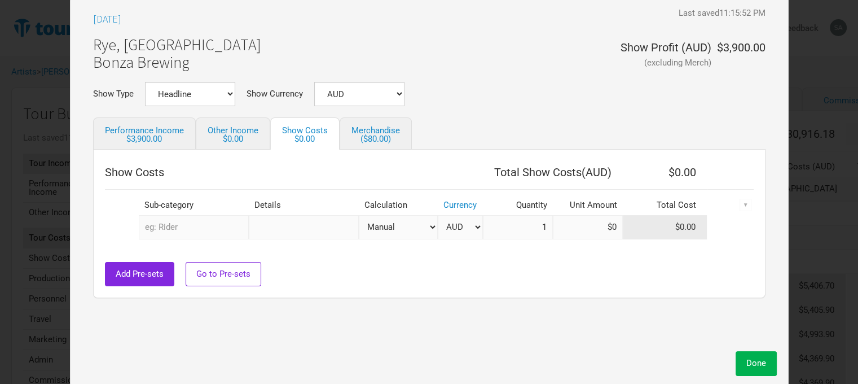
click at [214, 229] on input "text" at bounding box center [194, 227] width 110 height 24
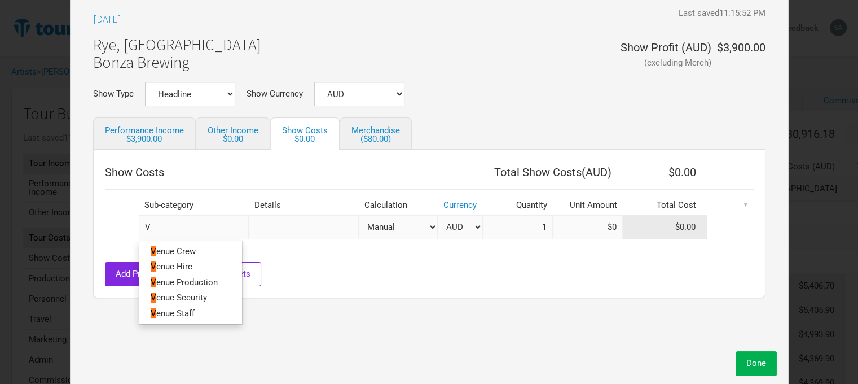
type input "Ve"
type input "Ven"
click at [211, 259] on link "Ven ue Hire" at bounding box center [190, 266] width 103 height 15
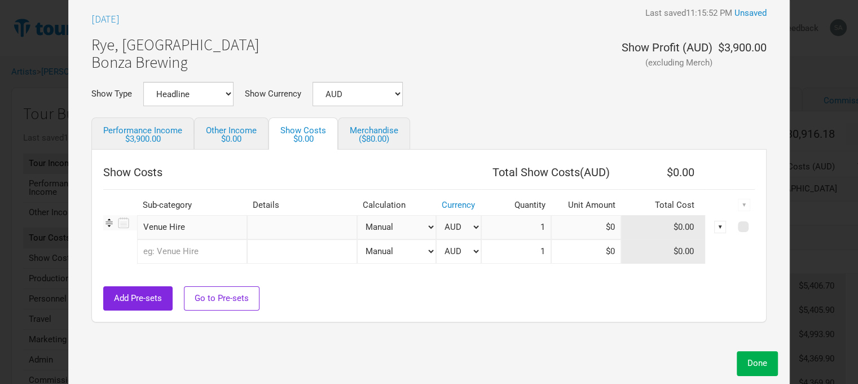
click at [420, 224] on select "Manual # of Tickets Sold % of Performance Income % of Show Income" at bounding box center [396, 227] width 79 height 24
select select "Show Tickets"
click at [357, 215] on select "Manual # of Tickets Sold % of Performance Income % of Show Income" at bounding box center [396, 227] width 79 height 24
type input "110"
click at [612, 225] on input at bounding box center [586, 227] width 70 height 24
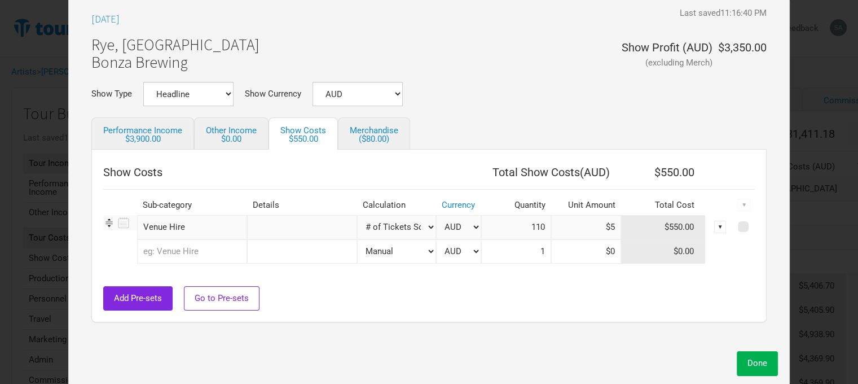
type input "$5"
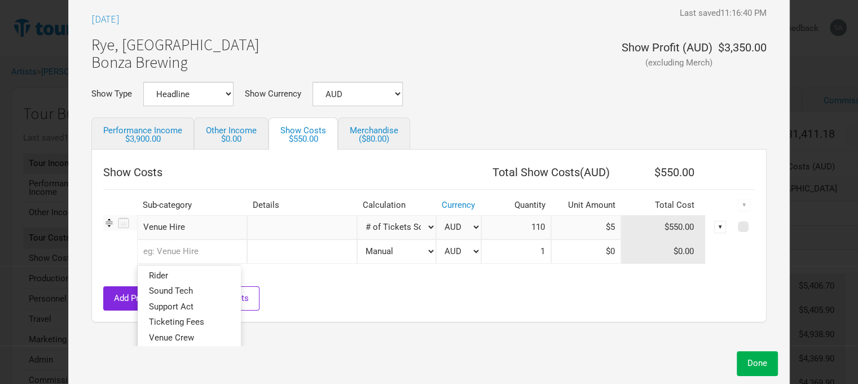
click at [181, 247] on input "text" at bounding box center [192, 251] width 110 height 24
click at [201, 302] on link "Support Act" at bounding box center [189, 306] width 103 height 15
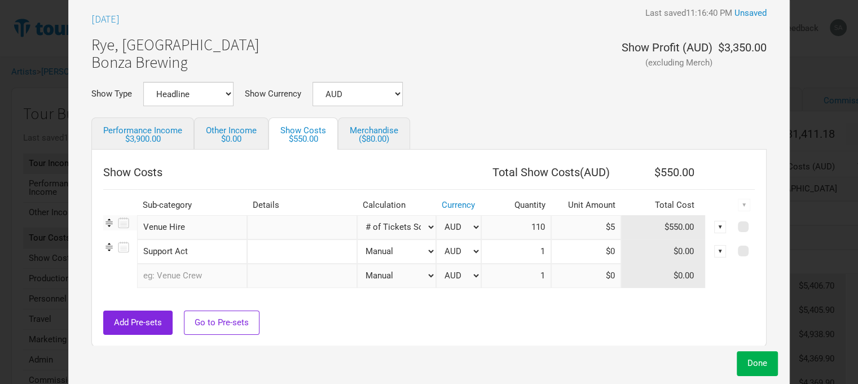
click at [280, 249] on input "text" at bounding box center [302, 251] width 110 height 24
type input "[GEOGRAPHIC_DATA]"
click at [282, 223] on input "text" at bounding box center [302, 227] width 110 height 24
type input "I"
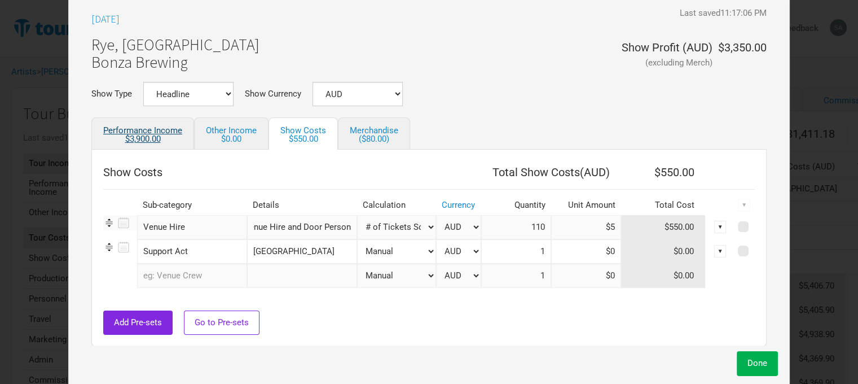
type input "Includes Sound tech, Venue Hire and Door Person"
click at [154, 135] on div "$3,900.00" at bounding box center [142, 139] width 79 height 8
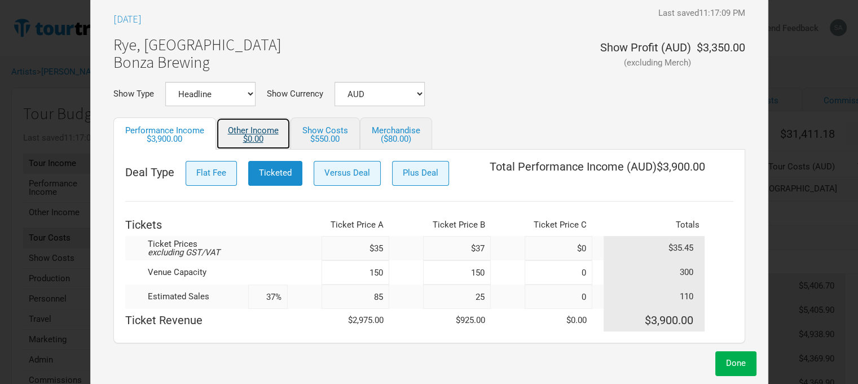
click at [254, 137] on div "$0.00" at bounding box center [253, 139] width 51 height 8
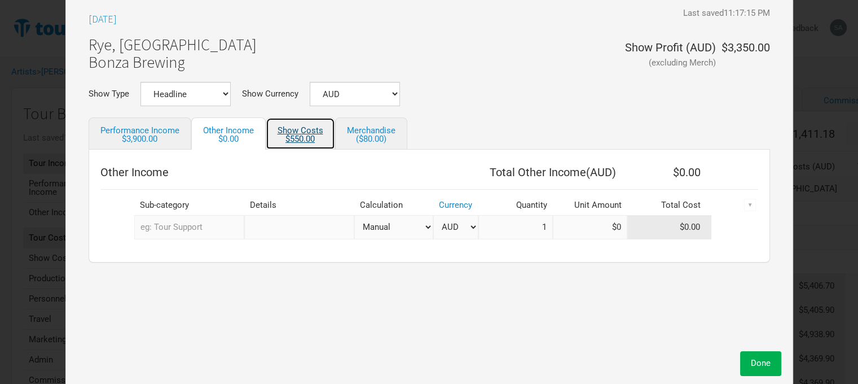
click at [296, 135] on div "$550.00" at bounding box center [301, 139] width 46 height 8
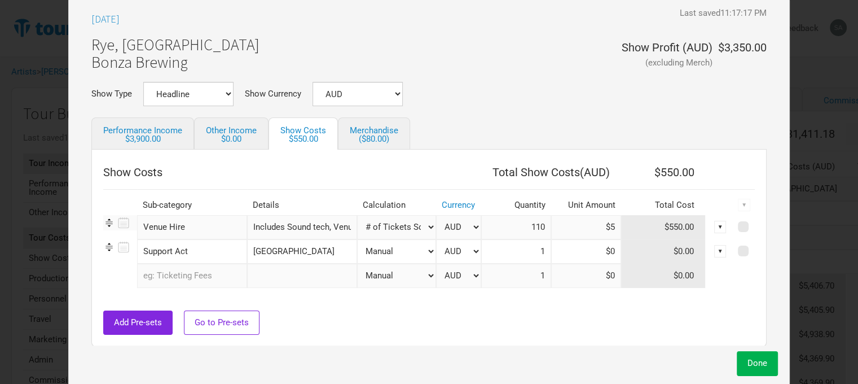
click at [525, 247] on input "1" at bounding box center [516, 251] width 70 height 24
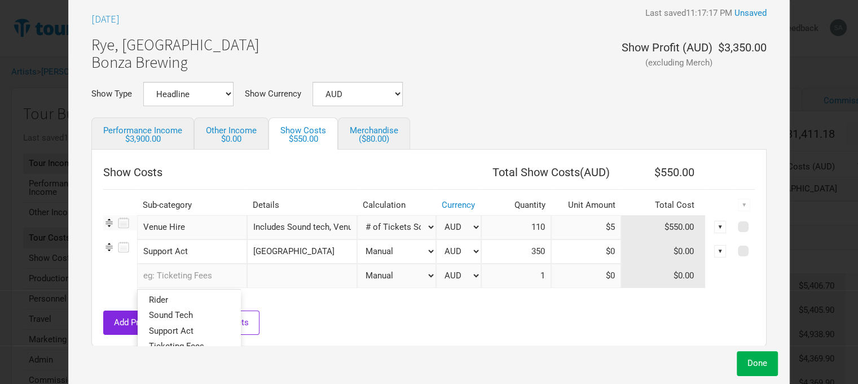
click at [199, 278] on input "text" at bounding box center [192, 276] width 110 height 24
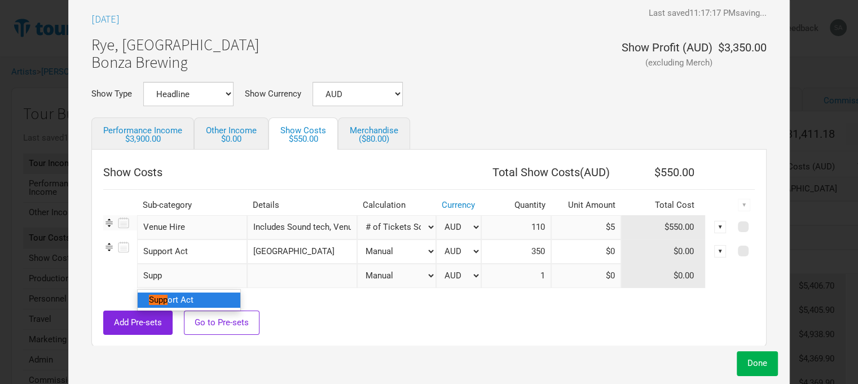
click at [199, 297] on link "Supp ort Act" at bounding box center [189, 299] width 103 height 15
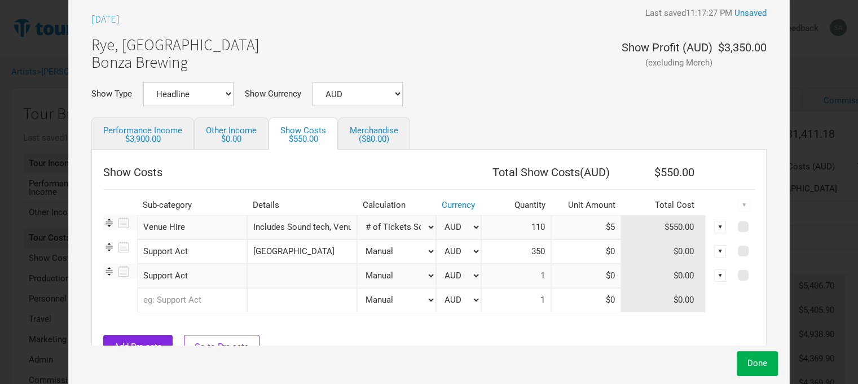
click at [286, 269] on input "text" at bounding box center [302, 276] width 110 height 24
click at [521, 271] on input "1" at bounding box center [516, 276] width 70 height 24
click at [530, 255] on input "350" at bounding box center [516, 251] width 70 height 24
click at [602, 251] on input at bounding box center [586, 251] width 70 height 24
click at [605, 270] on input at bounding box center [586, 276] width 70 height 24
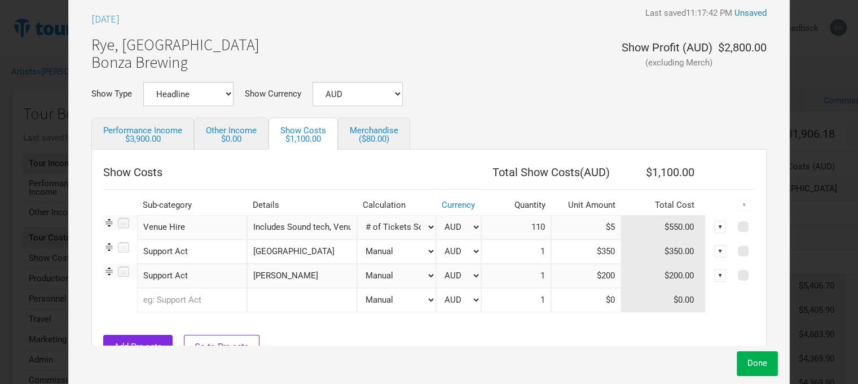
click at [530, 326] on div at bounding box center [429, 328] width 652 height 11
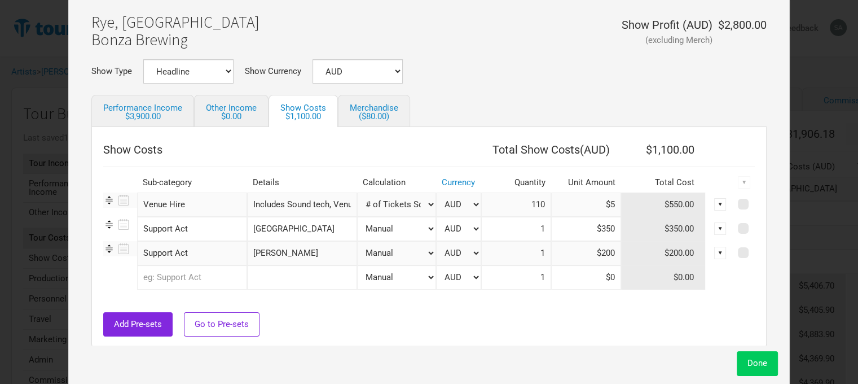
click at [745, 367] on button "Done" at bounding box center [757, 363] width 41 height 24
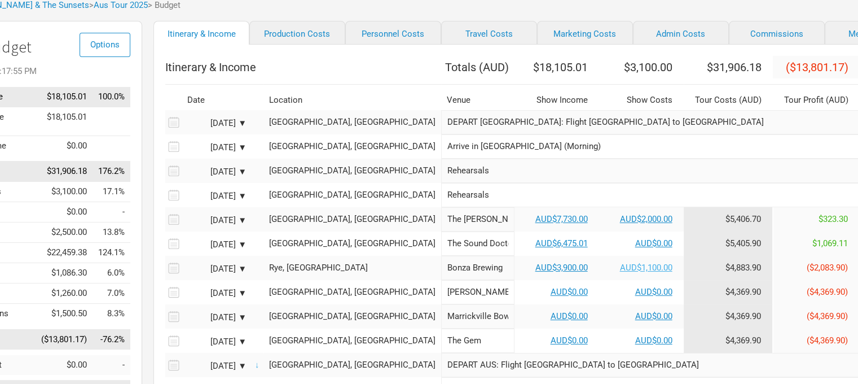
scroll to position [67, 74]
click at [866, 274] on div "▼" at bounding box center [873, 267] width 12 height 12
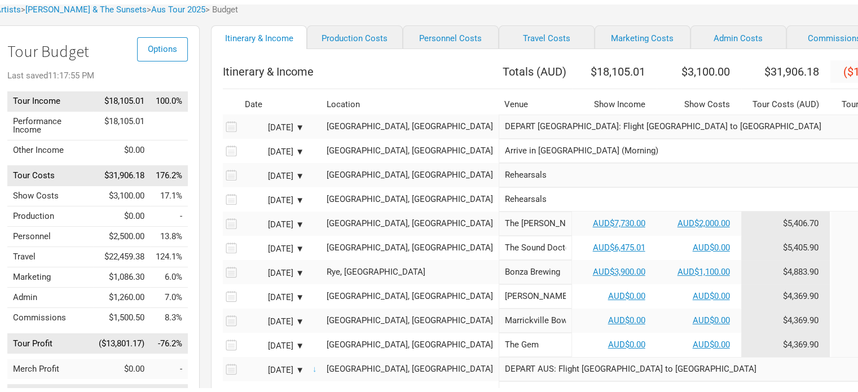
scroll to position [67, 0]
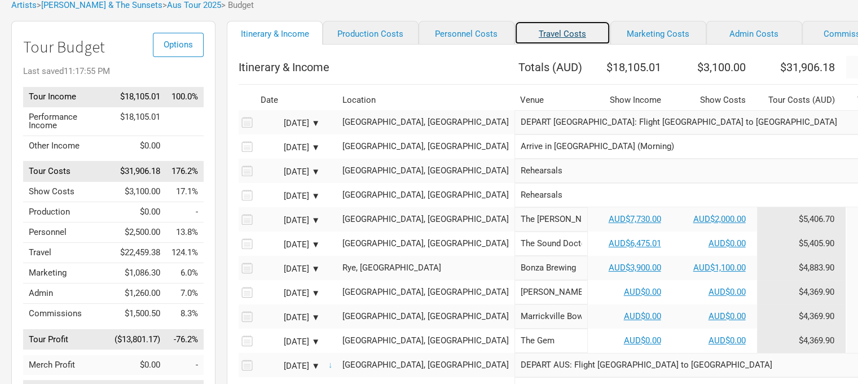
click at [527, 35] on link "Travel Costs" at bounding box center [563, 33] width 96 height 24
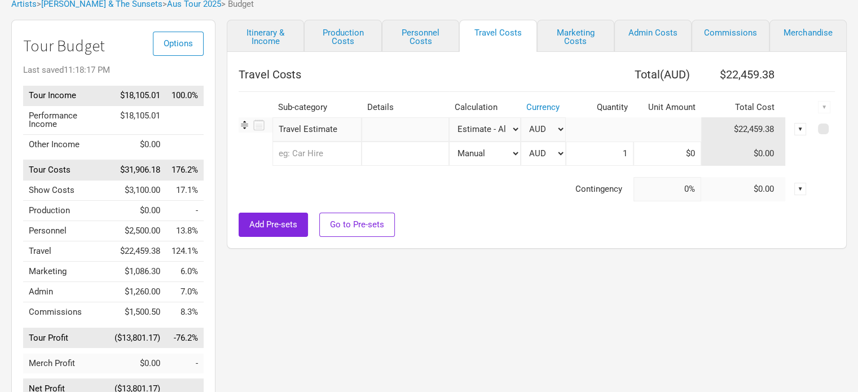
scroll to position [68, 0]
click at [503, 129] on select "Manual # of Shows # of Show Days # of Non-Show Days # of Days # of Tickets Sold…" at bounding box center [485, 129] width 72 height 24
click at [760, 122] on td "$22,459.38" at bounding box center [743, 129] width 85 height 24
click at [512, 132] on select "Manual # of Shows # of Show Days # of Non-Show Days # of Days # of Tickets Sold…" at bounding box center [485, 129] width 72 height 24
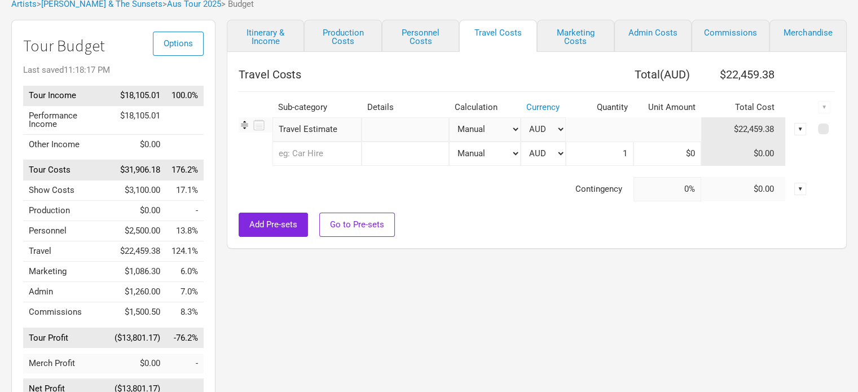
click at [449, 117] on select "Manual # of Shows # of Show Days # of Non-Show Days # of Days # of Tickets Sold…" at bounding box center [485, 129] width 72 height 24
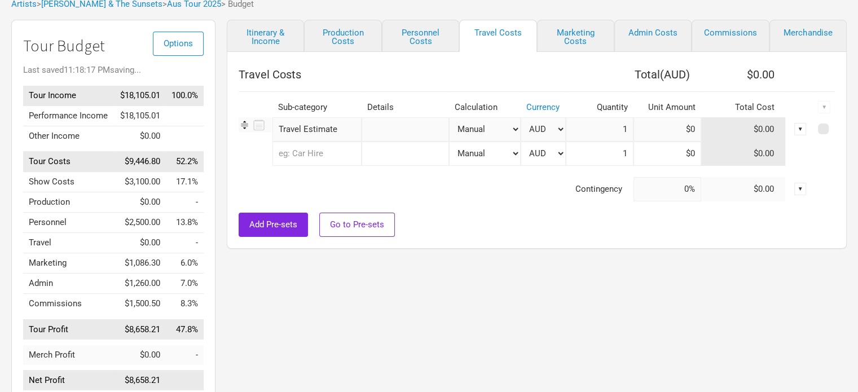
click at [148, 265] on td "$1,086.30" at bounding box center [140, 263] width 52 height 20
click at [166, 271] on td "6.0%" at bounding box center [185, 263] width 38 height 20
click at [571, 29] on link "Marketing Costs" at bounding box center [575, 36] width 77 height 32
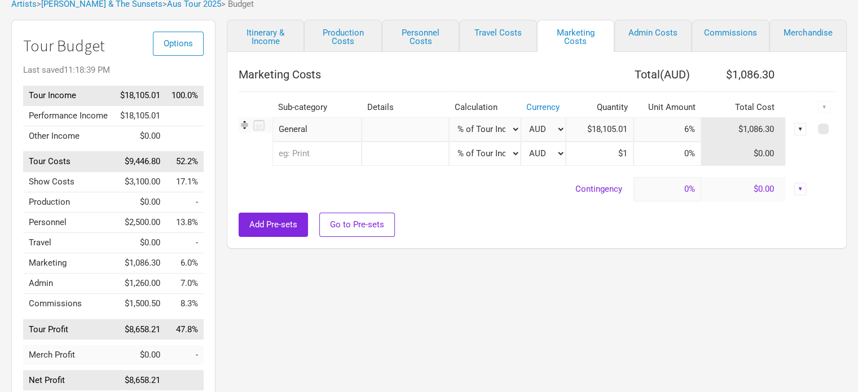
click at [514, 129] on select "Manual # of Shows # of Show Days # of Non-Show Days # of Days # of Tickets Sold…" at bounding box center [485, 129] width 72 height 24
click at [449, 117] on select "Manual # of Shows # of Show Days # of Non-Show Days # of Days # of Tickets Sold…" at bounding box center [485, 129] width 72 height 24
click at [694, 129] on input "$6" at bounding box center [668, 129] width 68 height 24
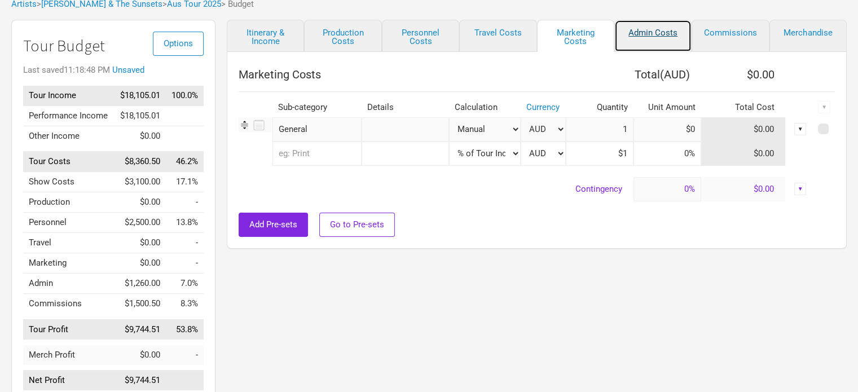
click at [645, 41] on link "Admin Costs" at bounding box center [653, 36] width 77 height 32
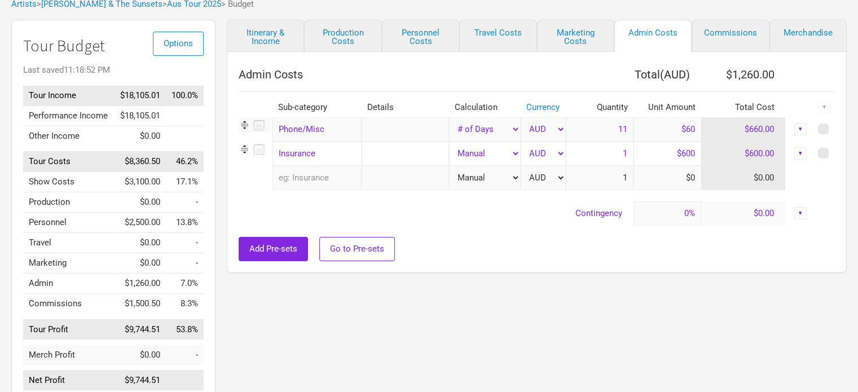
click at [499, 129] on select "Manual # of Shows # of Show Days # of Non-Show Days # of Days # of Tickets Sold…" at bounding box center [485, 129] width 72 height 24
click at [449, 117] on select "Manual # of Shows # of Show Days # of Non-Show Days # of Days # of Tickets Sold…" at bounding box center [485, 129] width 72 height 24
click at [512, 153] on select "Manual # of Shows # of Show Days # of Non-Show Days # of Days # of Tickets Sold…" at bounding box center [485, 154] width 72 height 24
click at [449, 142] on select "Manual # of Shows # of Show Days # of Non-Show Days # of Days # of Tickets Sold…" at bounding box center [485, 154] width 72 height 24
click at [688, 160] on input "$600" at bounding box center [668, 154] width 68 height 24
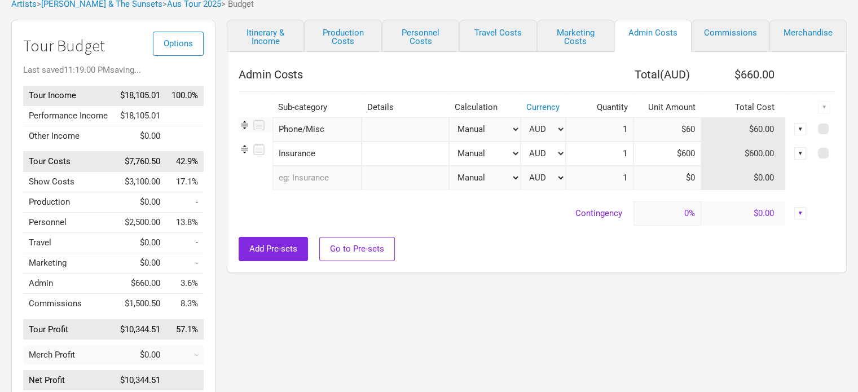
click at [692, 125] on input "$60" at bounding box center [668, 129] width 68 height 24
click at [688, 155] on input "$600" at bounding box center [668, 154] width 68 height 24
click at [673, 185] on input at bounding box center [668, 178] width 68 height 24
click at [731, 23] on link "Commissions" at bounding box center [730, 36] width 77 height 32
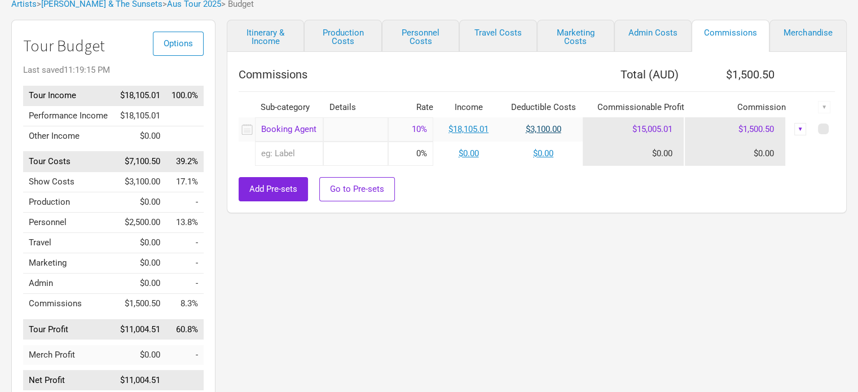
click at [550, 131] on link "$3,100.00" at bounding box center [544, 129] width 36 height 10
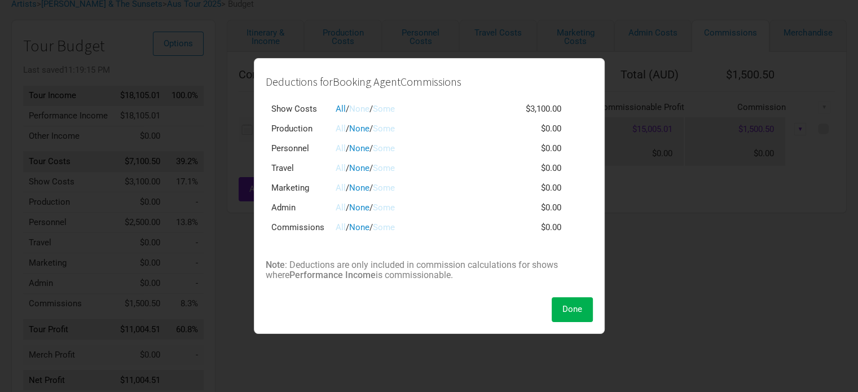
click at [368, 110] on link "None" at bounding box center [359, 109] width 20 height 10
click at [565, 313] on span "Done" at bounding box center [573, 309] width 20 height 10
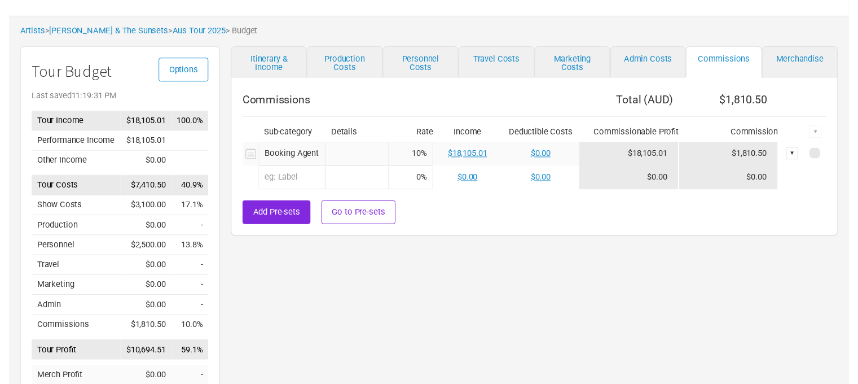
scroll to position [41, 0]
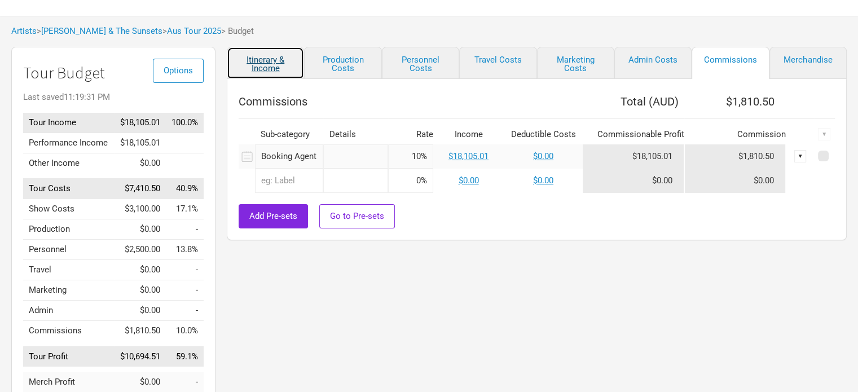
click at [267, 71] on link "Itinerary & Income" at bounding box center [265, 63] width 77 height 32
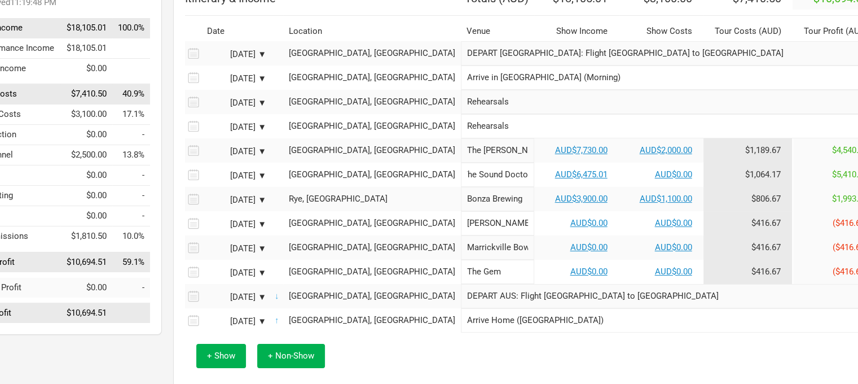
scroll to position [137, 54]
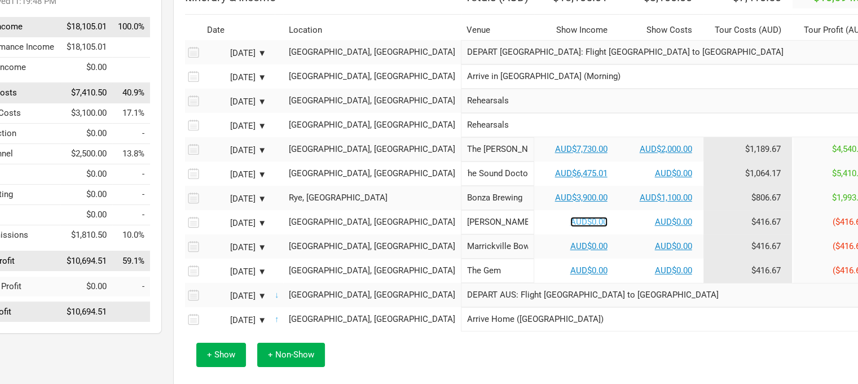
click at [571, 227] on link "AUD$0.00" at bounding box center [589, 222] width 37 height 10
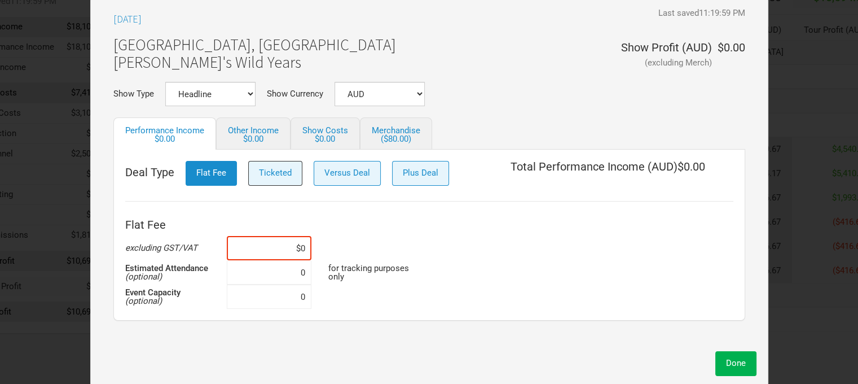
click at [275, 171] on span "Ticketed" at bounding box center [275, 173] width 33 height 10
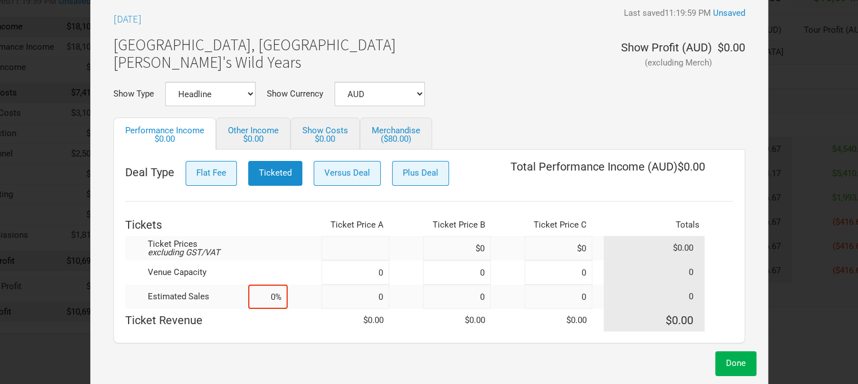
click at [381, 244] on input at bounding box center [356, 248] width 68 height 24
click at [378, 273] on input at bounding box center [356, 272] width 68 height 24
click at [375, 295] on input at bounding box center [356, 296] width 68 height 24
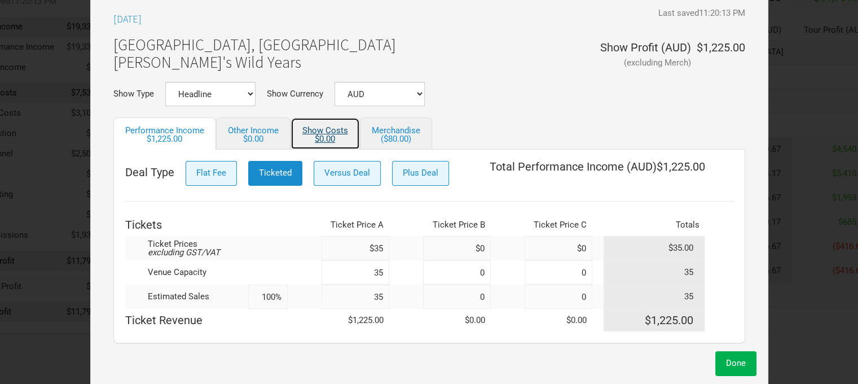
click at [320, 137] on div "$0.00" at bounding box center [325, 139] width 46 height 8
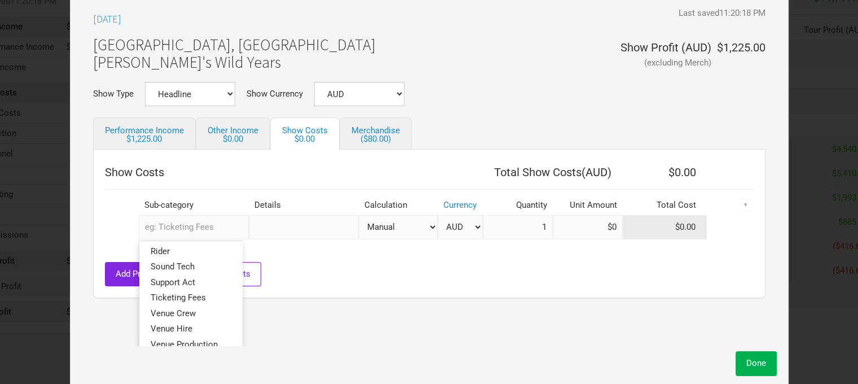
click at [192, 220] on input "text" at bounding box center [194, 227] width 110 height 24
click at [192, 277] on span "Support Act" at bounding box center [173, 282] width 45 height 10
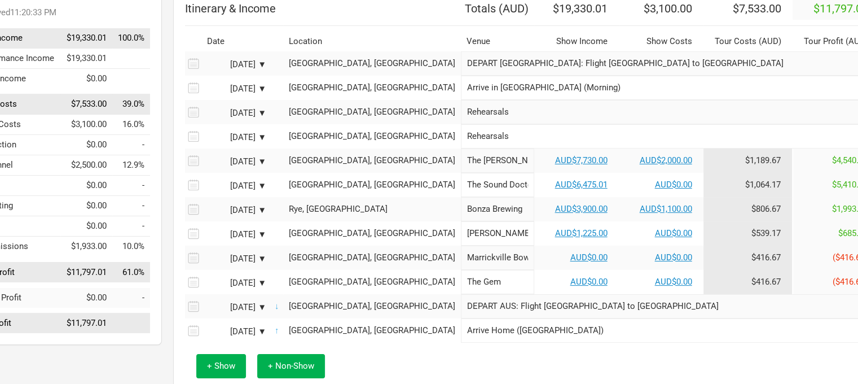
scroll to position [122, 54]
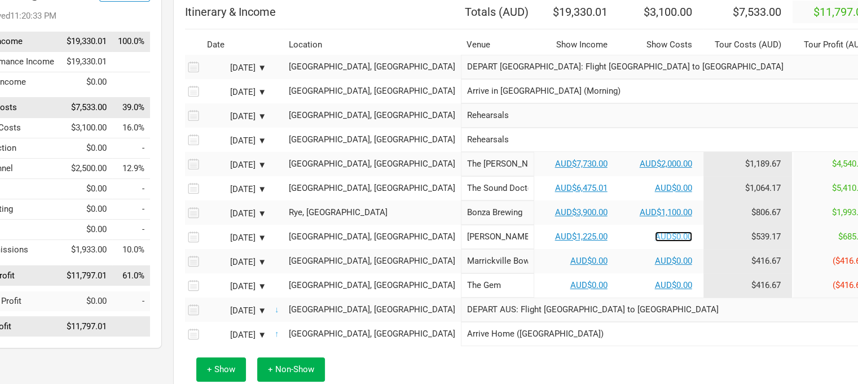
click at [655, 240] on link "AUD$0.00" at bounding box center [673, 236] width 37 height 10
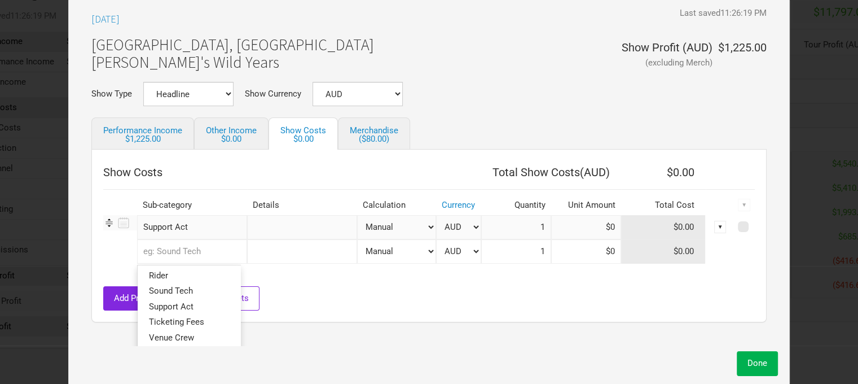
click at [195, 245] on input "text" at bounding box center [192, 251] width 110 height 24
click at [280, 230] on input "text" at bounding box center [302, 227] width 110 height 24
click at [218, 245] on input "text" at bounding box center [192, 251] width 110 height 24
click at [594, 215] on input at bounding box center [586, 227] width 70 height 24
click at [182, 248] on input "text" at bounding box center [192, 251] width 110 height 24
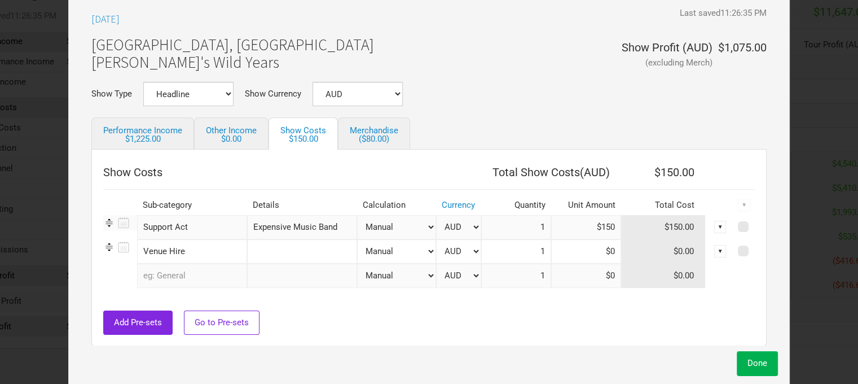
click at [304, 242] on input "text" at bounding box center [302, 251] width 110 height 24
click at [591, 245] on input at bounding box center [586, 251] width 70 height 24
click at [752, 375] on button "Done" at bounding box center [757, 363] width 41 height 24
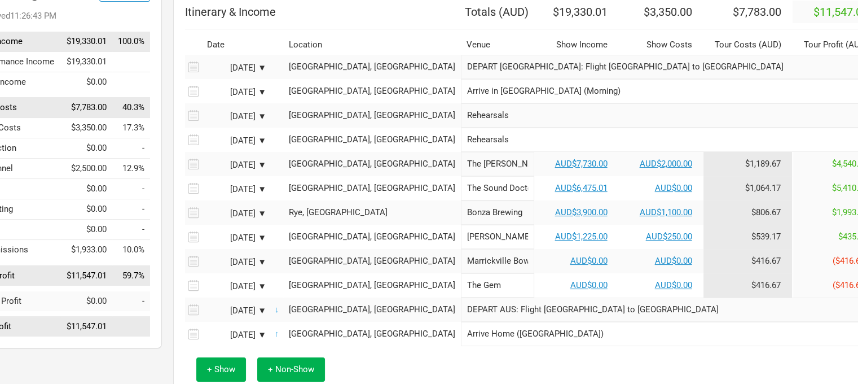
click at [704, 244] on td "$539.17" at bounding box center [748, 237] width 89 height 24
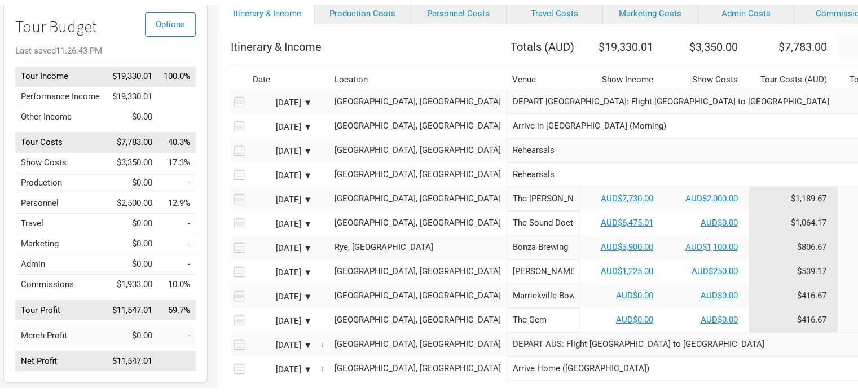
scroll to position [91, 0]
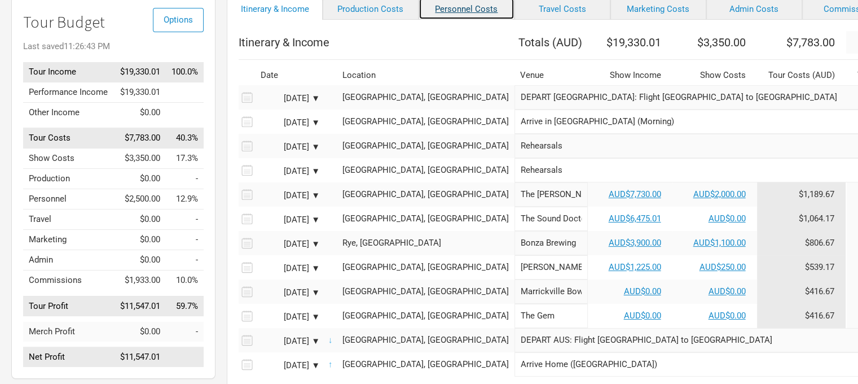
click at [456, 8] on link "Personnel Costs" at bounding box center [467, 8] width 96 height 24
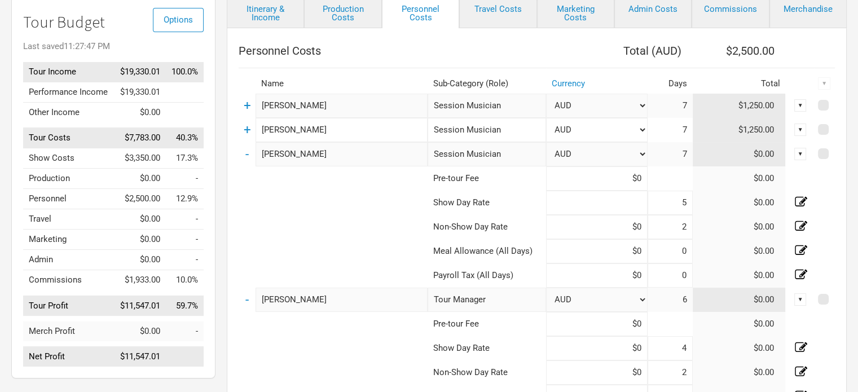
click at [640, 200] on input at bounding box center [597, 203] width 102 height 24
click at [831, 234] on td at bounding box center [824, 227] width 21 height 24
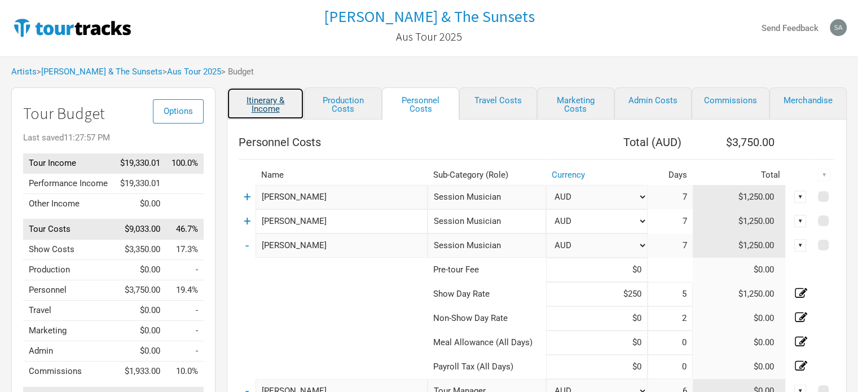
click at [277, 100] on link "Itinerary & Income" at bounding box center [265, 103] width 77 height 32
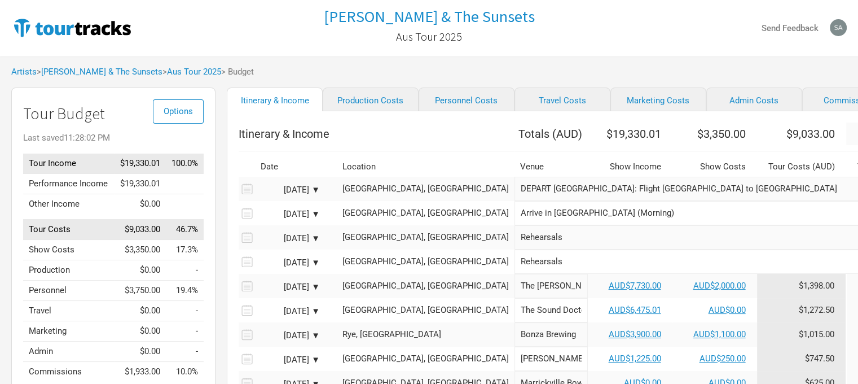
click at [757, 140] on th "$9,033.00" at bounding box center [801, 133] width 89 height 23
click at [363, 103] on link "Production Costs" at bounding box center [371, 99] width 96 height 24
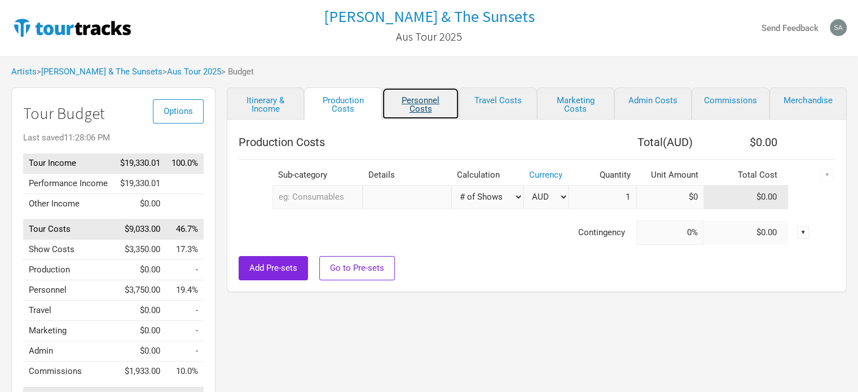
click at [412, 97] on link "Personnel Costs" at bounding box center [420, 103] width 77 height 32
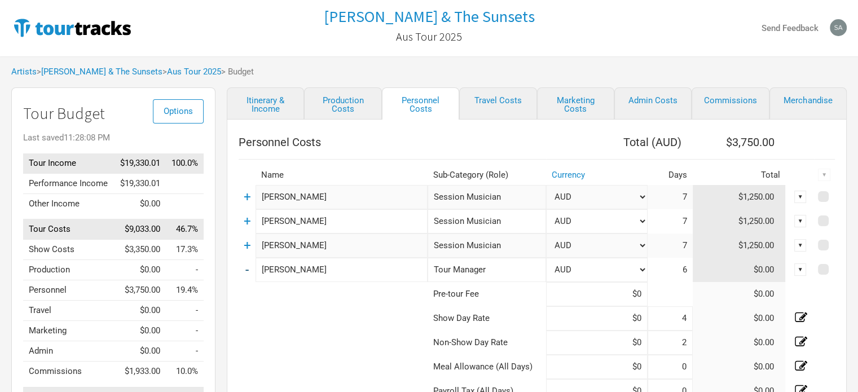
click at [246, 267] on link "-" at bounding box center [246, 269] width 3 height 15
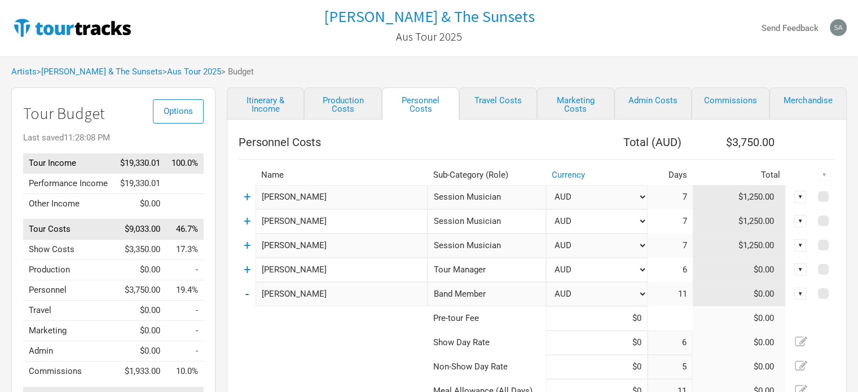
click at [245, 295] on link "-" at bounding box center [246, 294] width 3 height 15
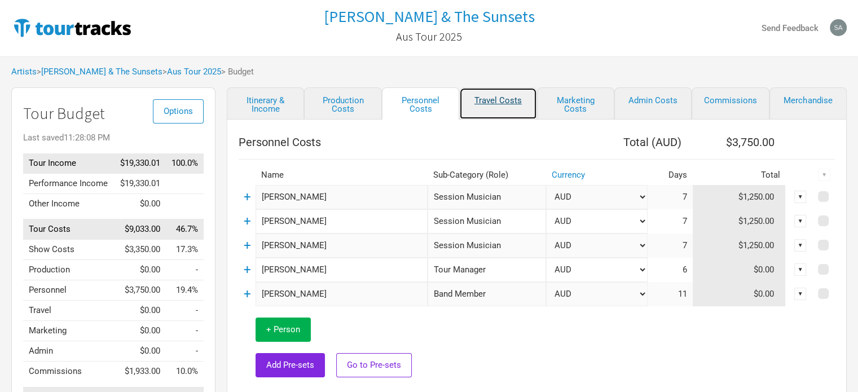
click at [498, 103] on link "Travel Costs" at bounding box center [497, 103] width 77 height 32
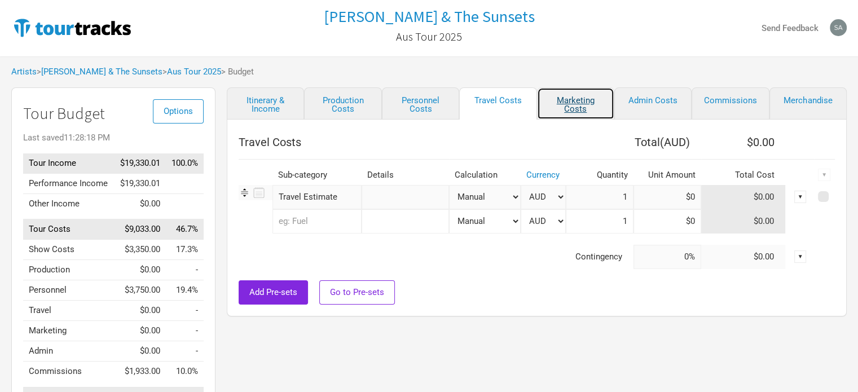
click at [565, 96] on link "Marketing Costs" at bounding box center [575, 103] width 77 height 32
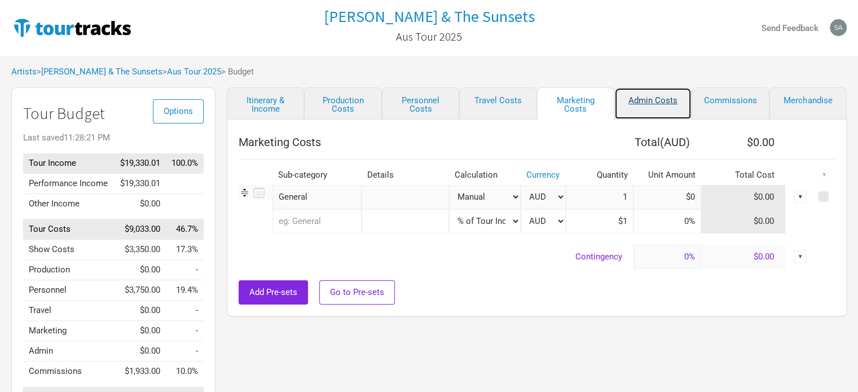
click at [648, 100] on link "Admin Costs" at bounding box center [653, 103] width 77 height 32
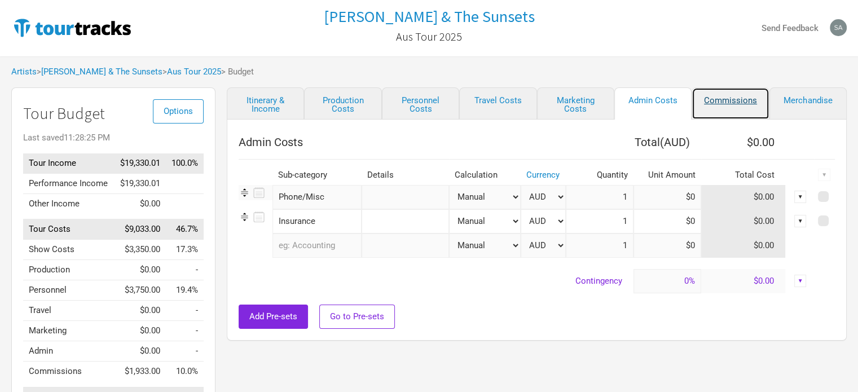
click at [725, 103] on link "Commissions" at bounding box center [730, 103] width 77 height 32
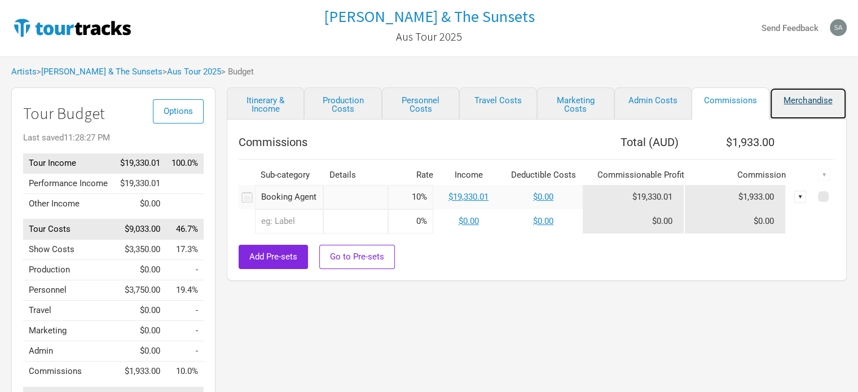
click at [815, 101] on link "Merchandise" at bounding box center [808, 103] width 77 height 32
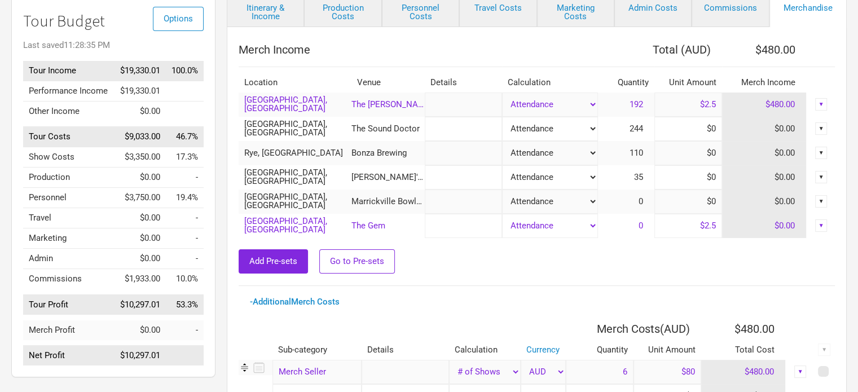
scroll to position [94, 0]
click at [716, 103] on input "$2.5" at bounding box center [689, 103] width 68 height 24
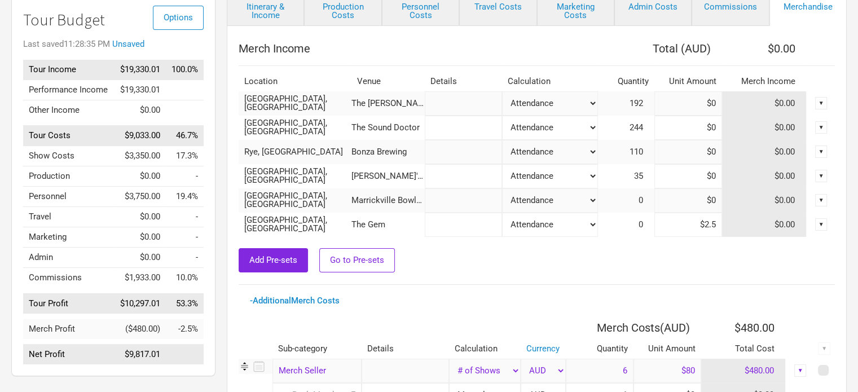
click at [686, 215] on input "$2.5" at bounding box center [689, 225] width 68 height 24
click at [718, 224] on input "$2.5" at bounding box center [689, 225] width 68 height 24
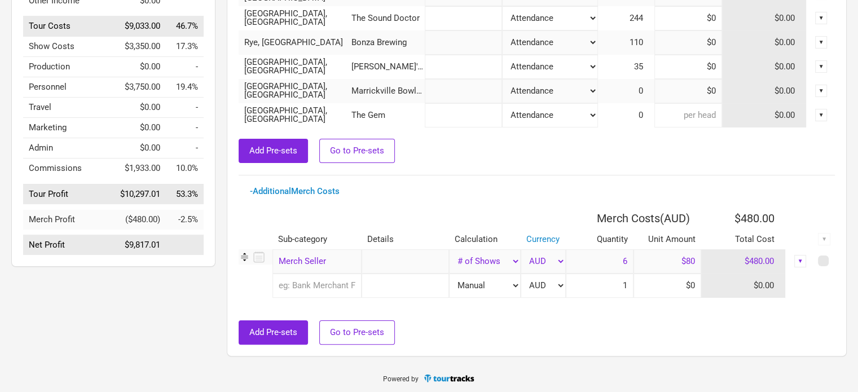
scroll to position [204, 0]
click at [695, 261] on input "$80" at bounding box center [668, 260] width 68 height 24
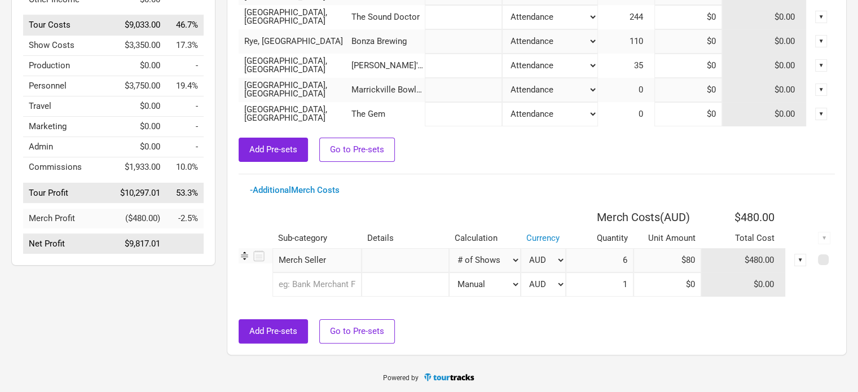
click at [804, 261] on div "▼" at bounding box center [801, 260] width 12 height 12
click at [791, 302] on div "Delete" at bounding box center [788, 298] width 36 height 20
click at [802, 261] on div "▼" at bounding box center [801, 260] width 12 height 12
click at [796, 300] on link "Delete" at bounding box center [788, 297] width 24 height 8
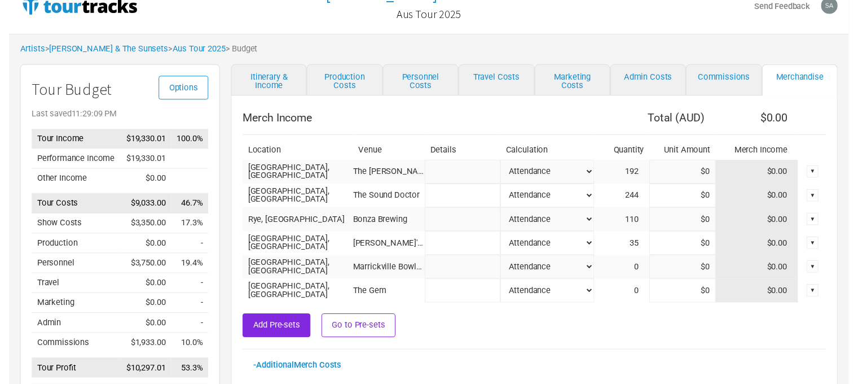
scroll to position [14, 0]
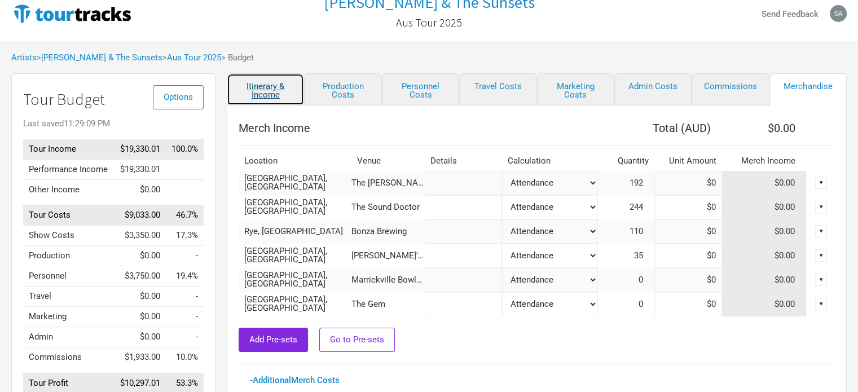
click at [285, 87] on link "Itinerary & Income" at bounding box center [265, 89] width 77 height 32
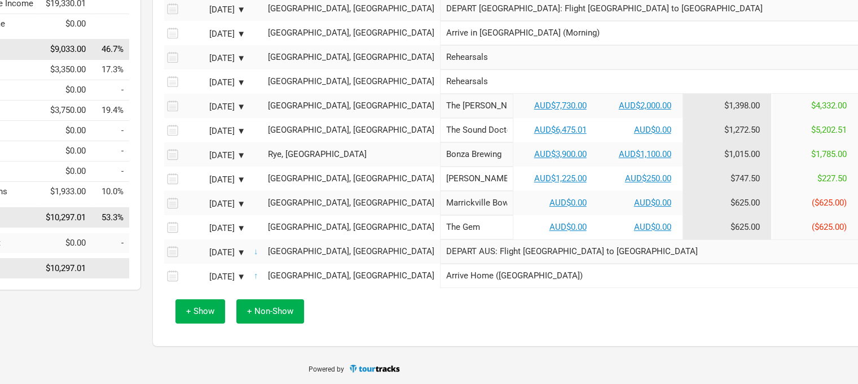
scroll to position [181, 74]
click at [691, 183] on td "$747.50" at bounding box center [727, 178] width 89 height 24
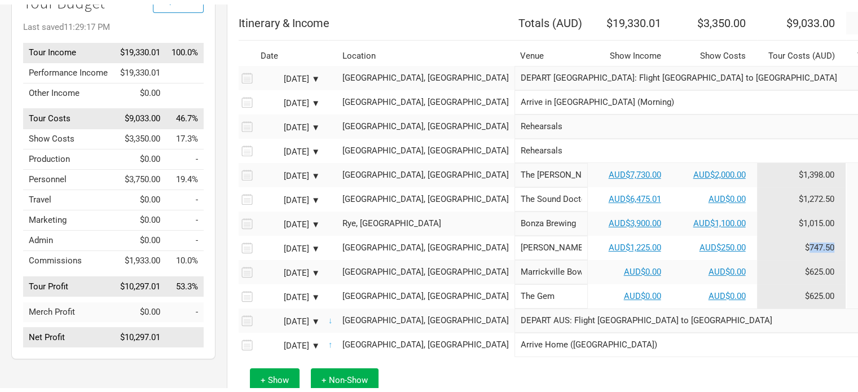
scroll to position [0, 0]
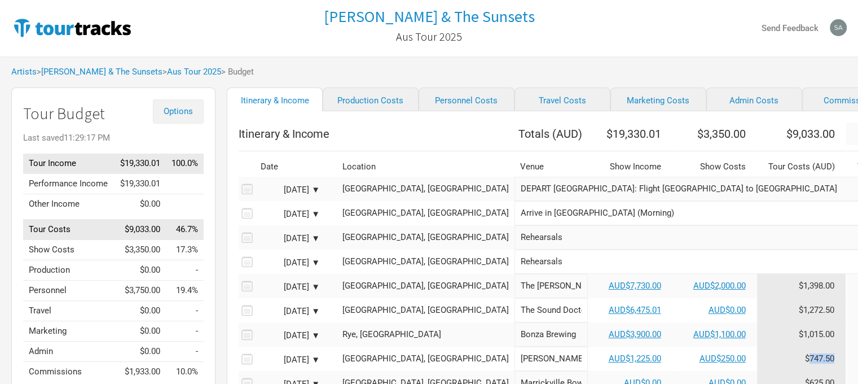
click at [172, 120] on button "Options" at bounding box center [178, 111] width 51 height 24
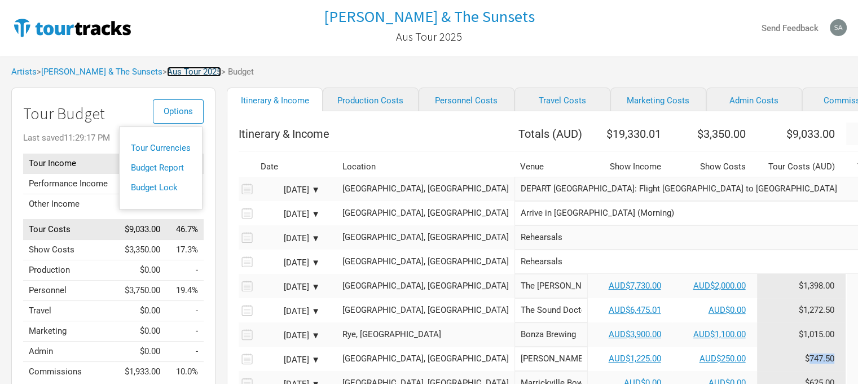
click at [167, 76] on link "Aus Tour 2025" at bounding box center [194, 72] width 54 height 10
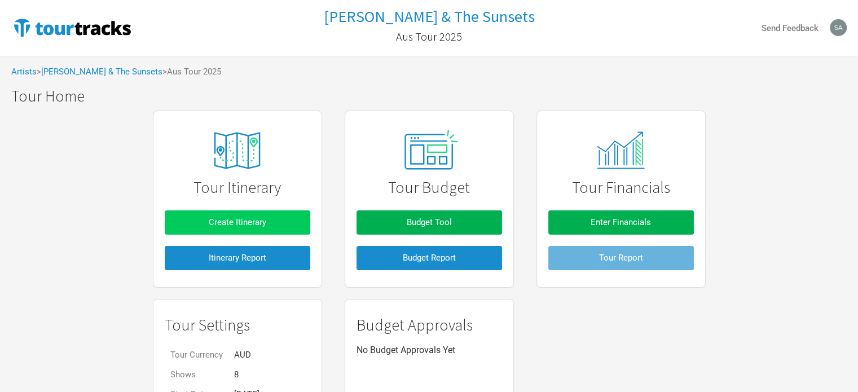
click at [232, 220] on span "Create Itinerary" at bounding box center [238, 222] width 58 height 10
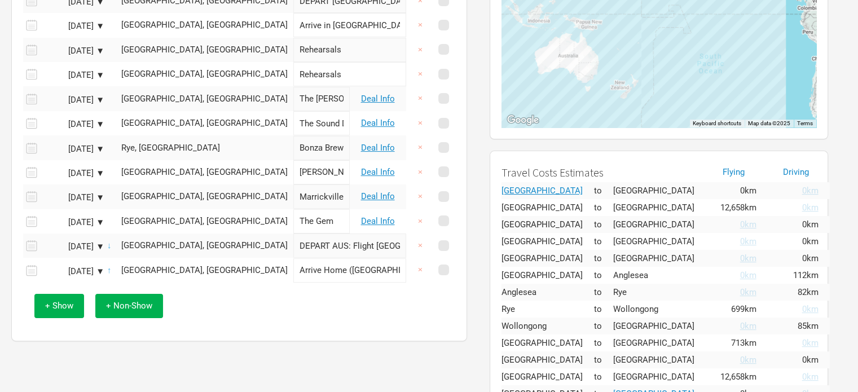
scroll to position [205, 0]
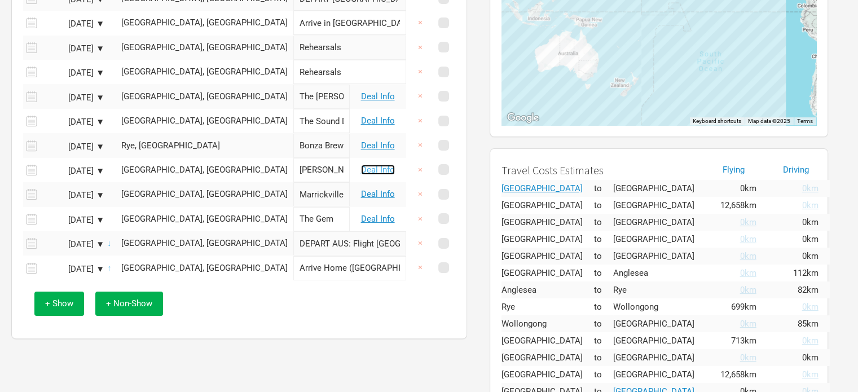
click at [384, 169] on link "Deal Info" at bounding box center [378, 170] width 34 height 10
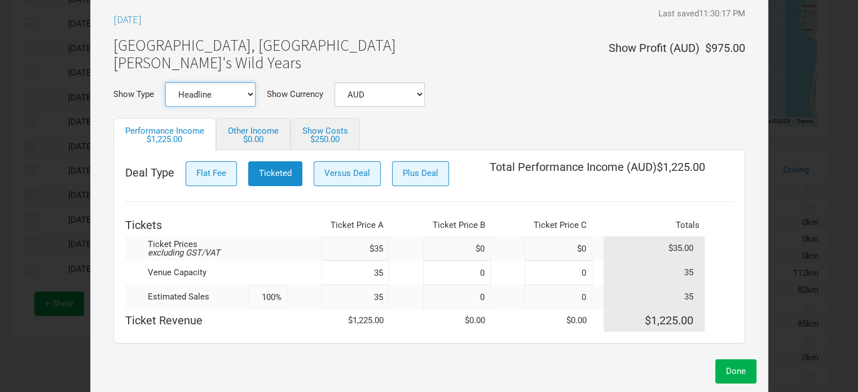
click at [237, 94] on select "Headline Festival Corporate Support DJ Set Other" at bounding box center [210, 94] width 90 height 24
click at [165, 82] on select "Headline Festival Corporate Support DJ Set Other" at bounding box center [210, 94] width 90 height 24
click at [736, 366] on span "Done" at bounding box center [736, 371] width 20 height 10
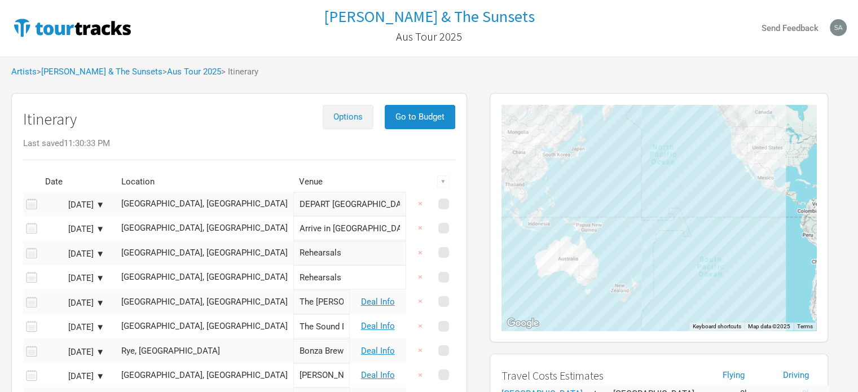
click at [345, 115] on span "Options" at bounding box center [348, 117] width 29 height 10
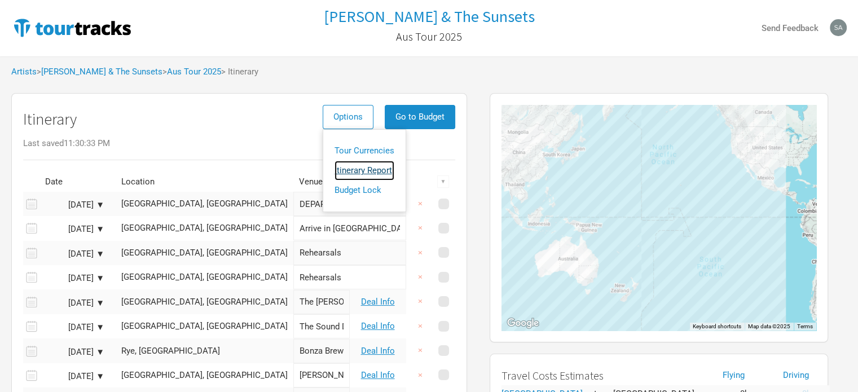
click at [350, 169] on link "Itinerary Report" at bounding box center [365, 171] width 60 height 20
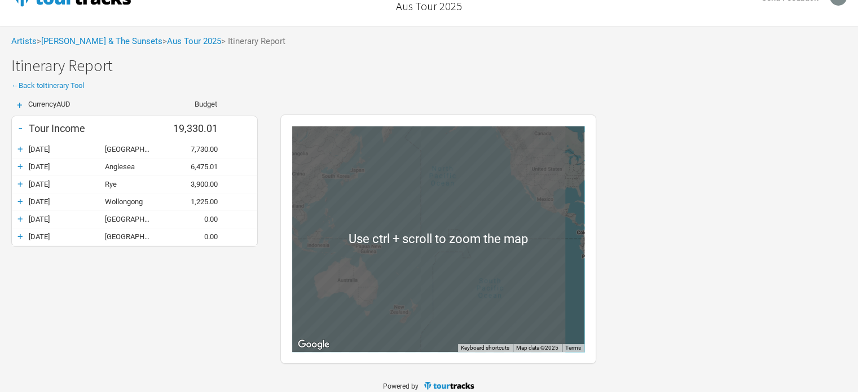
scroll to position [40, 0]
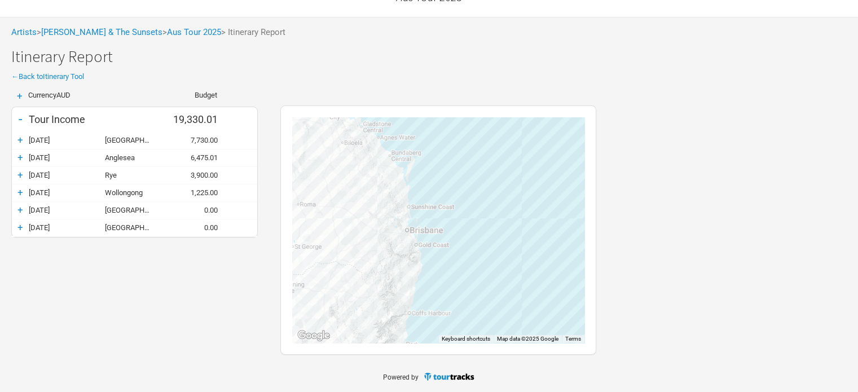
drag, startPoint x: 494, startPoint y: 274, endPoint x: 444, endPoint y: 149, distance: 134.2
click at [444, 149] on div at bounding box center [438, 230] width 292 height 226
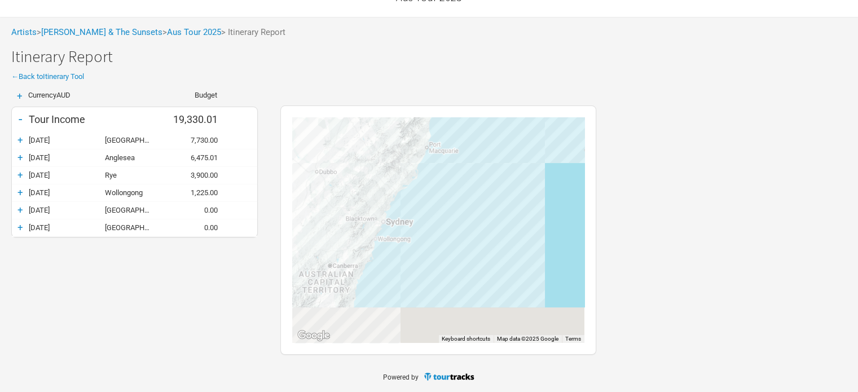
drag, startPoint x: 431, startPoint y: 284, endPoint x: 472, endPoint y: 86, distance: 202.9
click at [472, 86] on div "+ Currency AUD Budget - Tour Income 19,330.01 + [DATE] [GEOGRAPHIC_DATA] 7,730.…" at bounding box center [429, 220] width 858 height 280
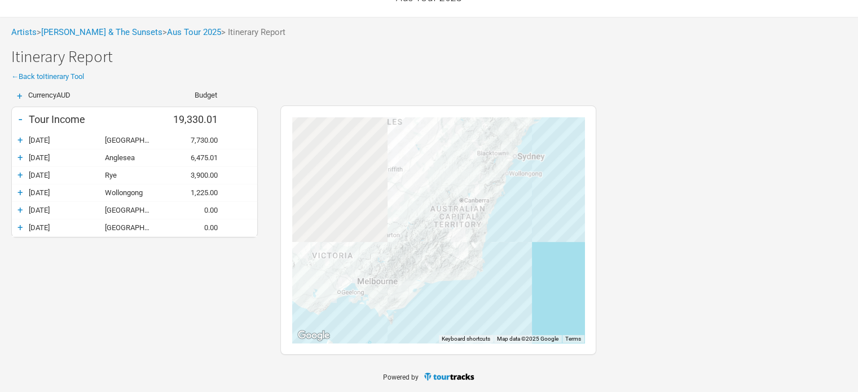
drag, startPoint x: 446, startPoint y: 238, endPoint x: 528, endPoint y: 208, distance: 87.8
click at [528, 208] on div at bounding box center [438, 230] width 292 height 226
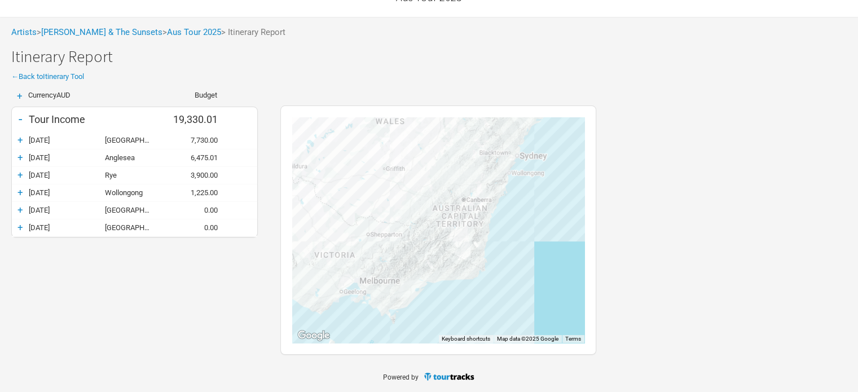
click at [356, 278] on img "Eltham Pub, Melbourne, Australia" at bounding box center [357, 281] width 14 height 14
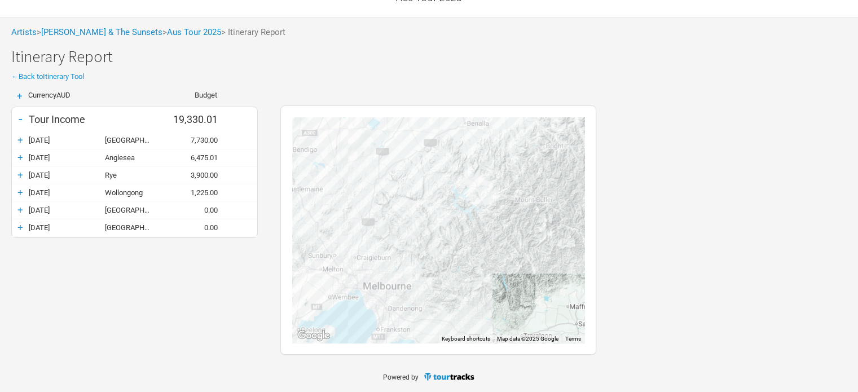
click at [361, 284] on img "Eltham Pub, Melbourne, Australia" at bounding box center [361, 286] width 14 height 14
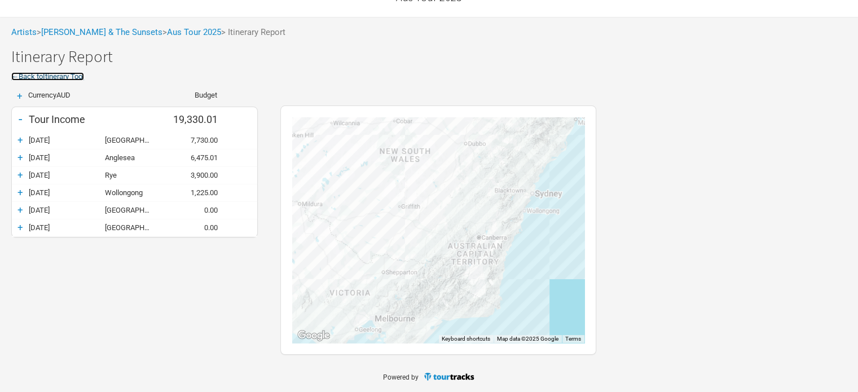
click at [68, 76] on link "← Back to Itinerary Tool" at bounding box center [47, 76] width 73 height 8
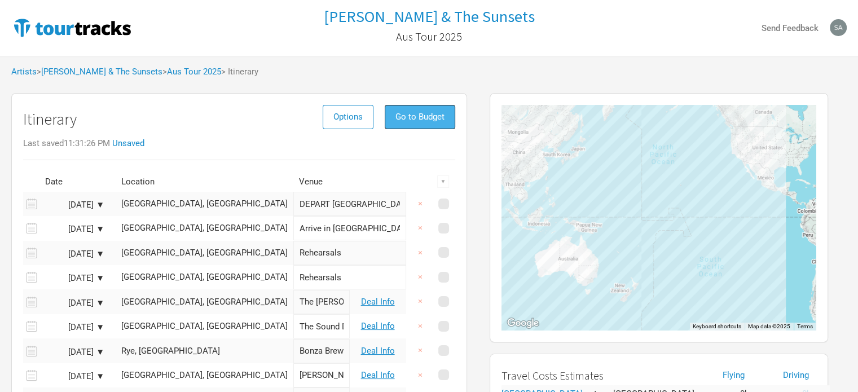
click at [422, 121] on span "Go to Budget" at bounding box center [420, 117] width 49 height 10
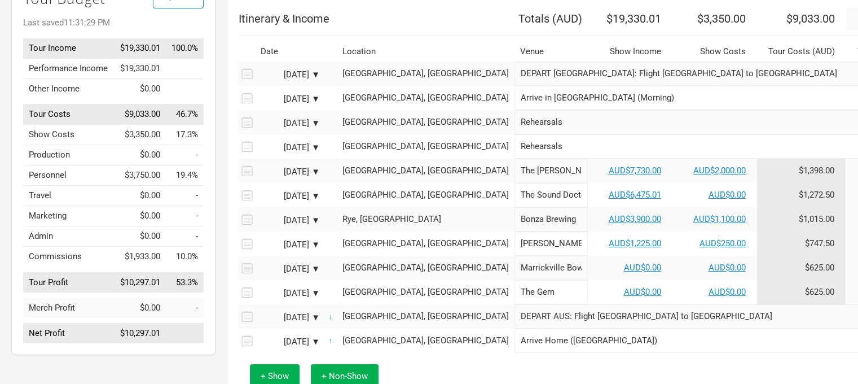
scroll to position [117, 0]
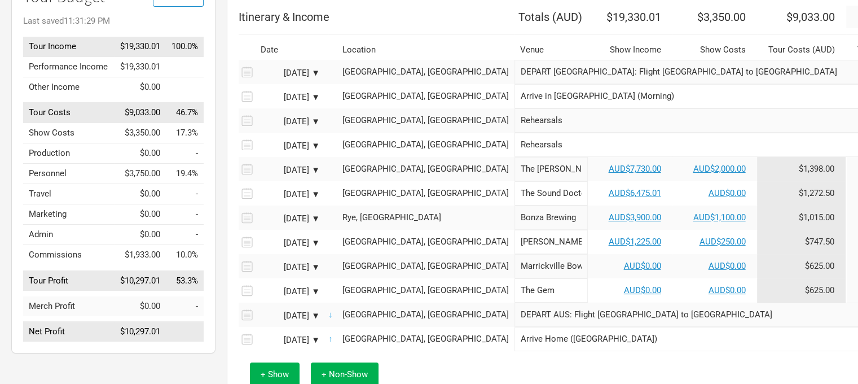
click at [315, 247] on div "[DATE] ▼" at bounding box center [289, 243] width 62 height 8
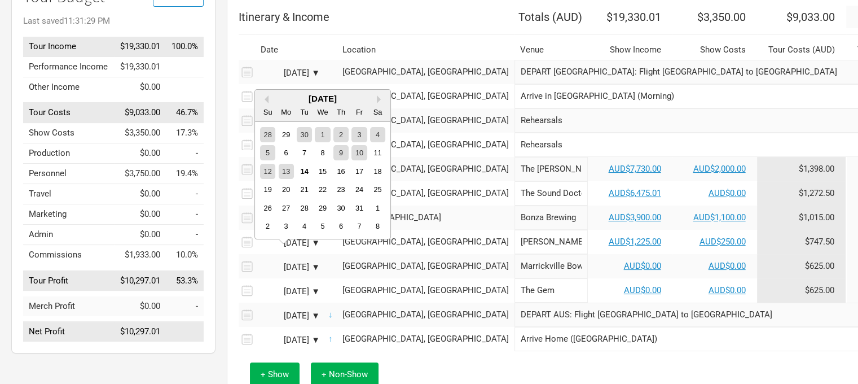
scroll to position [0, 0]
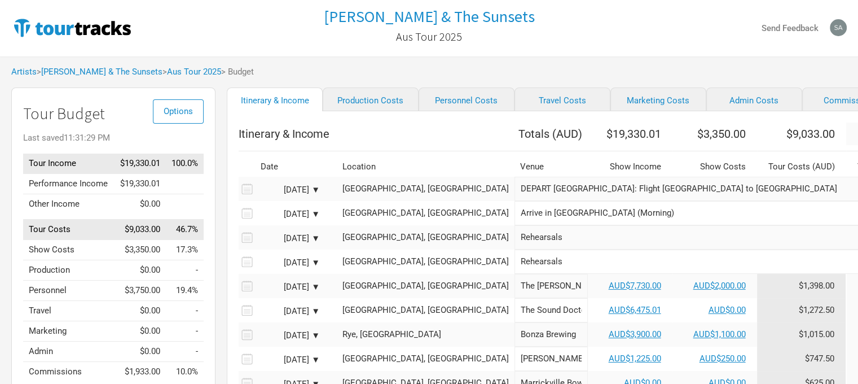
click at [527, 258] on input "Rehearsals" at bounding box center [724, 261] width 419 height 24
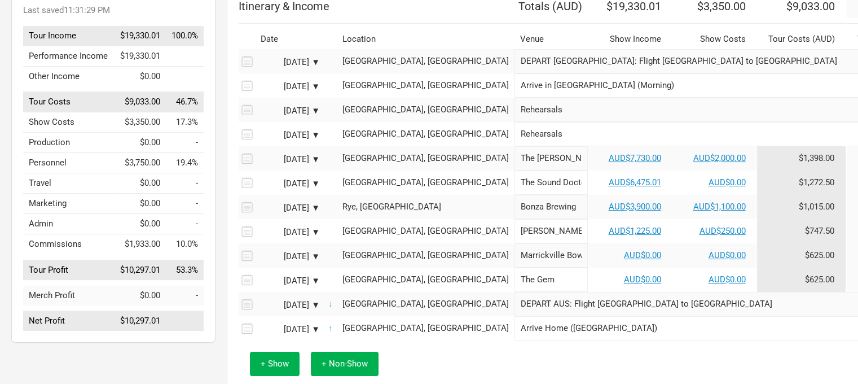
scroll to position [129, 0]
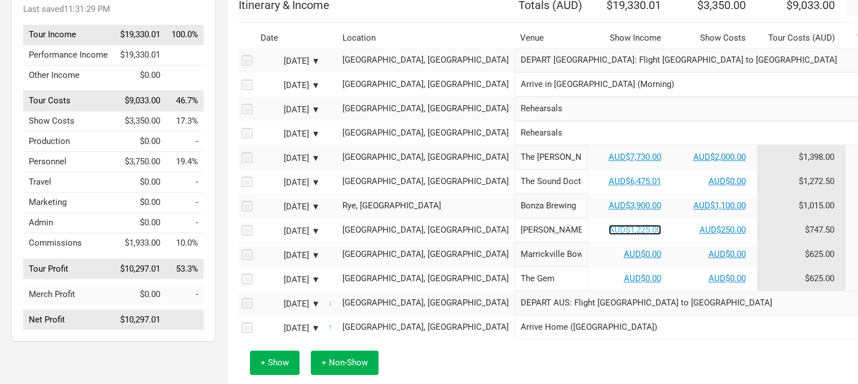
click at [609, 234] on link "AUD$1,225.00" at bounding box center [635, 230] width 52 height 10
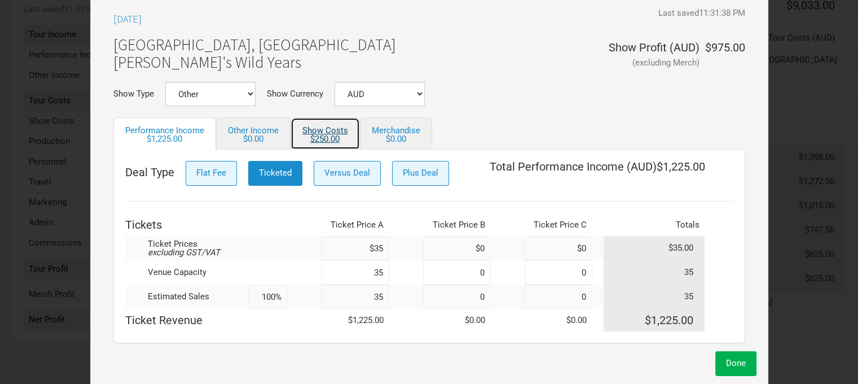
click at [324, 135] on div "$250.00" at bounding box center [325, 139] width 46 height 8
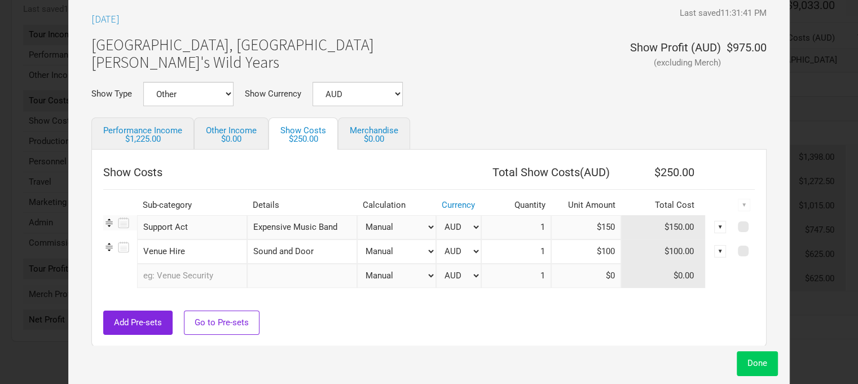
click at [748, 365] on span "Done" at bounding box center [758, 363] width 20 height 10
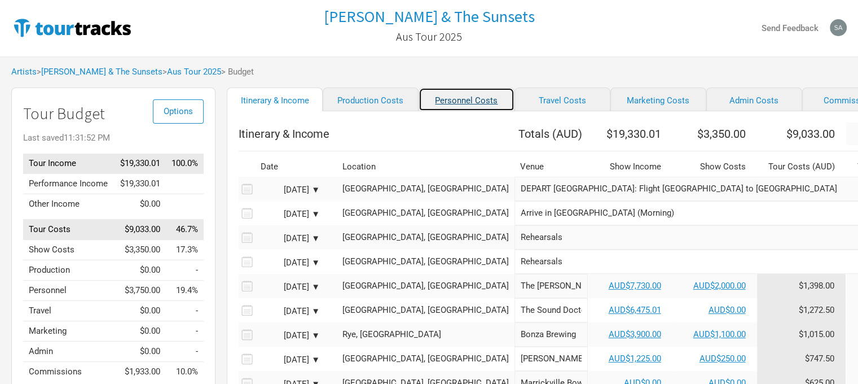
click at [440, 95] on link "Personnel Costs" at bounding box center [467, 99] width 96 height 24
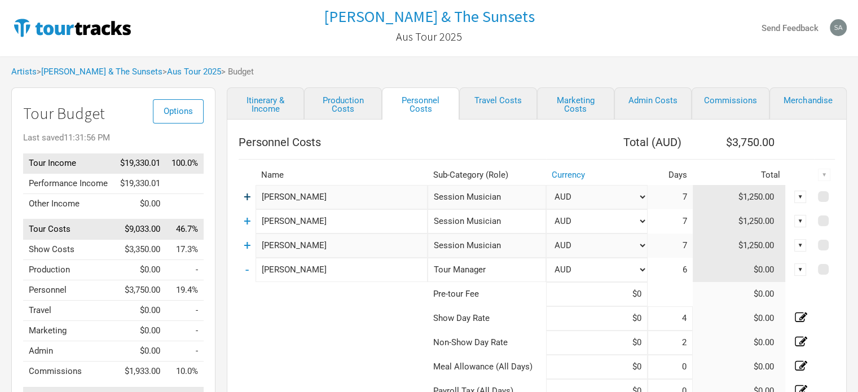
click at [249, 196] on link "+" at bounding box center [247, 197] width 7 height 15
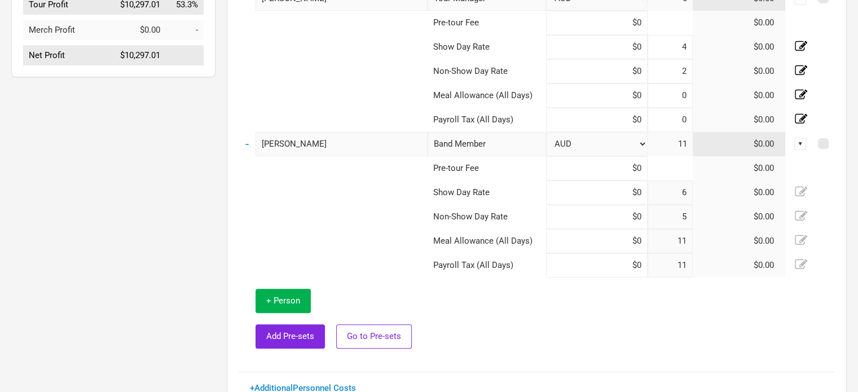
scroll to position [453, 0]
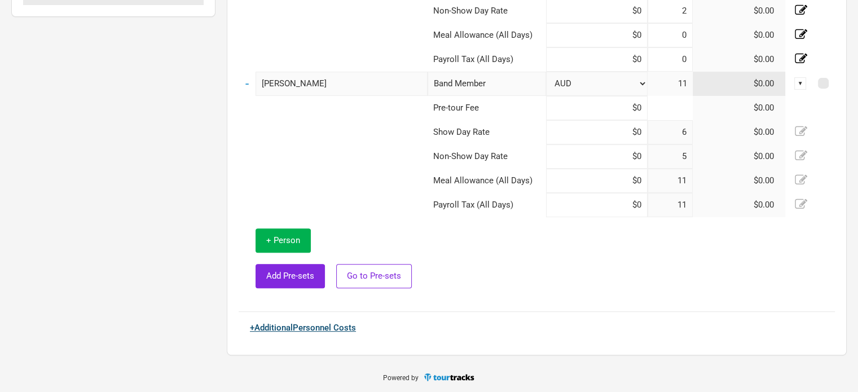
click at [322, 330] on link "+ Additional Personnel Costs" at bounding box center [303, 328] width 106 height 10
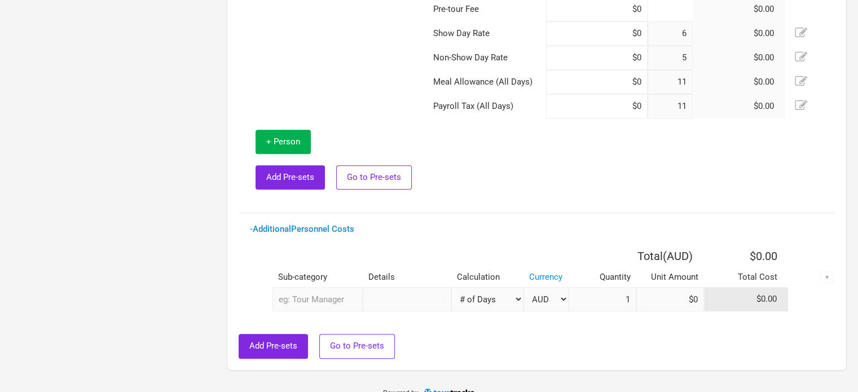
scroll to position [567, 0]
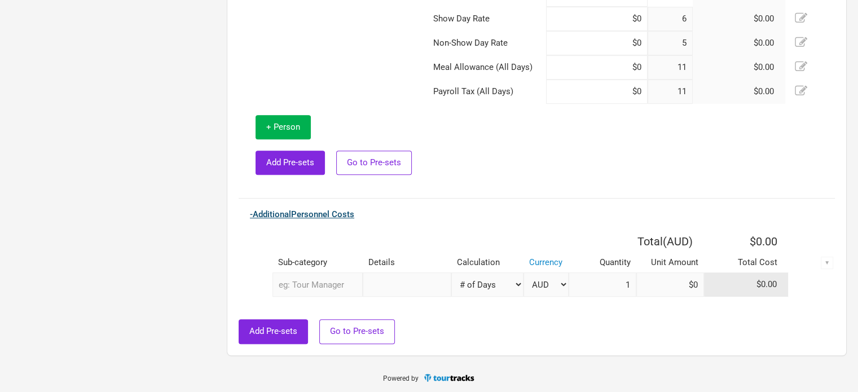
click at [253, 214] on link "- Additional Personnel Costs" at bounding box center [302, 214] width 104 height 10
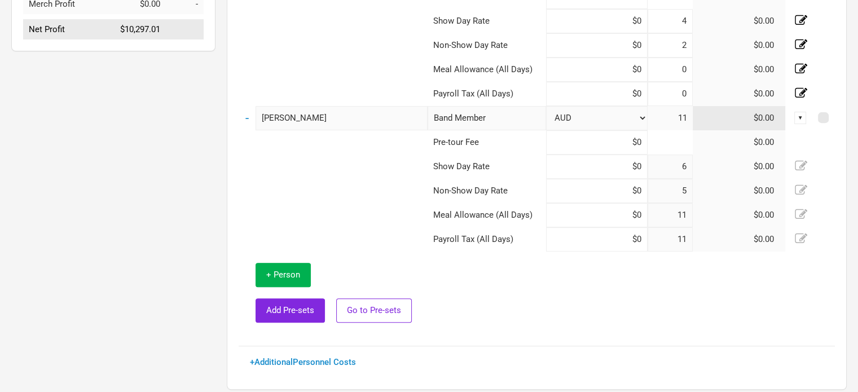
scroll to position [453, 0]
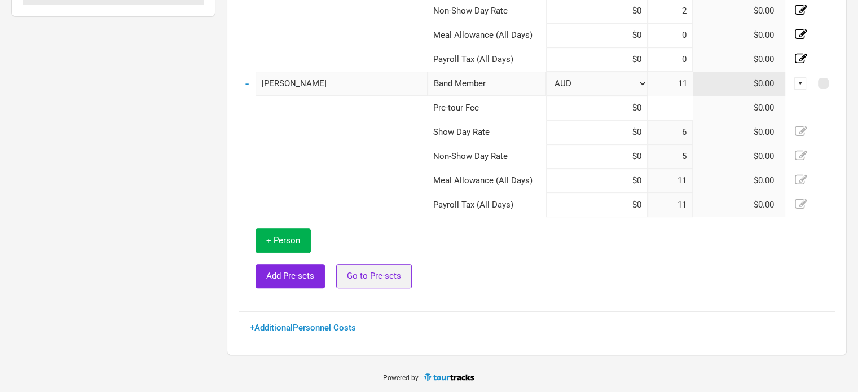
click at [381, 283] on button "Go to Pre-sets" at bounding box center [374, 276] width 76 height 24
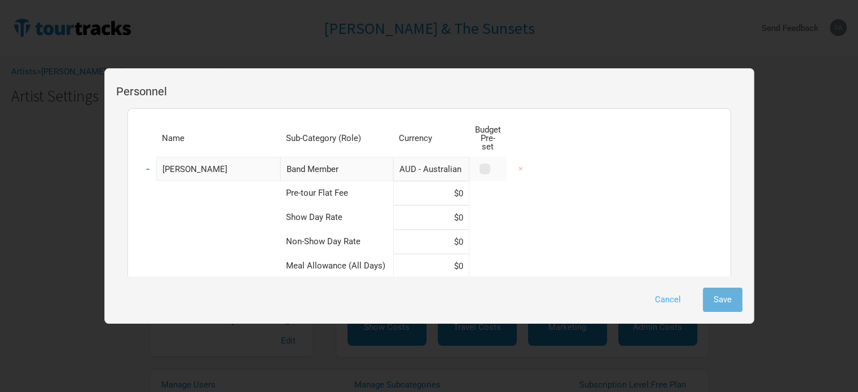
click at [675, 299] on button "Cancel" at bounding box center [667, 300] width 47 height 24
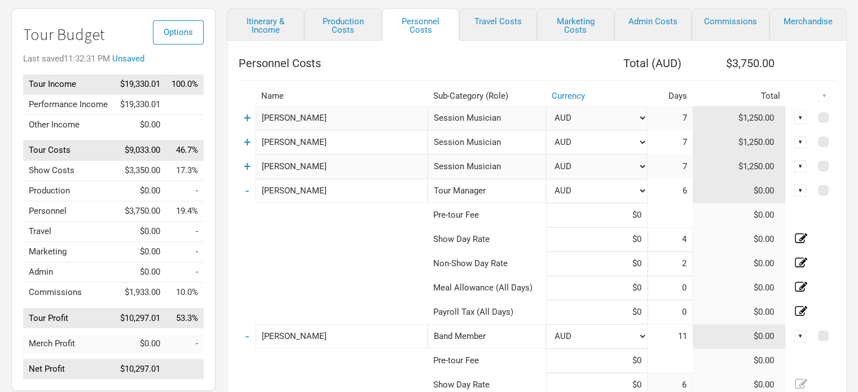
scroll to position [332, 0]
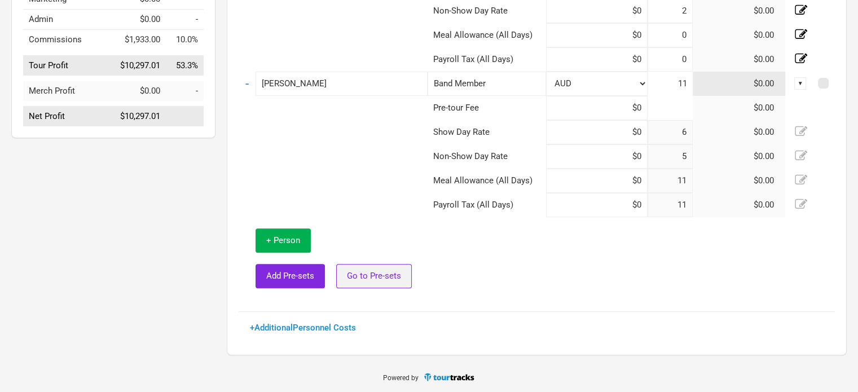
click at [377, 278] on span "Go to Pre-sets" at bounding box center [374, 276] width 54 height 10
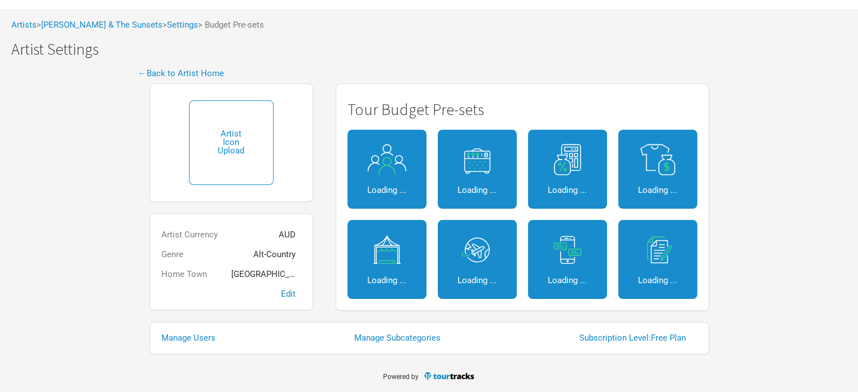
scroll to position [46, 0]
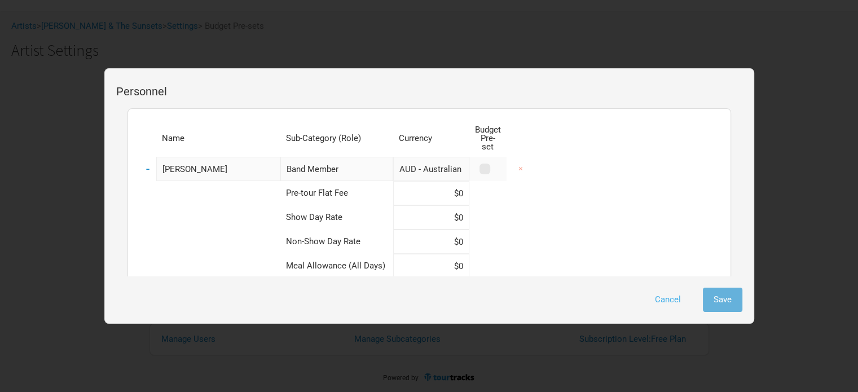
click at [672, 297] on button "Cancel" at bounding box center [667, 300] width 47 height 24
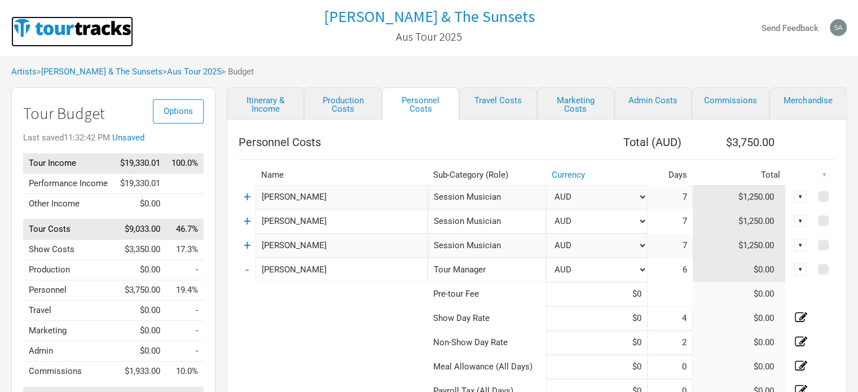
click at [120, 29] on img at bounding box center [72, 27] width 122 height 23
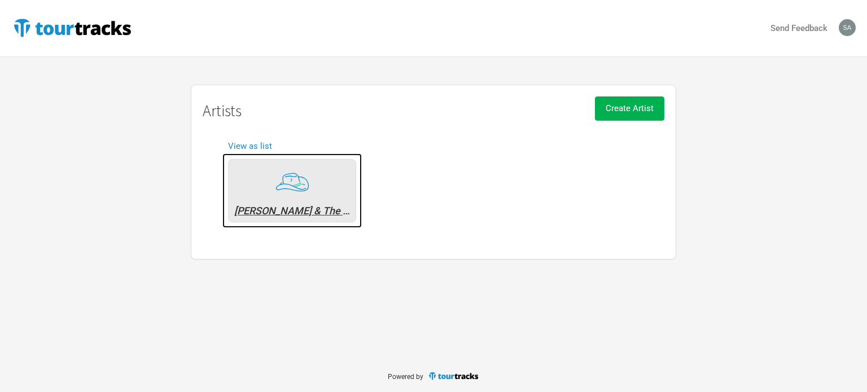
click at [297, 206] on div "[PERSON_NAME] & The Sunsets" at bounding box center [292, 211] width 116 height 10
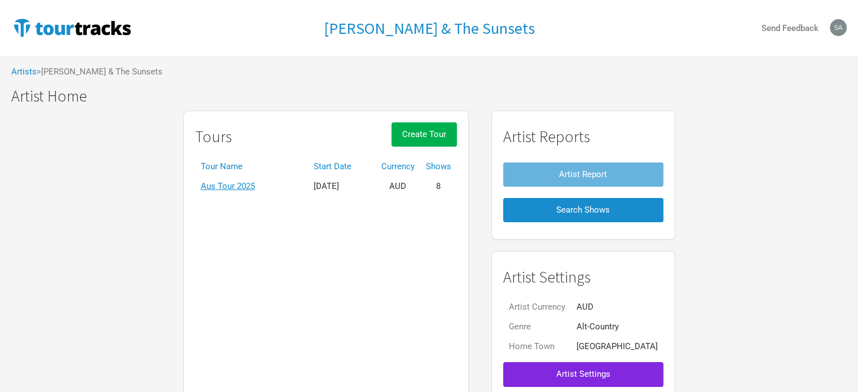
scroll to position [49, 0]
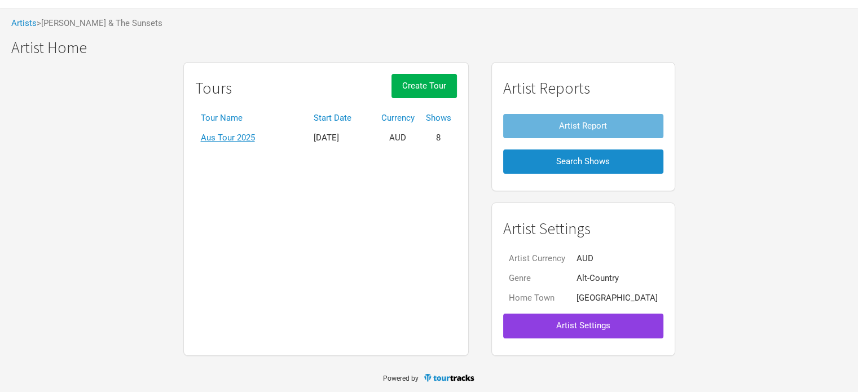
click at [566, 325] on span "Artist Settings" at bounding box center [583, 326] width 54 height 10
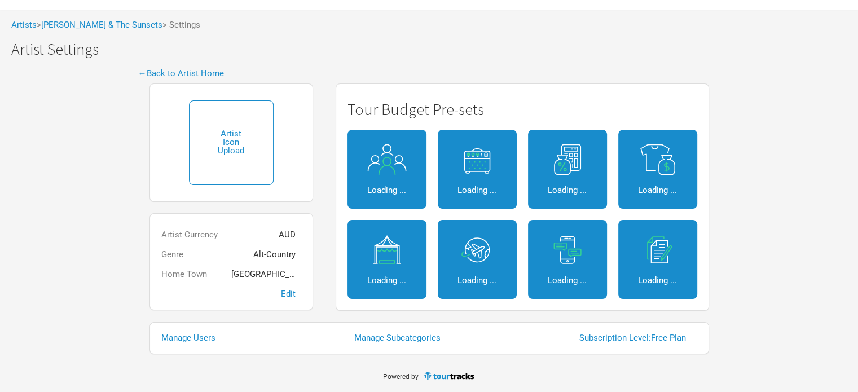
scroll to position [46, 0]
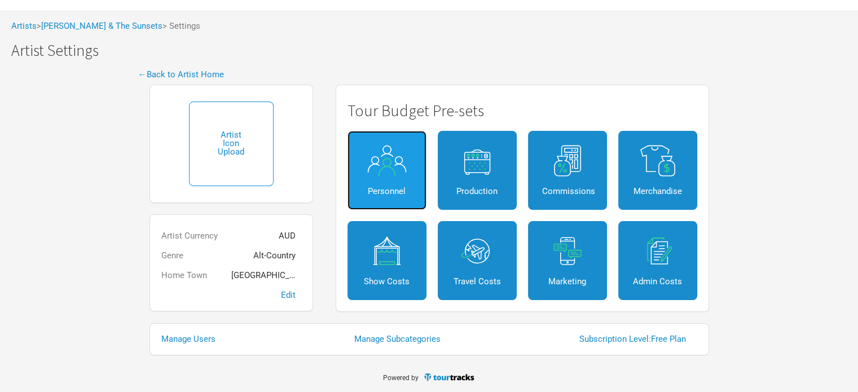
click at [411, 164] on img at bounding box center [387, 161] width 51 height 32
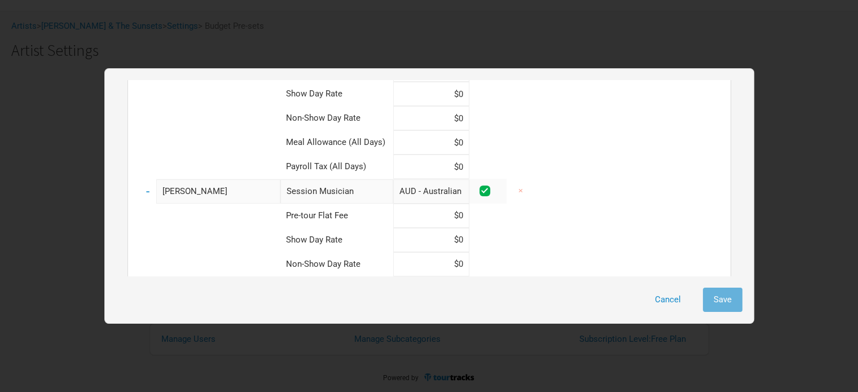
scroll to position [395, 0]
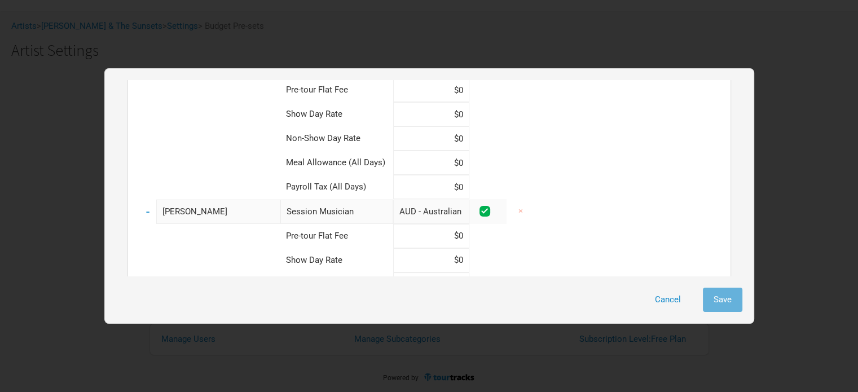
click at [196, 205] on input "[PERSON_NAME]" at bounding box center [218, 212] width 124 height 24
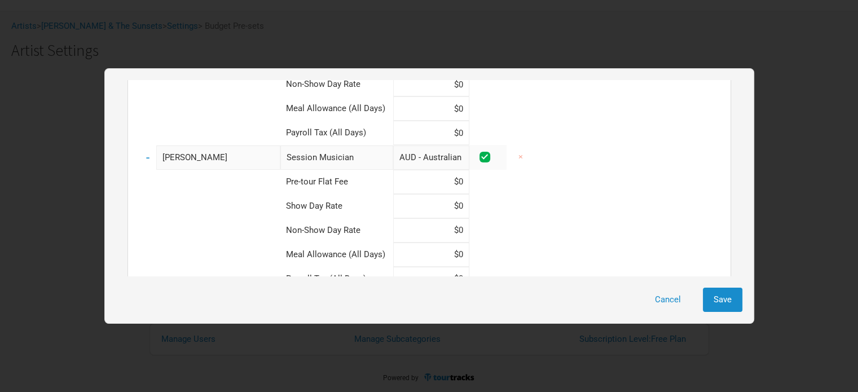
scroll to position [455, 0]
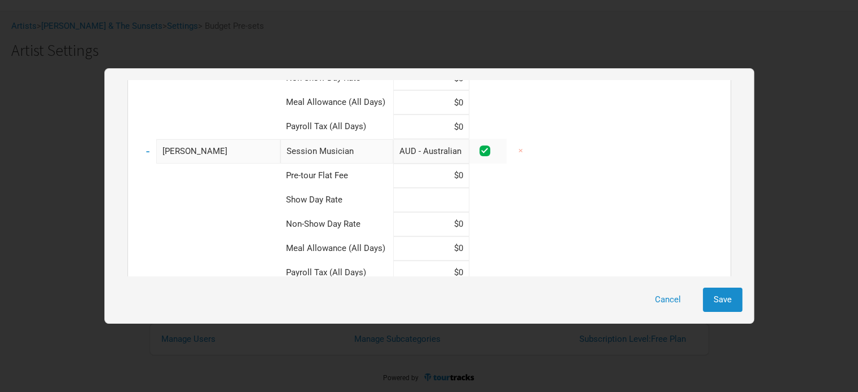
click at [461, 188] on input at bounding box center [431, 200] width 76 height 24
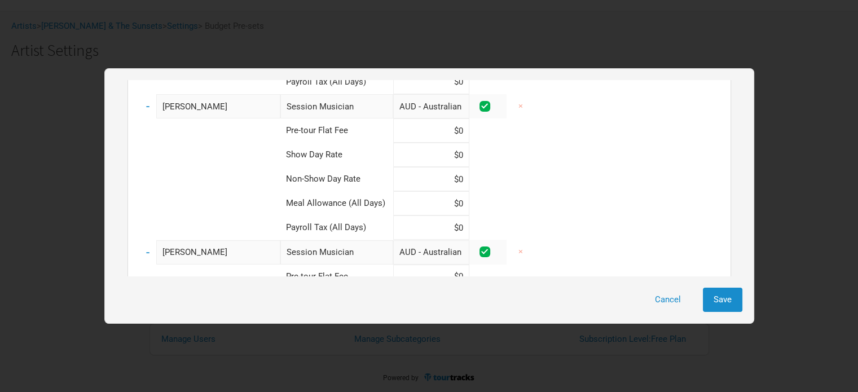
scroll to position [356, 0]
click at [219, 243] on input "[PERSON_NAME]" at bounding box center [218, 251] width 124 height 24
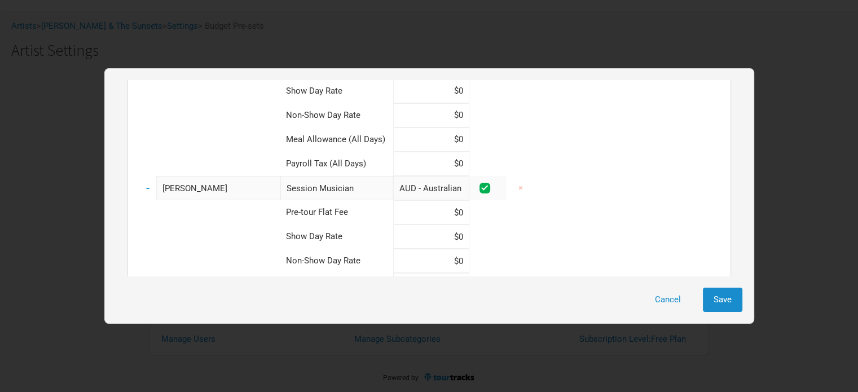
scroll to position [272, 0]
click at [221, 182] on input "[PERSON_NAME]" at bounding box center [218, 189] width 124 height 24
click at [451, 227] on input at bounding box center [431, 237] width 76 height 24
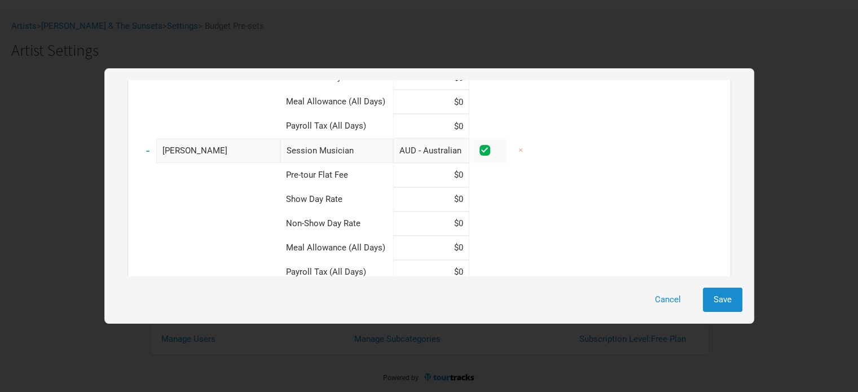
scroll to position [152, 0]
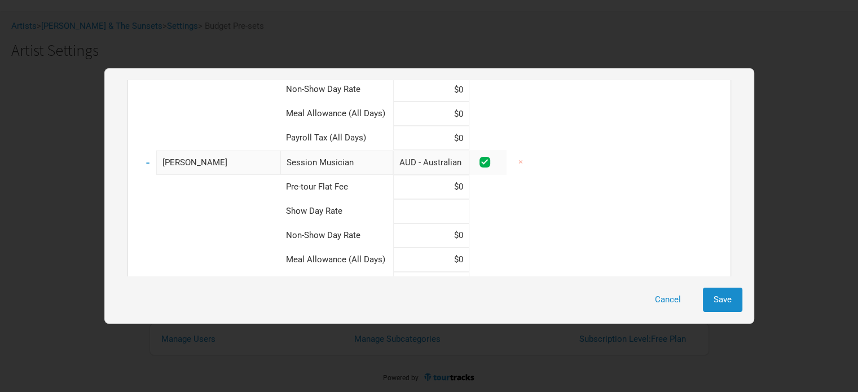
click at [458, 199] on input at bounding box center [431, 211] width 76 height 24
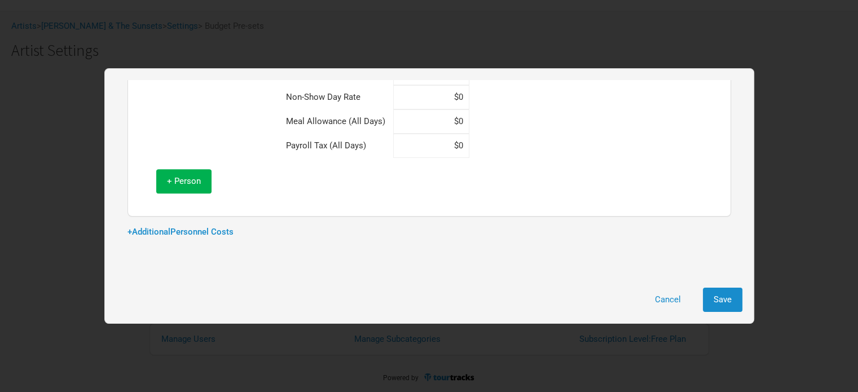
scroll to position [612, 0]
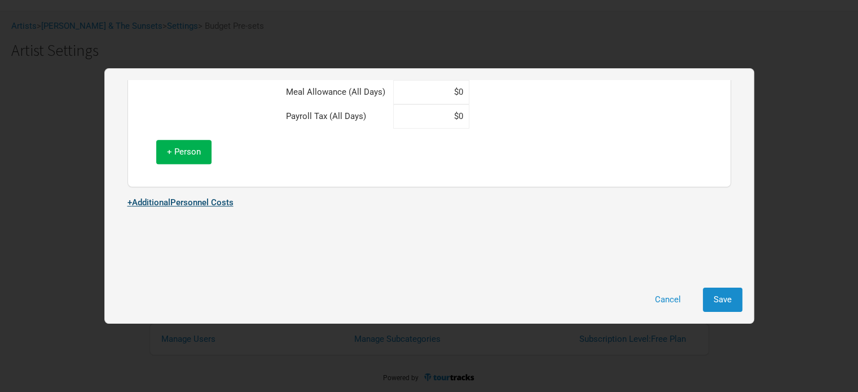
click at [181, 198] on link "+ Additional Personnel Costs" at bounding box center [181, 203] width 106 height 10
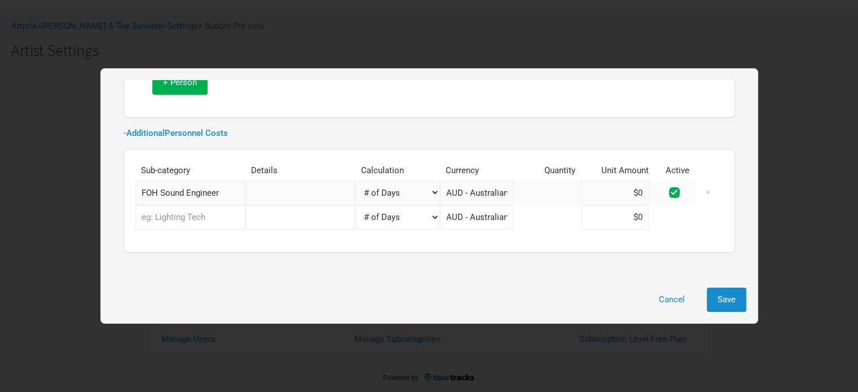
scroll to position [682, 0]
click at [214, 180] on input "FOH Sound Engineer" at bounding box center [190, 192] width 110 height 24
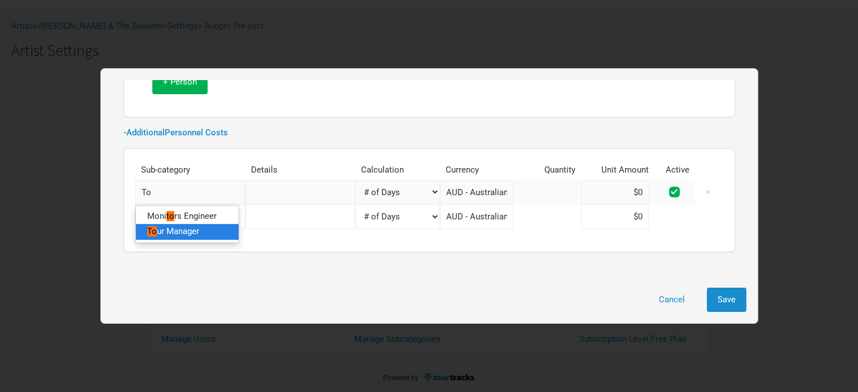
click at [213, 225] on link "To ur Manager" at bounding box center [187, 232] width 103 height 15
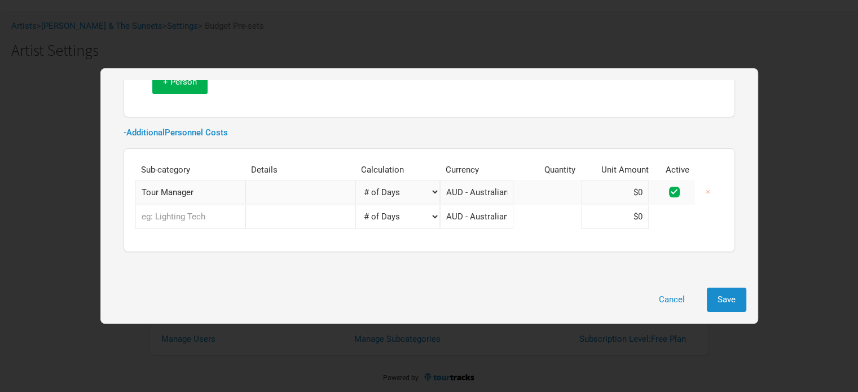
click at [284, 181] on input "text" at bounding box center [300, 192] width 110 height 24
click at [720, 300] on span "Save" at bounding box center [727, 300] width 18 height 10
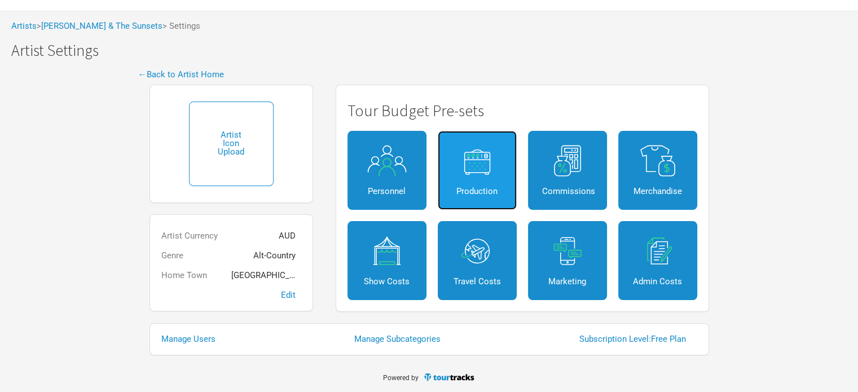
click at [481, 160] on img at bounding box center [477, 161] width 51 height 32
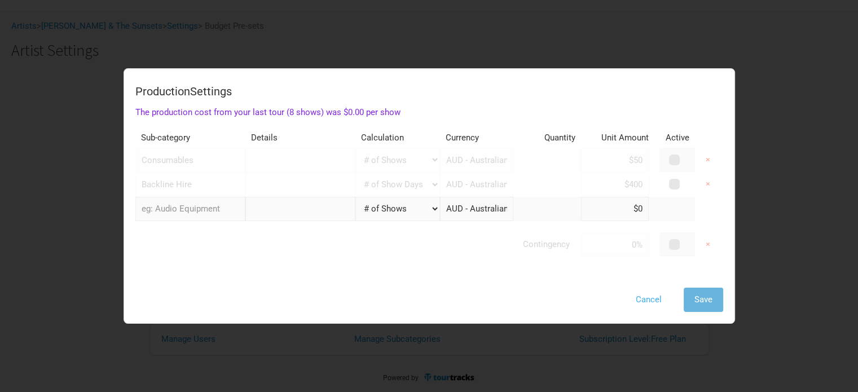
click at [654, 299] on button "Cancel" at bounding box center [648, 300] width 47 height 24
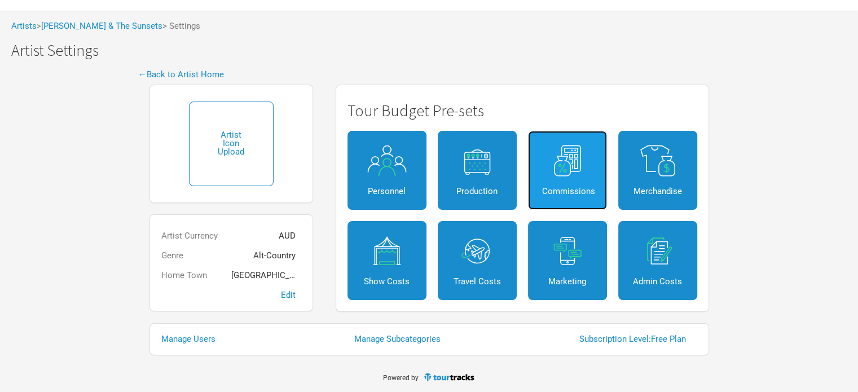
click at [581, 185] on link "Commissions" at bounding box center [567, 170] width 79 height 79
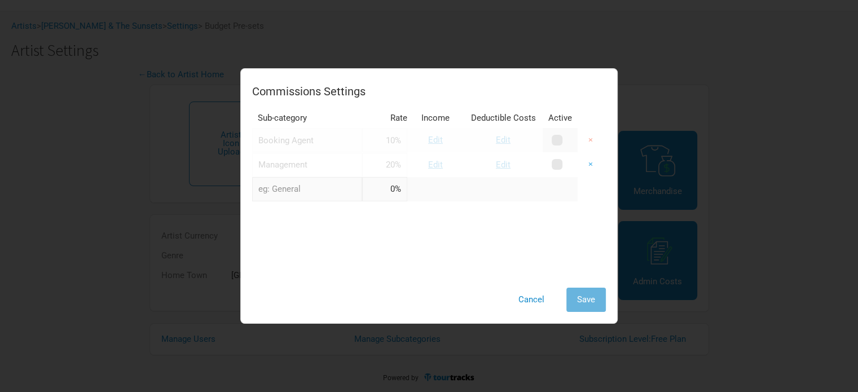
click at [587, 166] on button "×" at bounding box center [591, 164] width 26 height 24
click at [581, 305] on button "Save" at bounding box center [587, 300] width 40 height 24
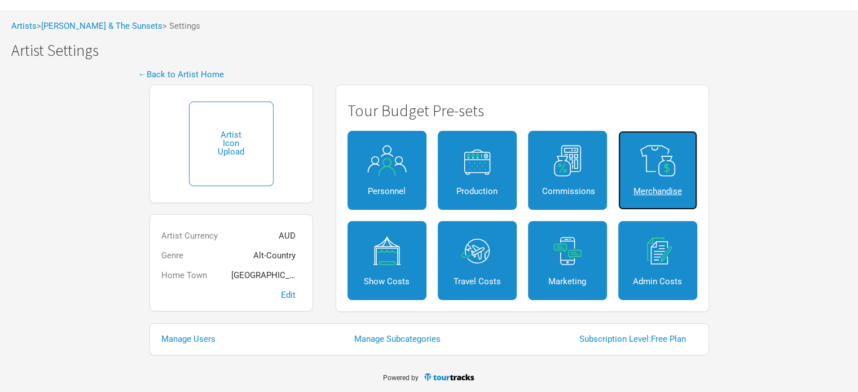
click at [642, 187] on div "Merchandise" at bounding box center [658, 191] width 51 height 8
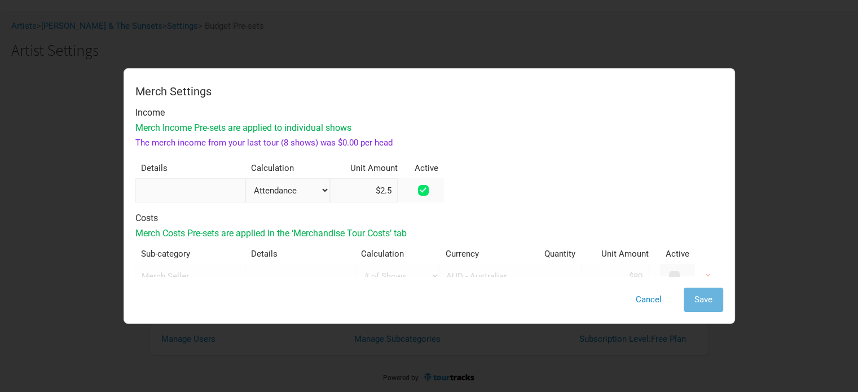
click at [418, 191] on span at bounding box center [423, 190] width 11 height 11
click at [435, 191] on input "checkbox" at bounding box center [438, 190] width 7 height 7
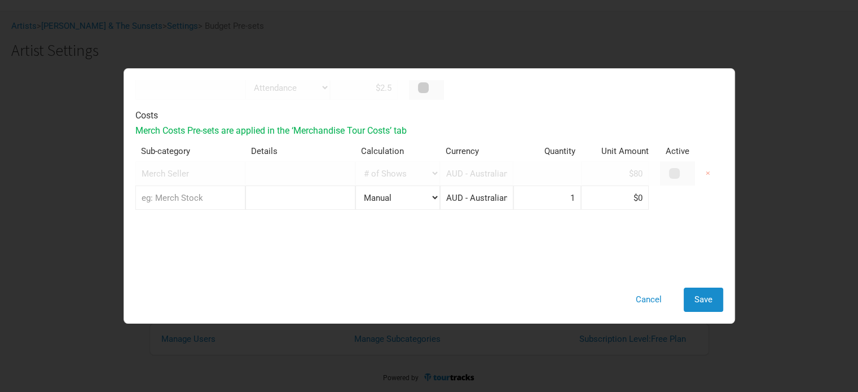
scroll to position [115, 0]
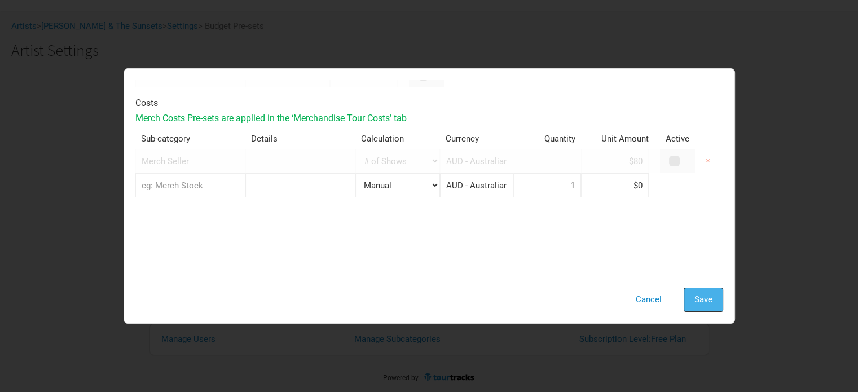
click at [699, 300] on span "Save" at bounding box center [704, 300] width 18 height 10
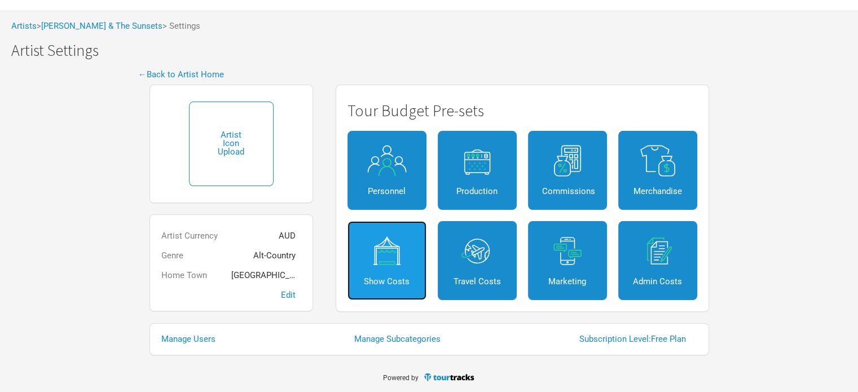
click at [384, 262] on img at bounding box center [387, 251] width 51 height 32
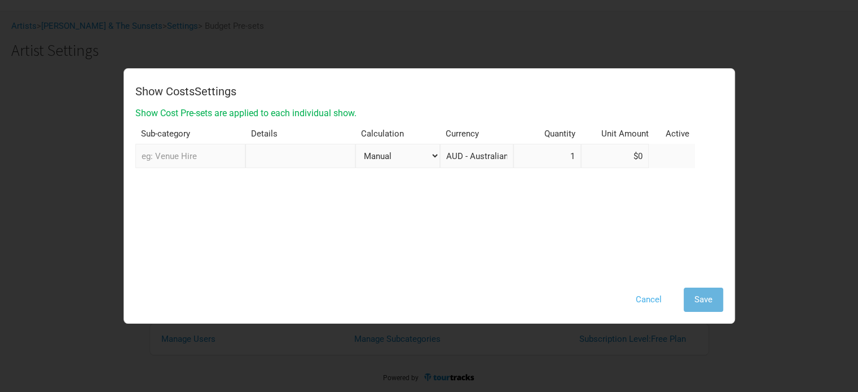
click at [648, 301] on button "Cancel" at bounding box center [648, 300] width 47 height 24
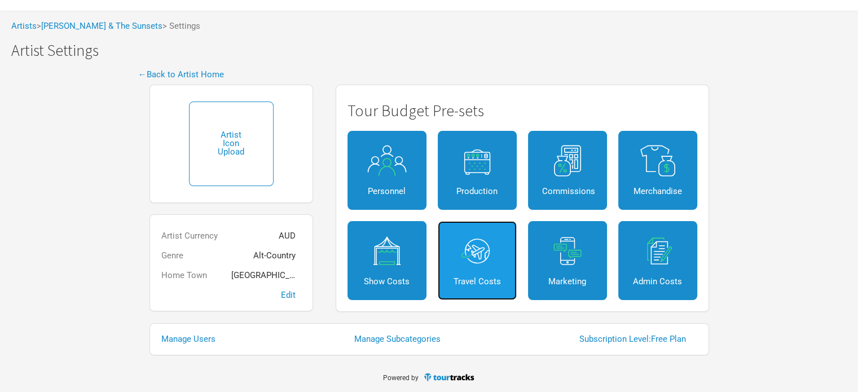
click at [470, 275] on link "Travel Costs" at bounding box center [477, 260] width 79 height 79
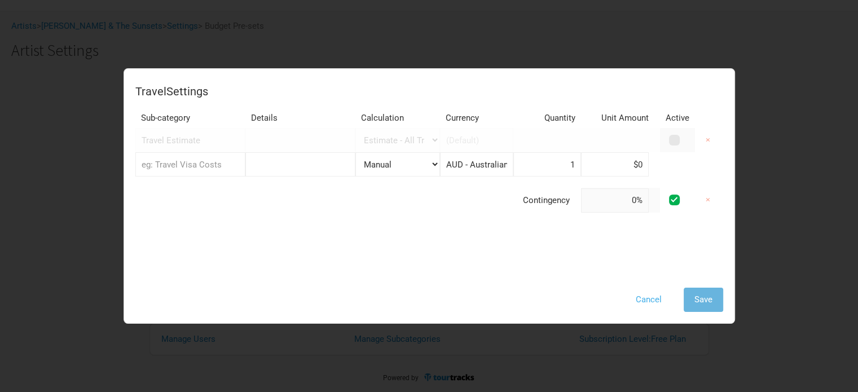
click at [644, 300] on button "Cancel" at bounding box center [648, 300] width 47 height 24
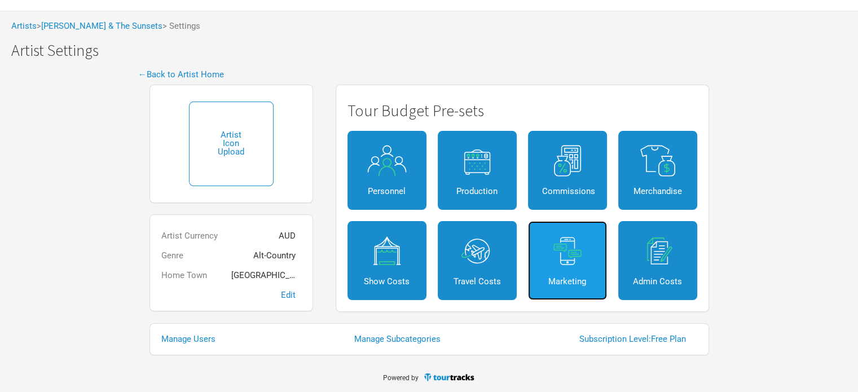
click at [558, 263] on img at bounding box center [567, 251] width 51 height 32
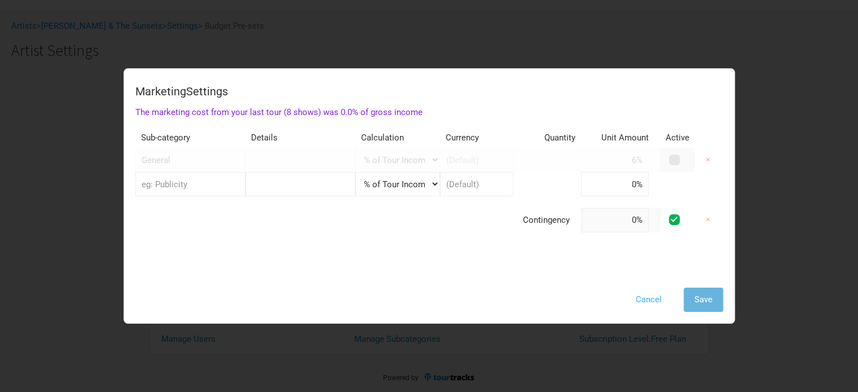
click at [653, 302] on button "Cancel" at bounding box center [648, 300] width 47 height 24
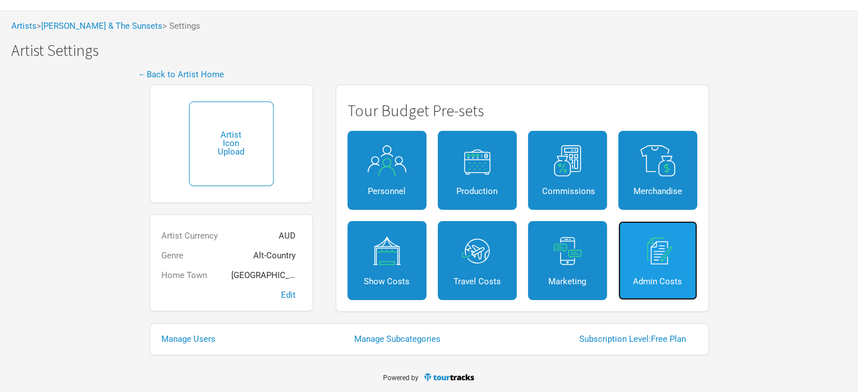
click at [659, 268] on link "Admin Costs" at bounding box center [657, 260] width 79 height 79
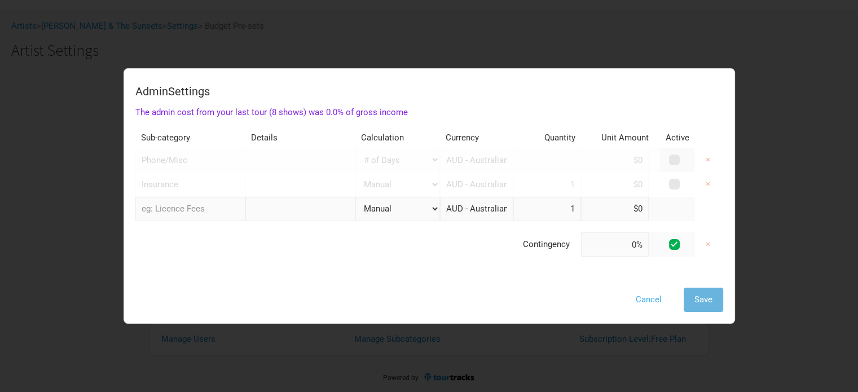
click at [643, 300] on button "Cancel" at bounding box center [648, 300] width 47 height 24
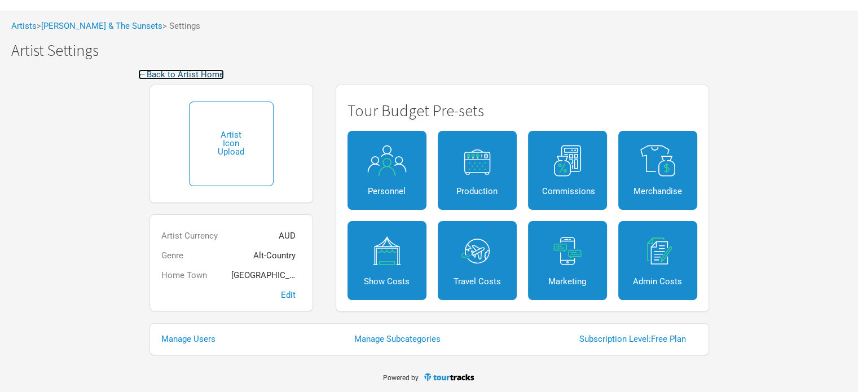
click at [210, 74] on link "← Back to Artist Home" at bounding box center [181, 74] width 86 height 10
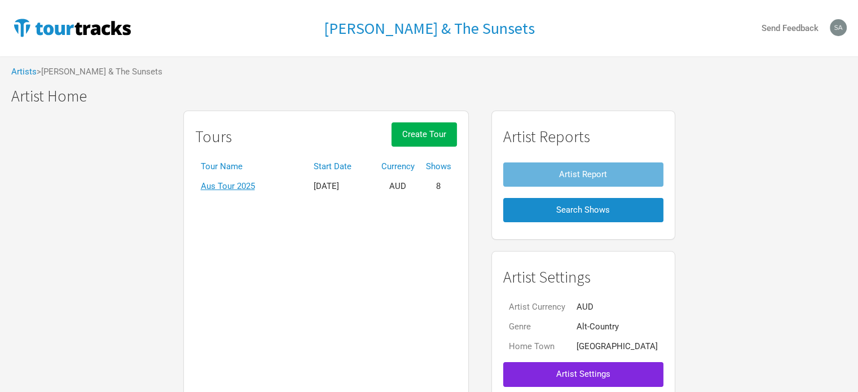
scroll to position [49, 0]
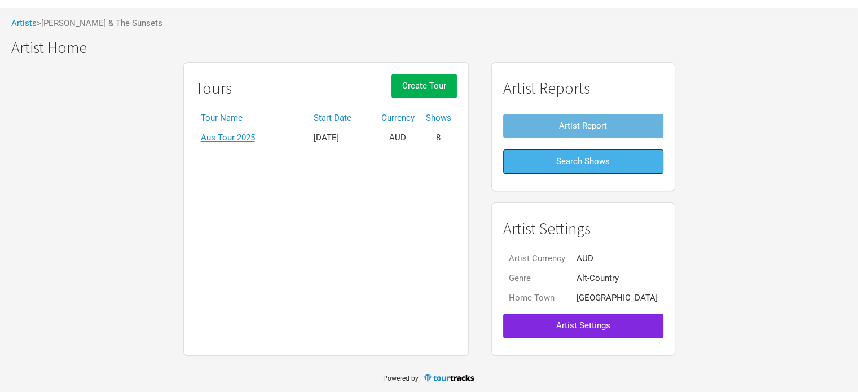
click at [568, 164] on span "Search Shows" at bounding box center [583, 161] width 54 height 10
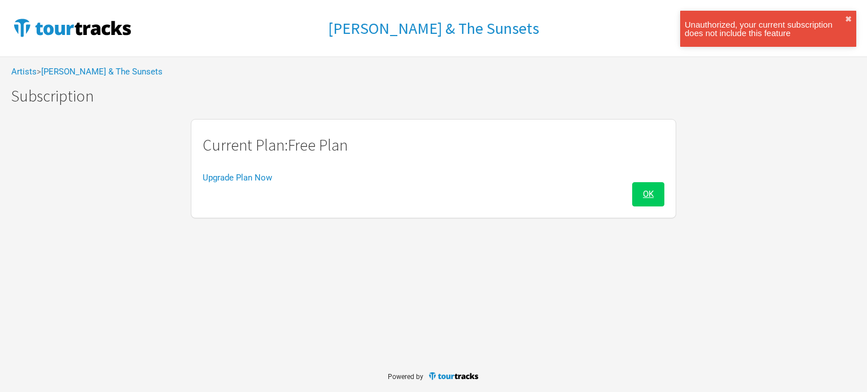
click at [646, 198] on span "OK" at bounding box center [648, 194] width 11 height 10
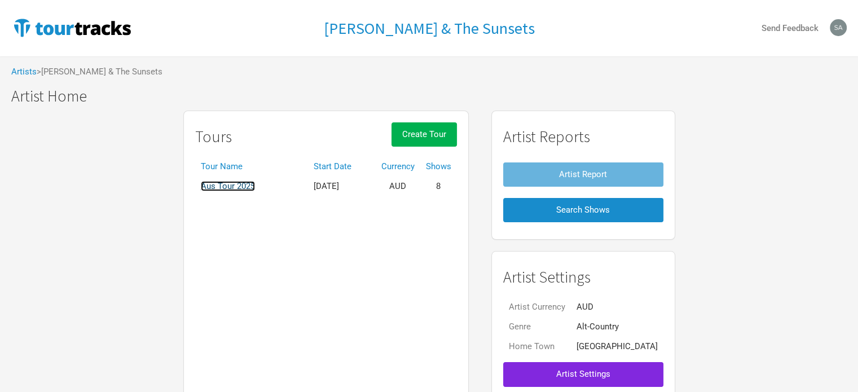
click at [239, 188] on link "Aus Tour 2025" at bounding box center [228, 186] width 54 height 10
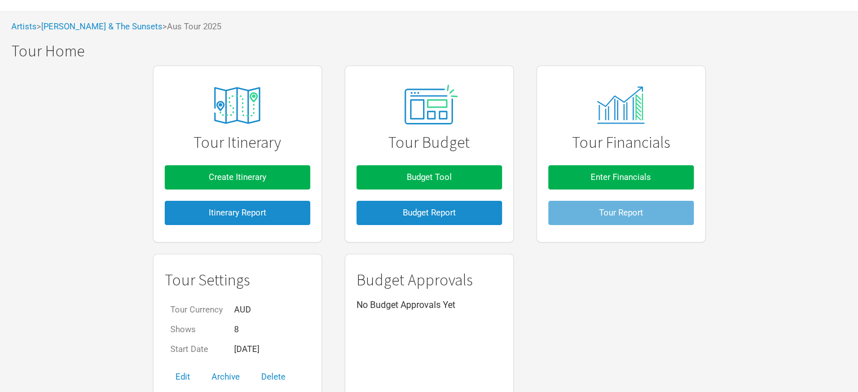
scroll to position [46, 0]
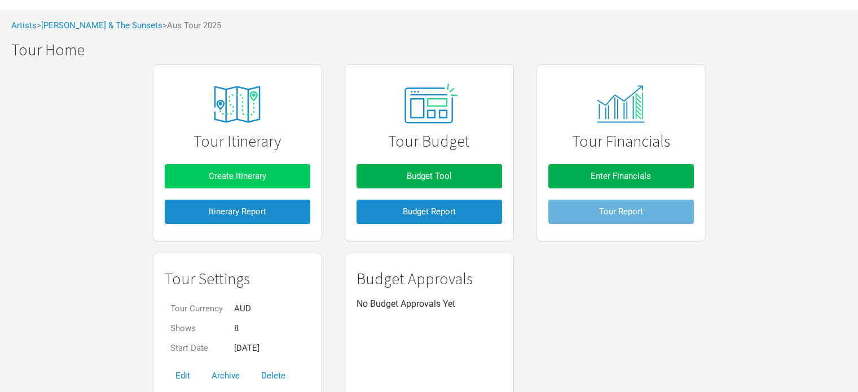
click at [286, 178] on button "Create Itinerary" at bounding box center [238, 176] width 146 height 24
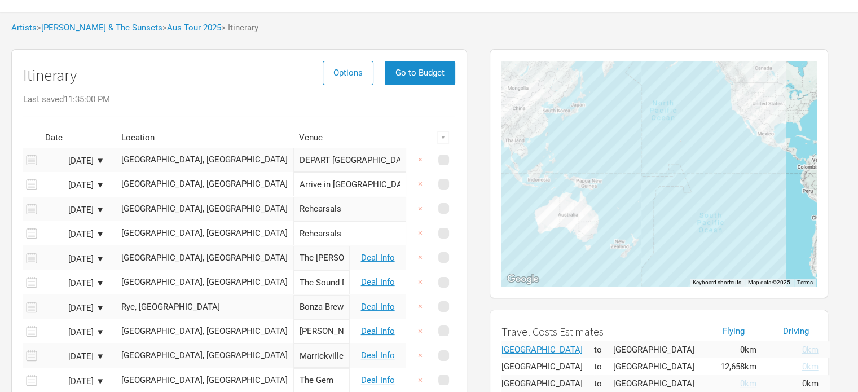
scroll to position [43, 0]
click at [405, 81] on button "Go to Budget" at bounding box center [420, 74] width 71 height 24
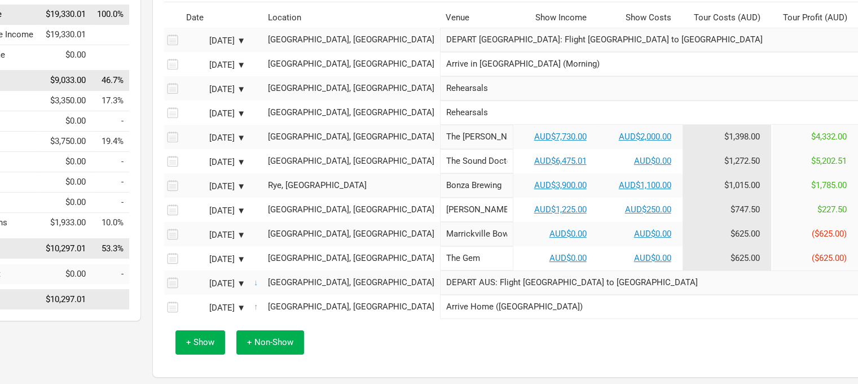
scroll to position [188, 74]
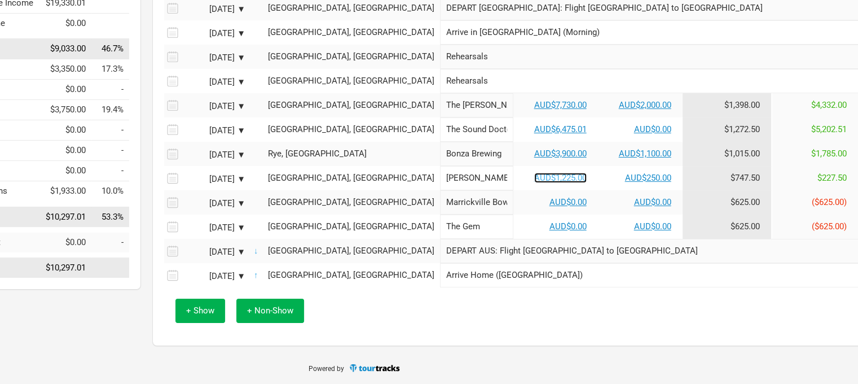
click at [534, 178] on link "AUD$1,225.00" at bounding box center [560, 178] width 52 height 10
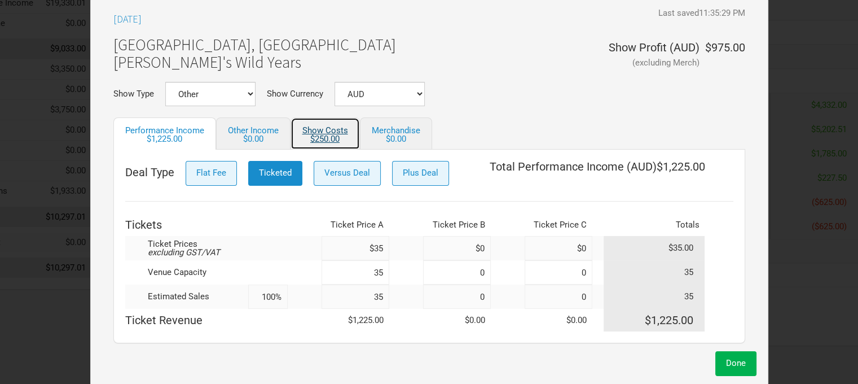
click at [327, 135] on div "$250.00" at bounding box center [325, 139] width 46 height 8
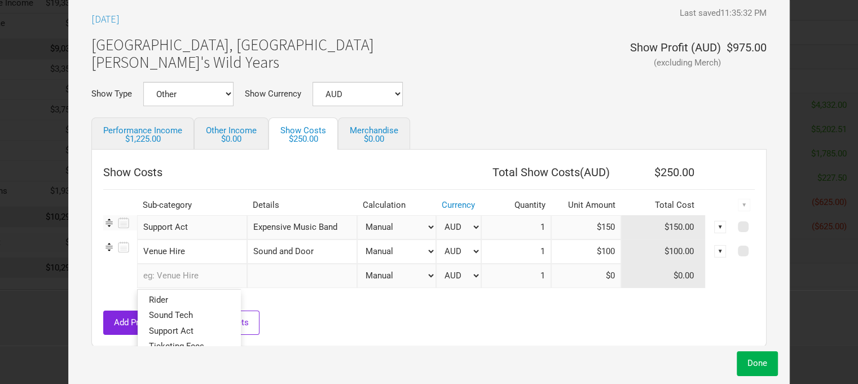
click at [176, 275] on input "text" at bounding box center [192, 276] width 110 height 24
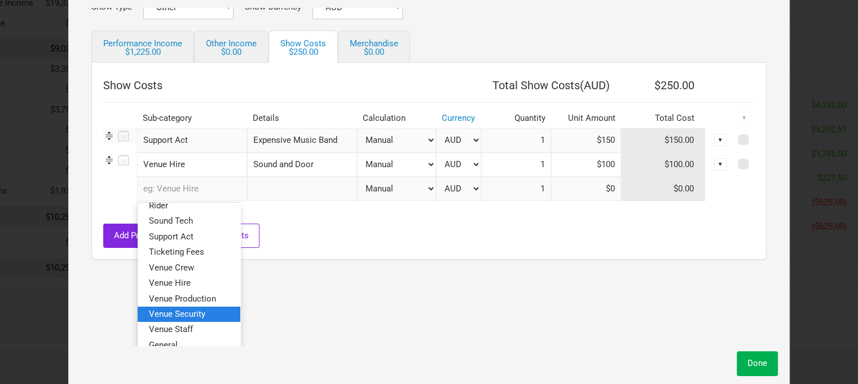
scroll to position [104, 0]
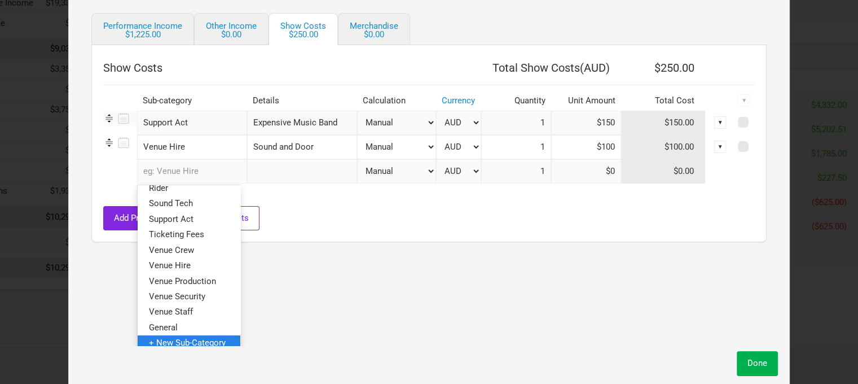
click at [199, 342] on span "+ New Sub-Category" at bounding box center [187, 342] width 77 height 10
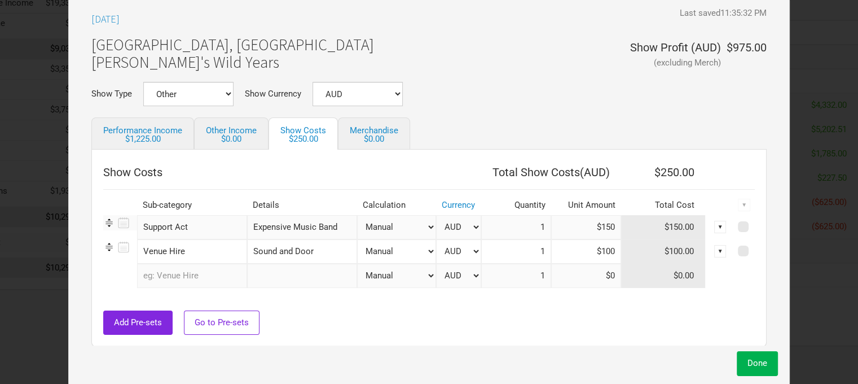
click at [129, 242] on icon at bounding box center [122, 246] width 14 height 15
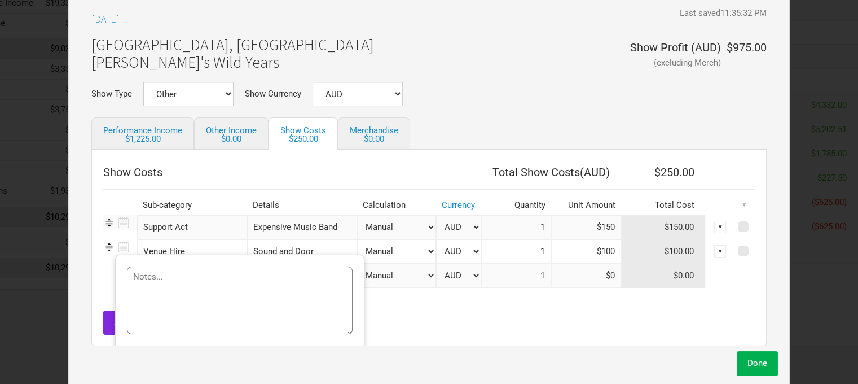
click at [129, 242] on icon at bounding box center [122, 246] width 14 height 15
click at [512, 310] on div "Add Pre-sets Go to Pre-sets" at bounding box center [429, 322] width 652 height 24
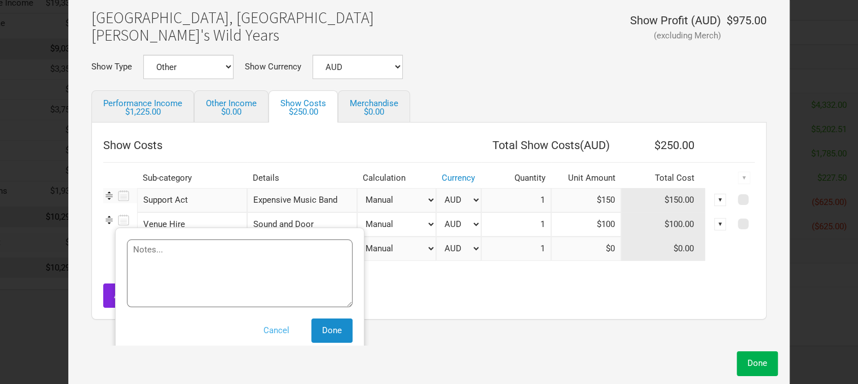
click at [284, 327] on button "Cancel" at bounding box center [276, 330] width 47 height 24
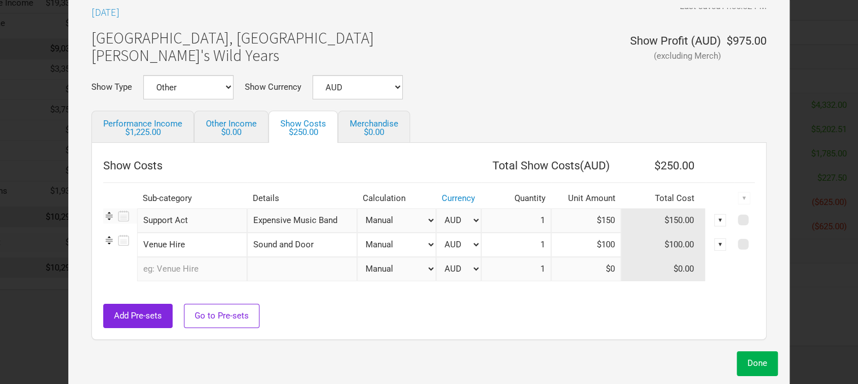
scroll to position [0, 0]
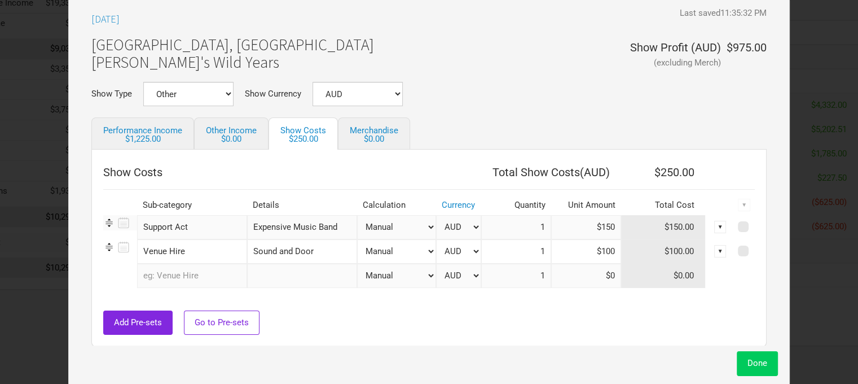
click at [759, 366] on span "Done" at bounding box center [758, 363] width 20 height 10
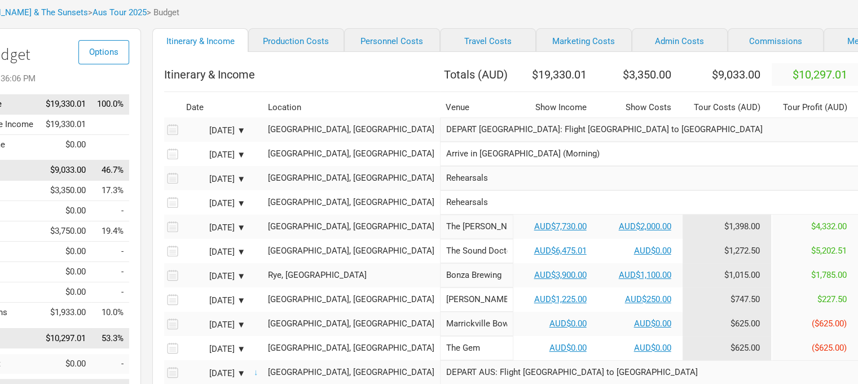
scroll to position [0, 74]
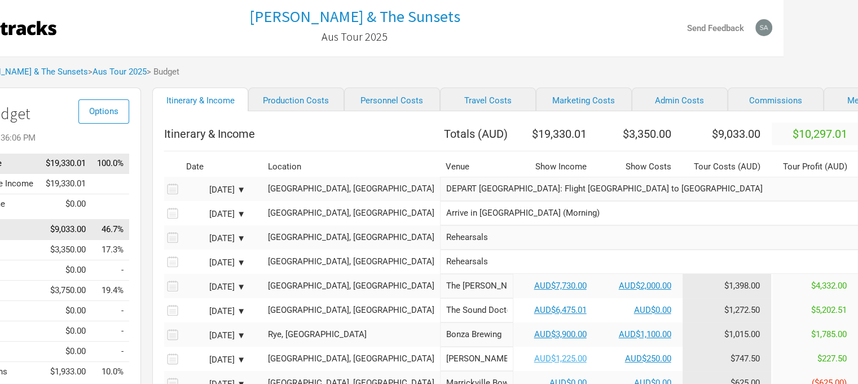
drag, startPoint x: 500, startPoint y: 360, endPoint x: 501, endPoint y: 368, distance: 8.0
click at [514, 368] on td "AUD$1,225.00" at bounding box center [556, 358] width 85 height 24
click at [534, 363] on link "AUD$1,225.00" at bounding box center [560, 358] width 52 height 10
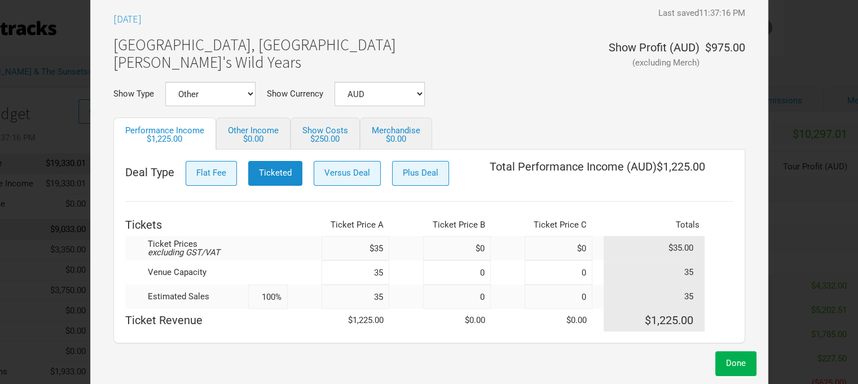
click at [384, 244] on input "$35" at bounding box center [356, 248] width 68 height 24
click at [743, 367] on span "Done" at bounding box center [736, 363] width 20 height 10
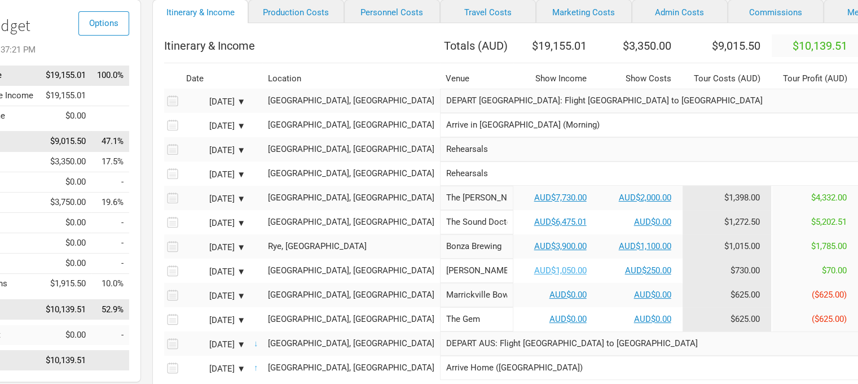
scroll to position [90, 74]
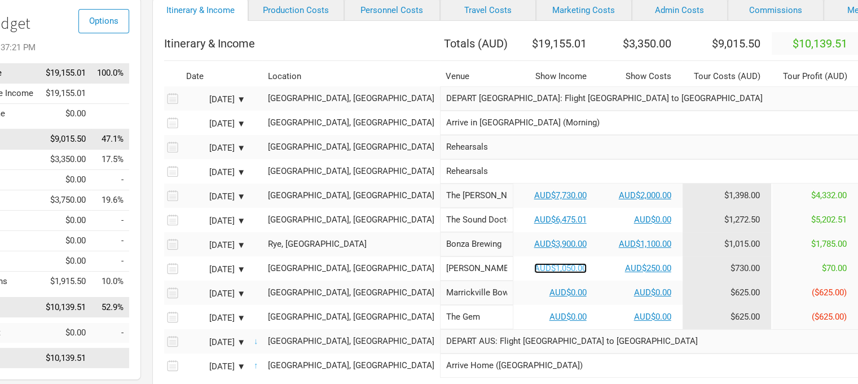
click at [534, 273] on link "AUD$1,050.00" at bounding box center [560, 268] width 52 height 10
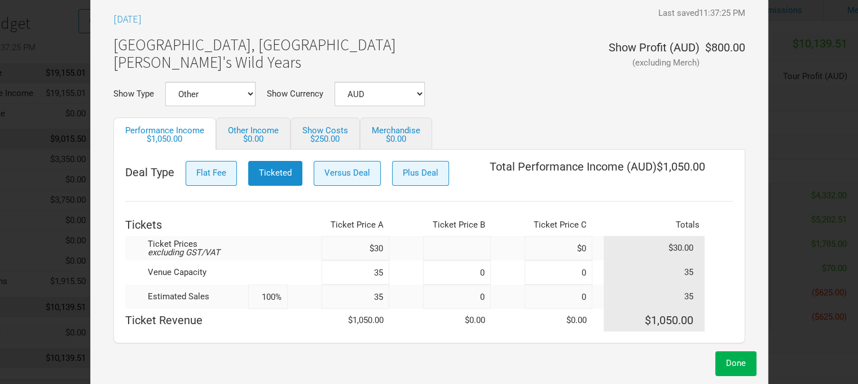
click at [480, 245] on input at bounding box center [457, 248] width 68 height 24
click at [485, 268] on input at bounding box center [457, 272] width 68 height 24
click at [483, 290] on input at bounding box center [457, 296] width 68 height 24
click at [736, 368] on span "Done" at bounding box center [736, 363] width 20 height 10
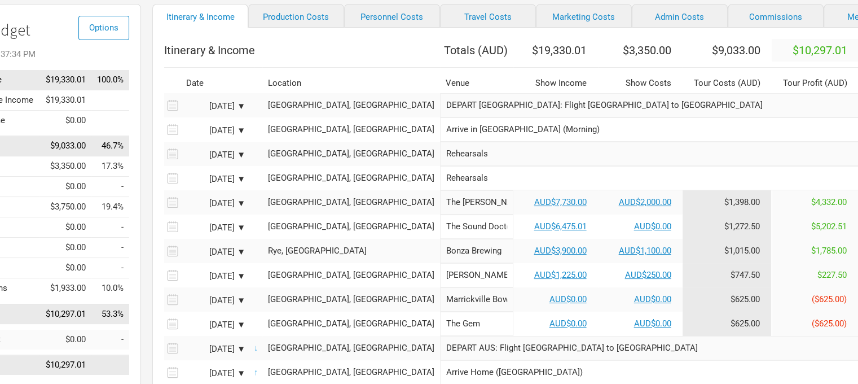
scroll to position [84, 74]
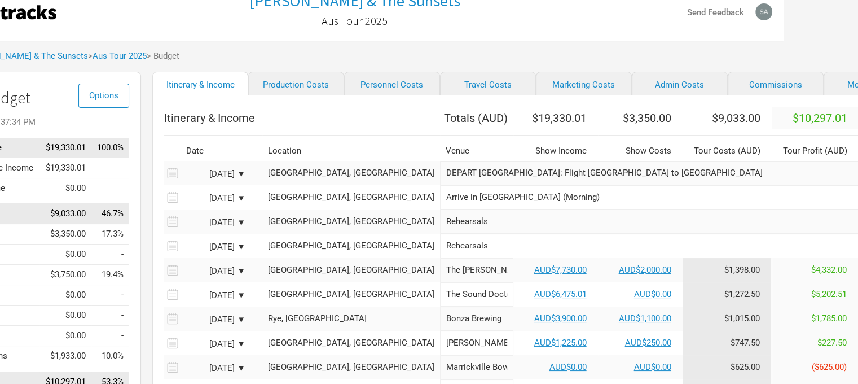
scroll to position [16, 74]
